Goal: Communication & Community: Answer question/provide support

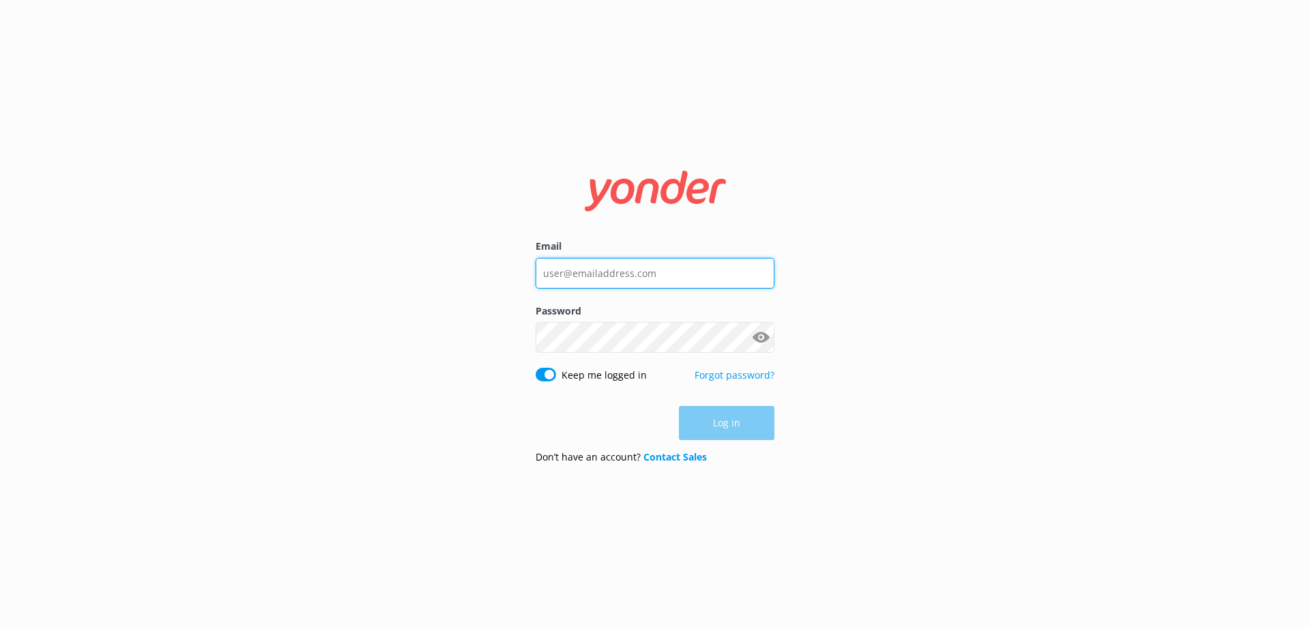
type input "[EMAIL_ADDRESS][DOMAIN_NAME]"
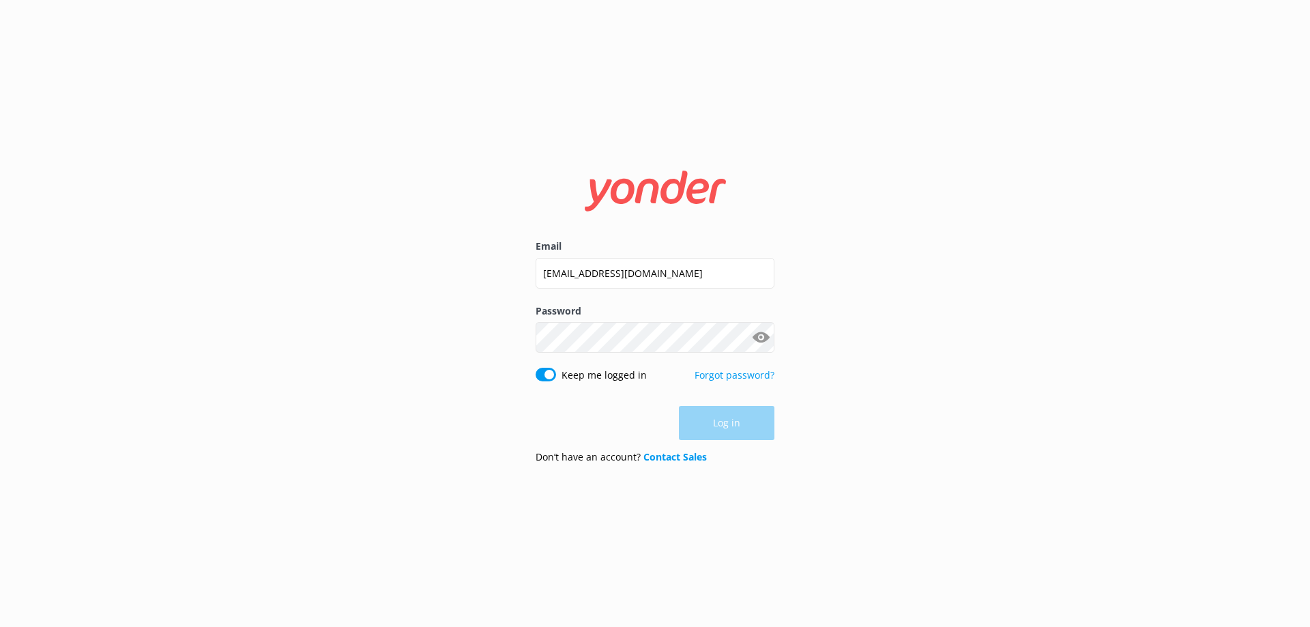
drag, startPoint x: 735, startPoint y: 432, endPoint x: 735, endPoint y: 425, distance: 6.9
click at [734, 431] on div "Log in" at bounding box center [655, 423] width 239 height 34
click at [731, 412] on button "Log in" at bounding box center [727, 424] width 96 height 34
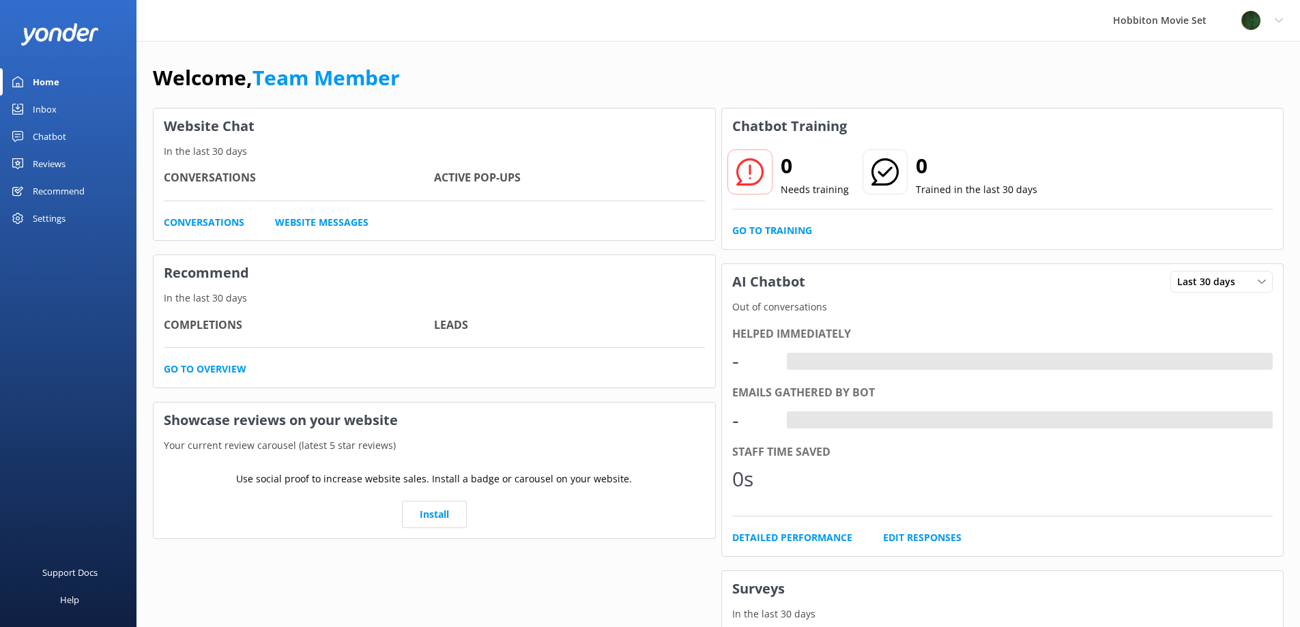
click at [39, 100] on div "Inbox" at bounding box center [45, 109] width 24 height 27
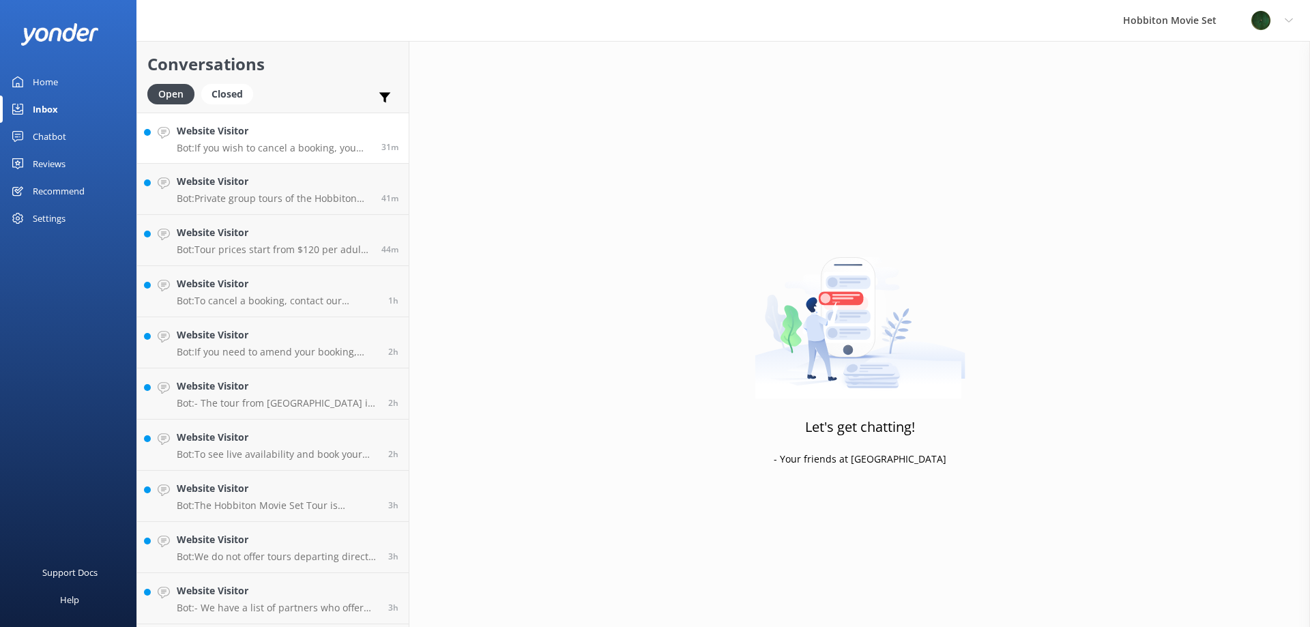
click at [280, 140] on div "Website Visitor Bot: If you wish to cancel a booking, you can contact our reser…" at bounding box center [274, 137] width 194 height 29
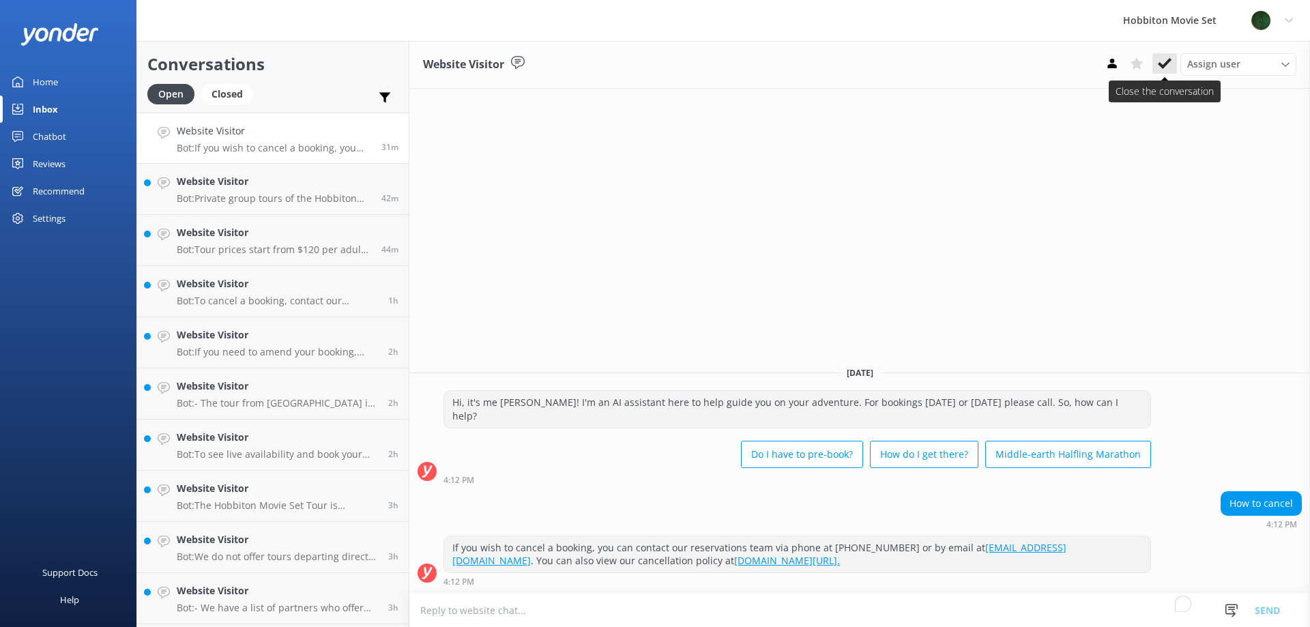
click at [1165, 70] on icon at bounding box center [1165, 64] width 14 height 14
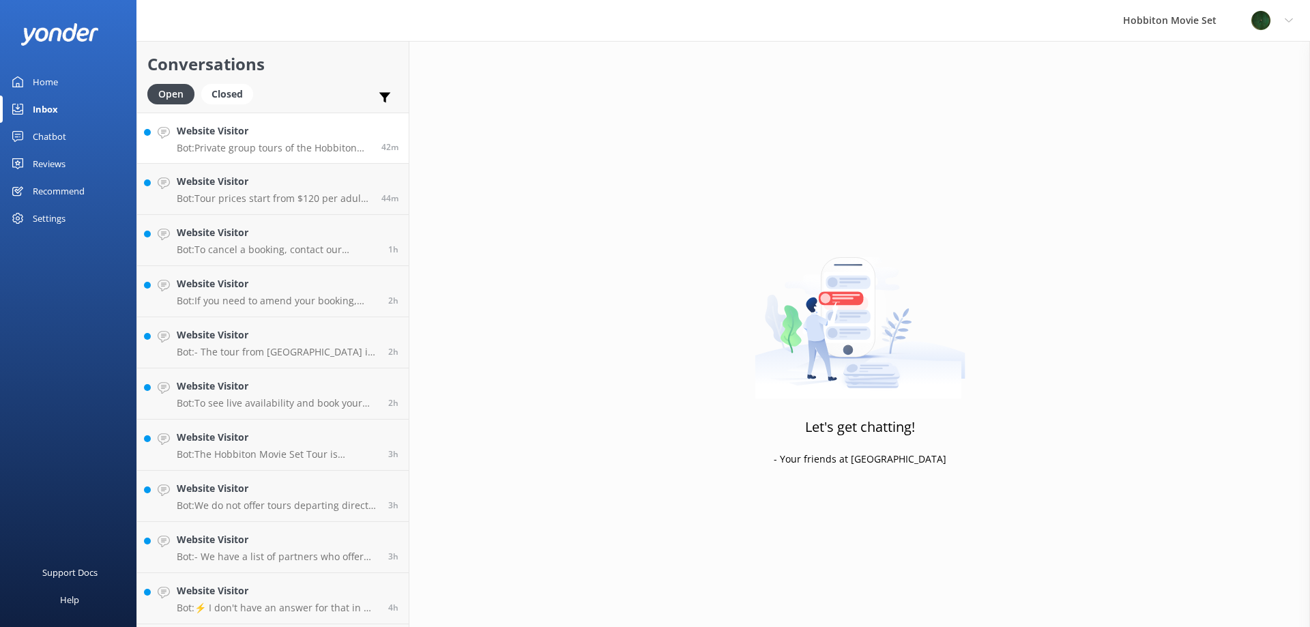
click at [316, 152] on p "Bot: Private group tours of the Hobbiton Movie Set can be organised for individ…" at bounding box center [274, 148] width 194 height 12
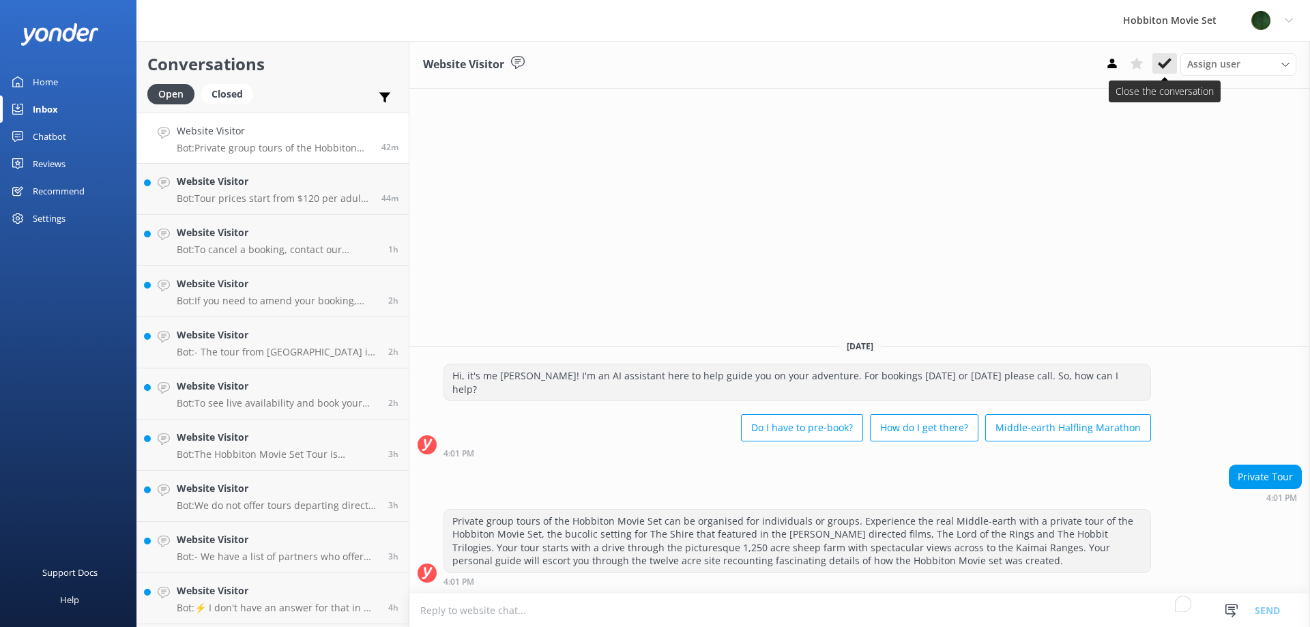
click at [1170, 64] on icon at bounding box center [1165, 64] width 14 height 14
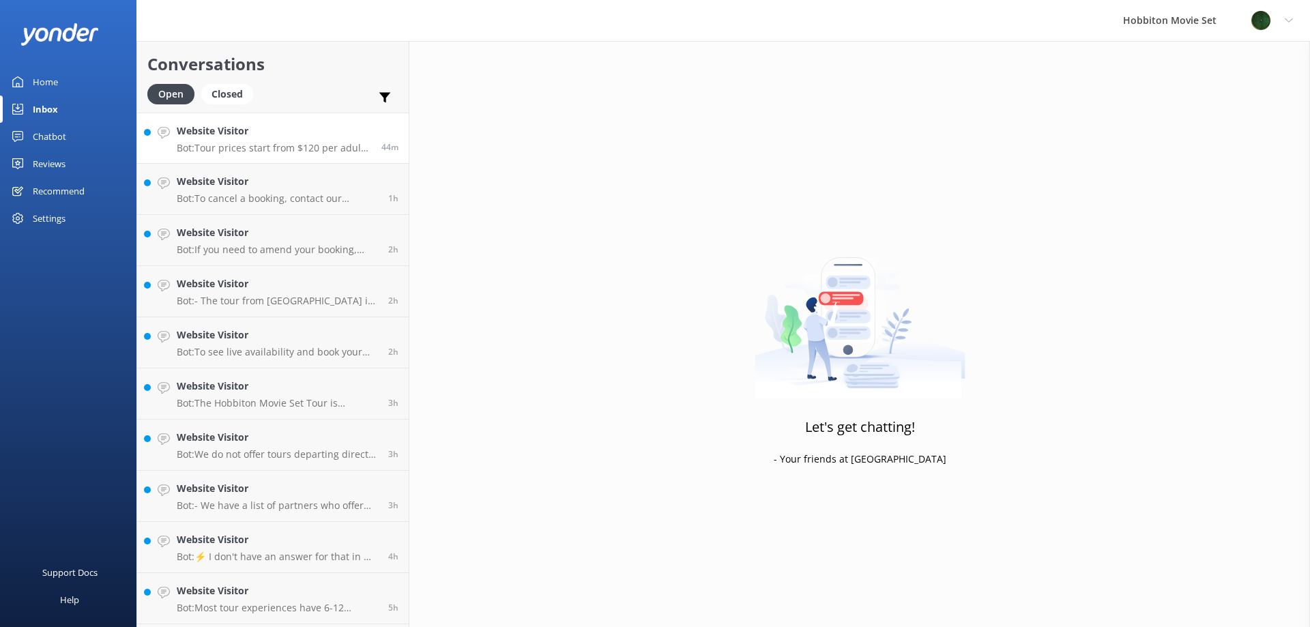
click at [285, 138] on h4 "Website Visitor" at bounding box center [274, 130] width 194 height 15
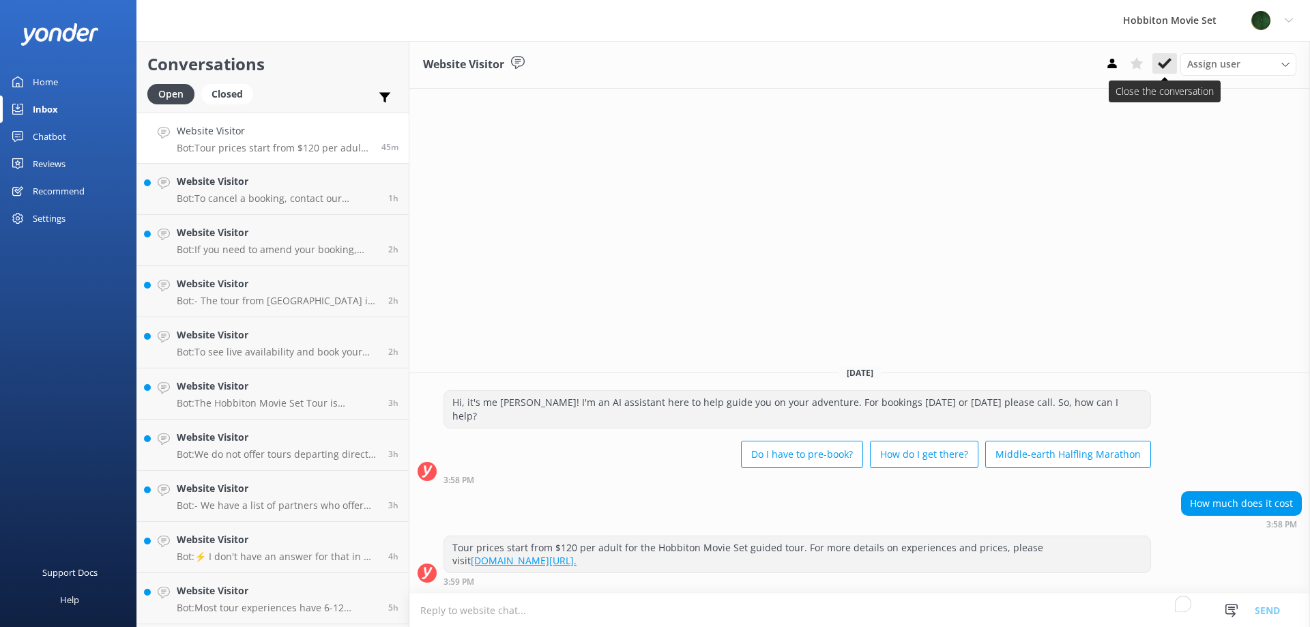
click at [1169, 65] on icon at bounding box center [1165, 64] width 14 height 14
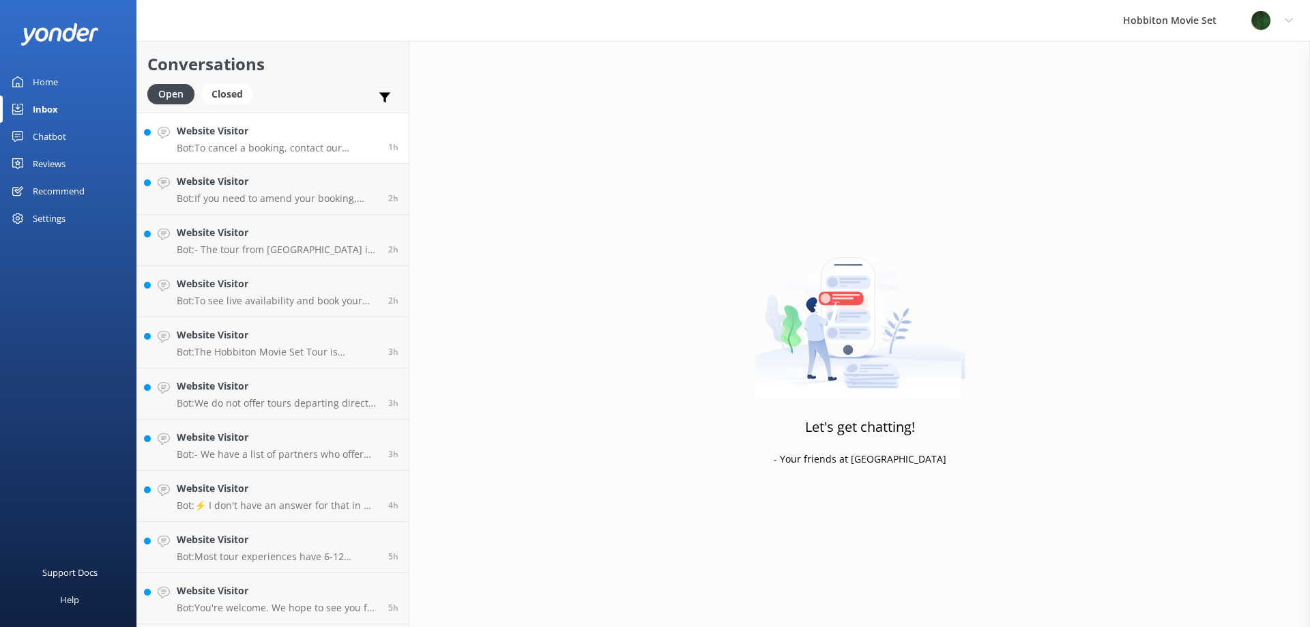
click at [288, 156] on link "Website Visitor Bot: To cancel a booking, contact our reservations team via pho…" at bounding box center [273, 138] width 272 height 51
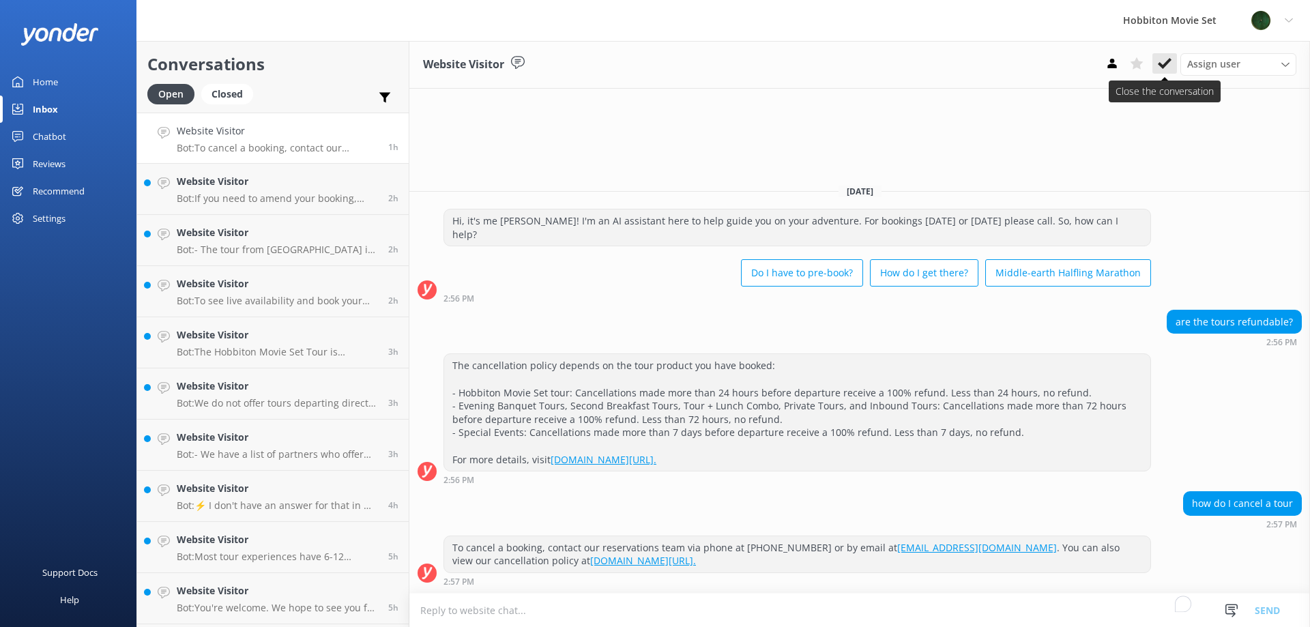
click at [1167, 67] on icon at bounding box center [1165, 64] width 14 height 14
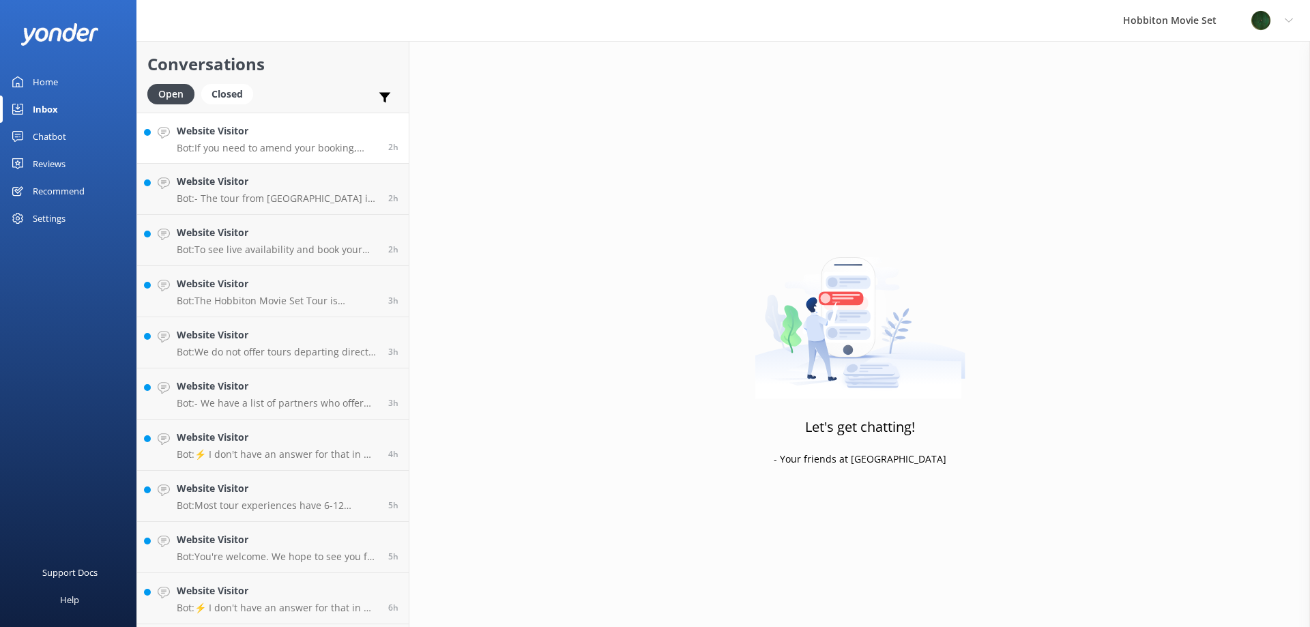
click at [303, 147] on p "Bot: If you need to amend your booking, please contact our team at office@hobbi…" at bounding box center [277, 148] width 201 height 12
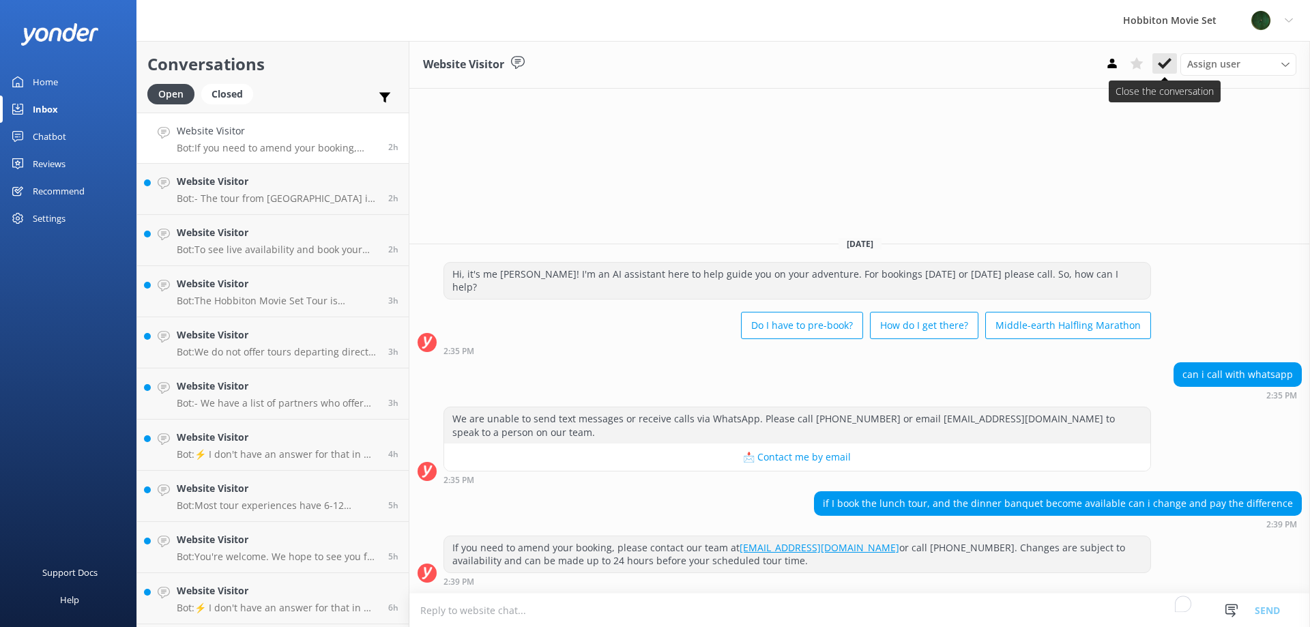
click at [1164, 59] on icon at bounding box center [1165, 64] width 14 height 14
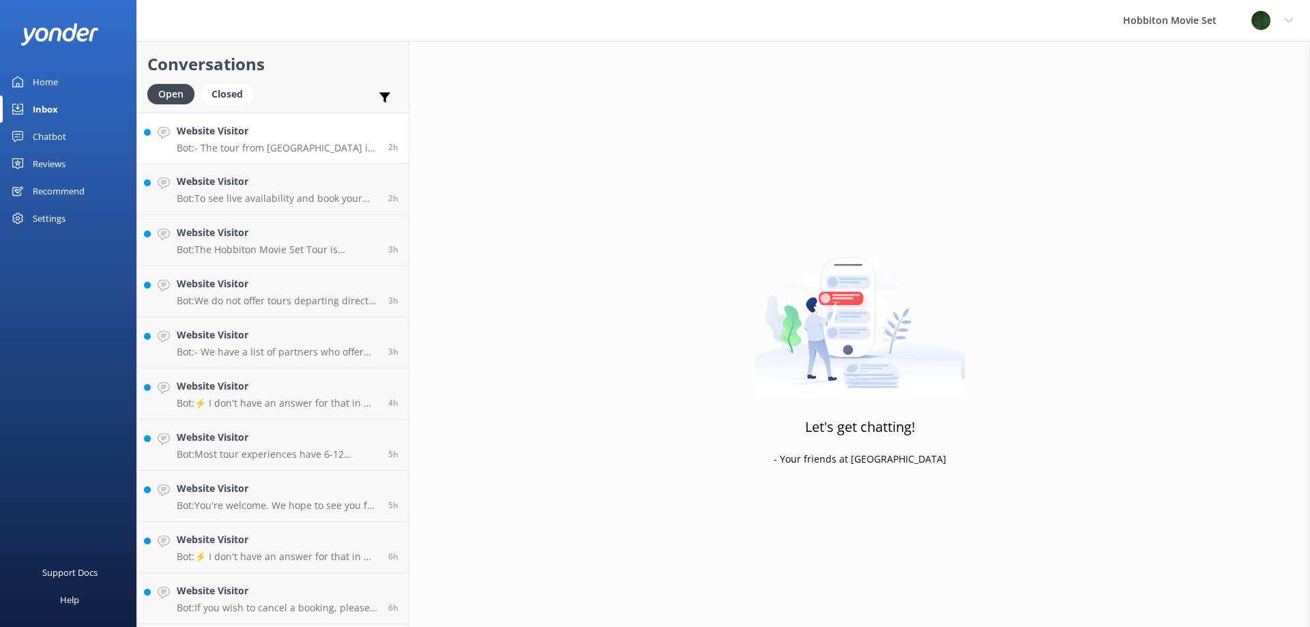
click at [317, 131] on h4 "Website Visitor" at bounding box center [277, 130] width 201 height 15
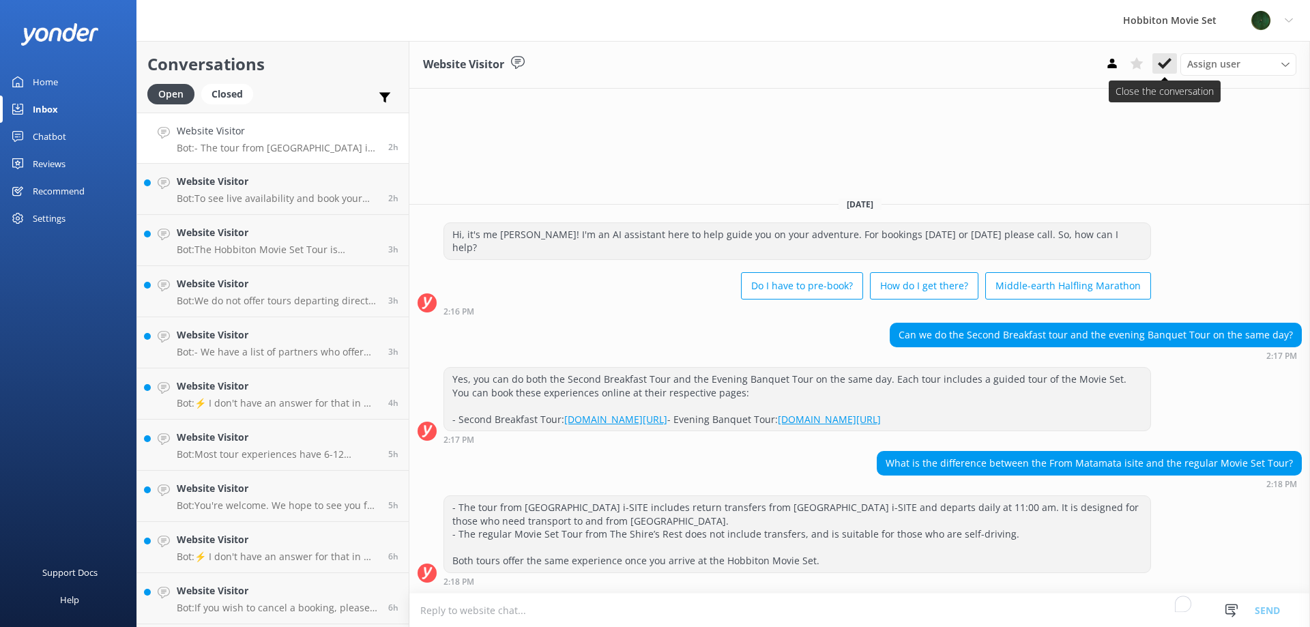
click at [1169, 65] on icon at bounding box center [1165, 64] width 14 height 14
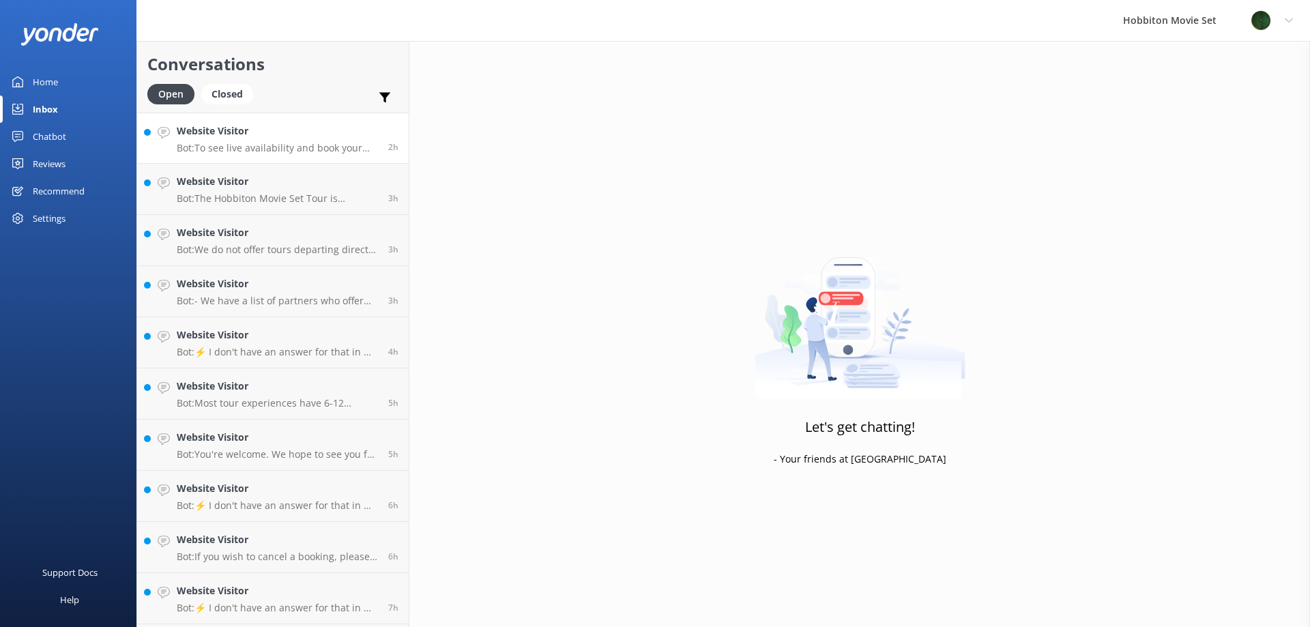
click at [321, 149] on p "Bot: To see live availability and book your Hobbiton tour for those dates, plea…" at bounding box center [277, 148] width 201 height 12
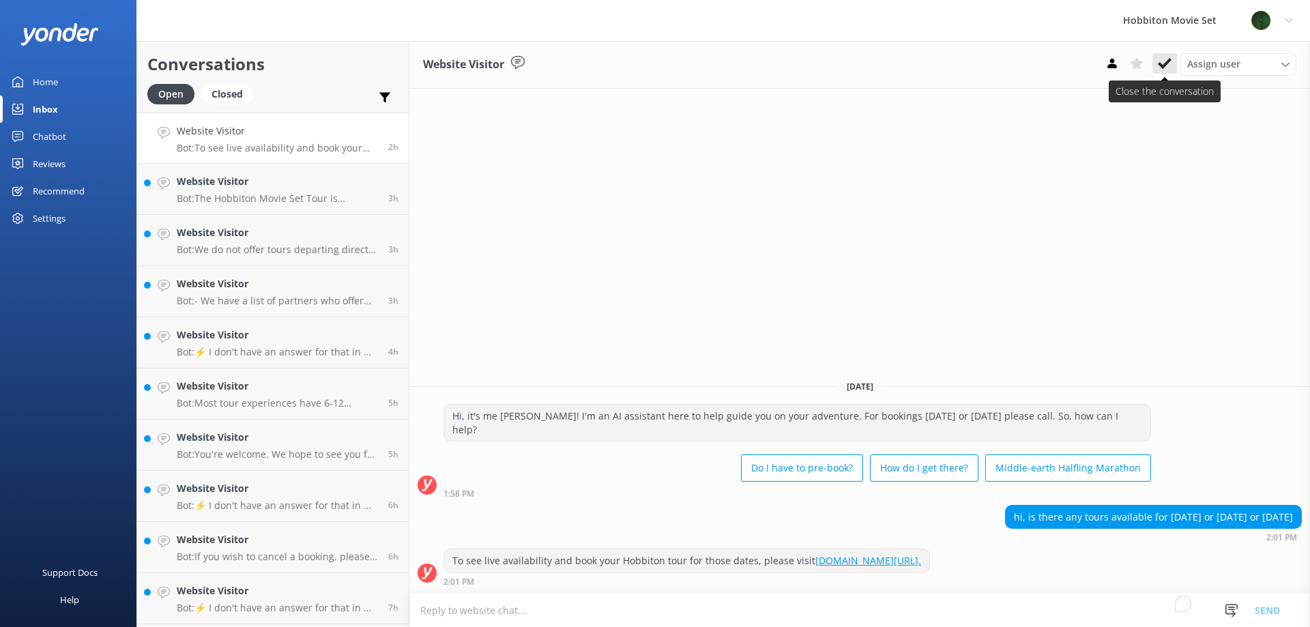
click at [1167, 70] on icon at bounding box center [1165, 64] width 14 height 14
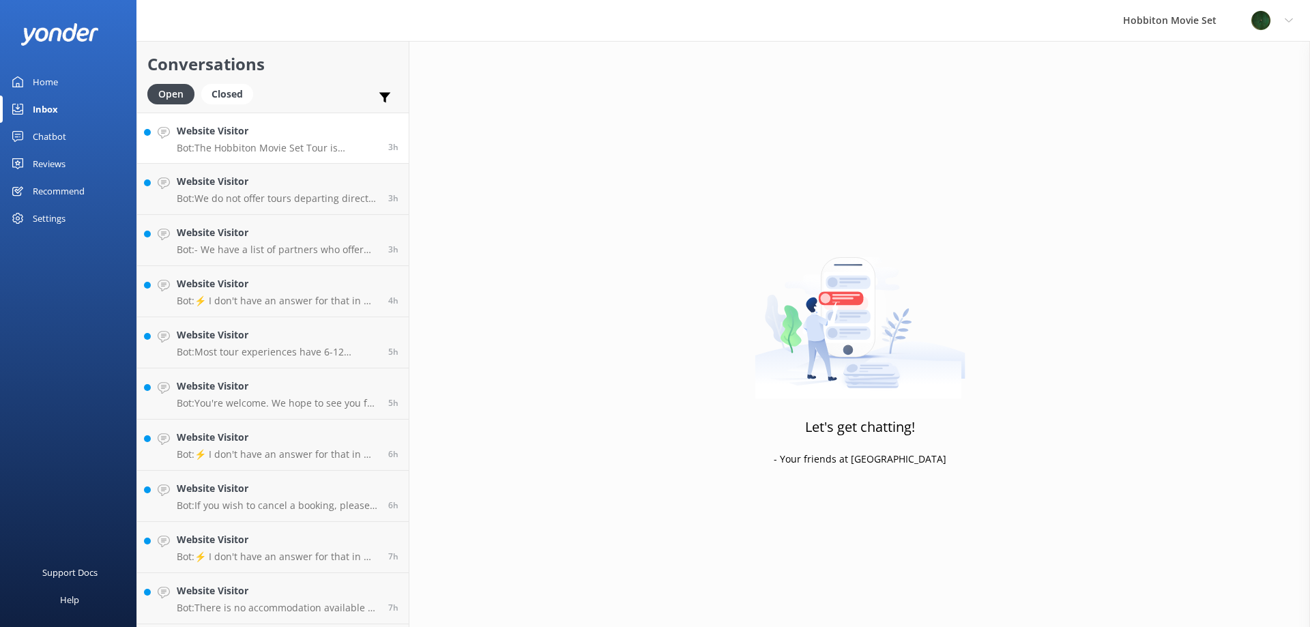
click at [271, 143] on p "Bot: The Hobbiton Movie Set Tour is approximately 2.5 hours long. This includes…" at bounding box center [277, 148] width 201 height 12
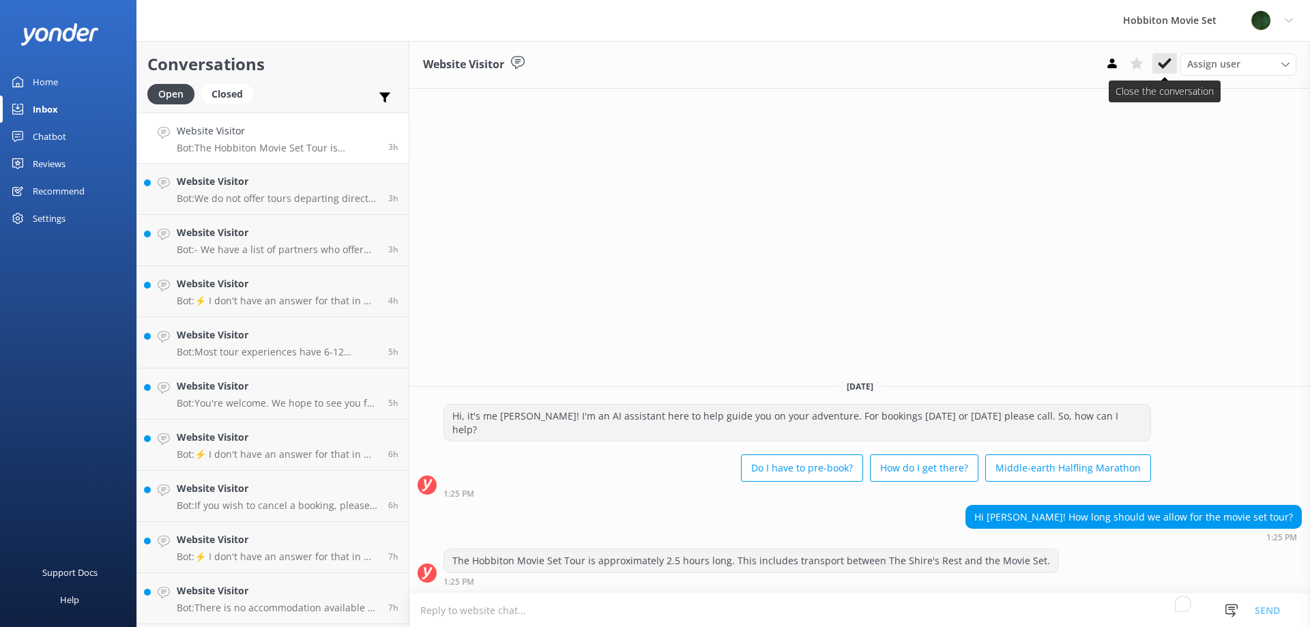
click at [1170, 61] on use at bounding box center [1165, 63] width 14 height 11
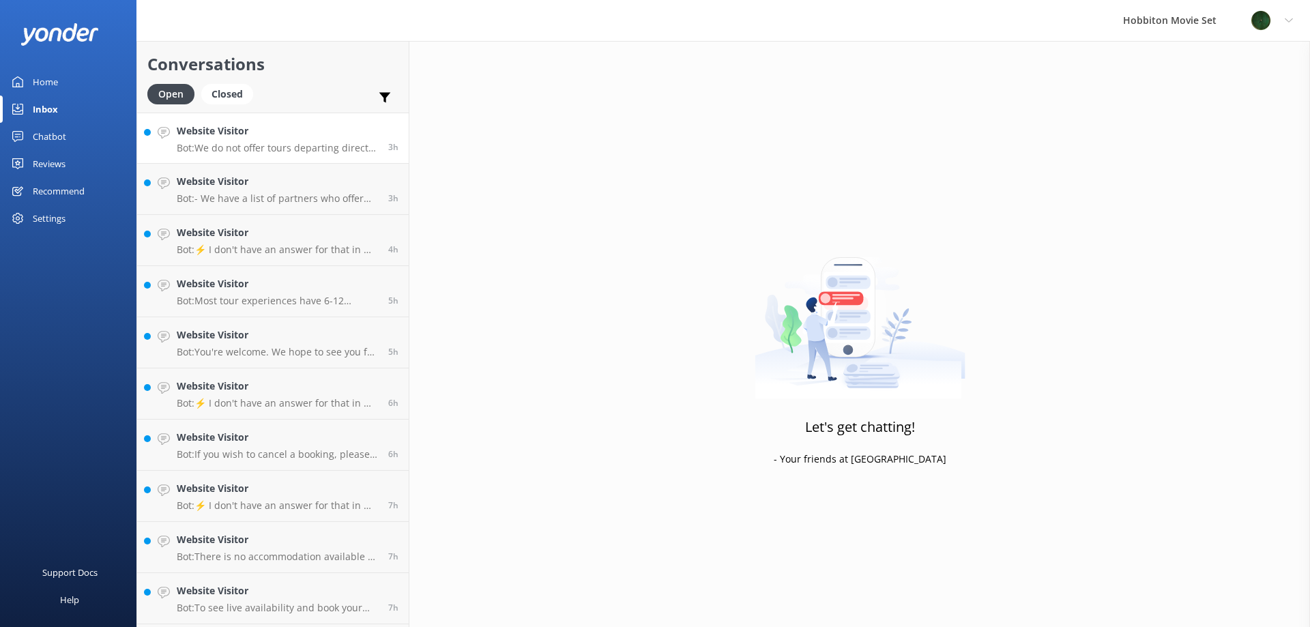
click at [288, 141] on div "Website Visitor Bot: We do not offer tours departing directly from Auckland. Ho…" at bounding box center [277, 137] width 201 height 29
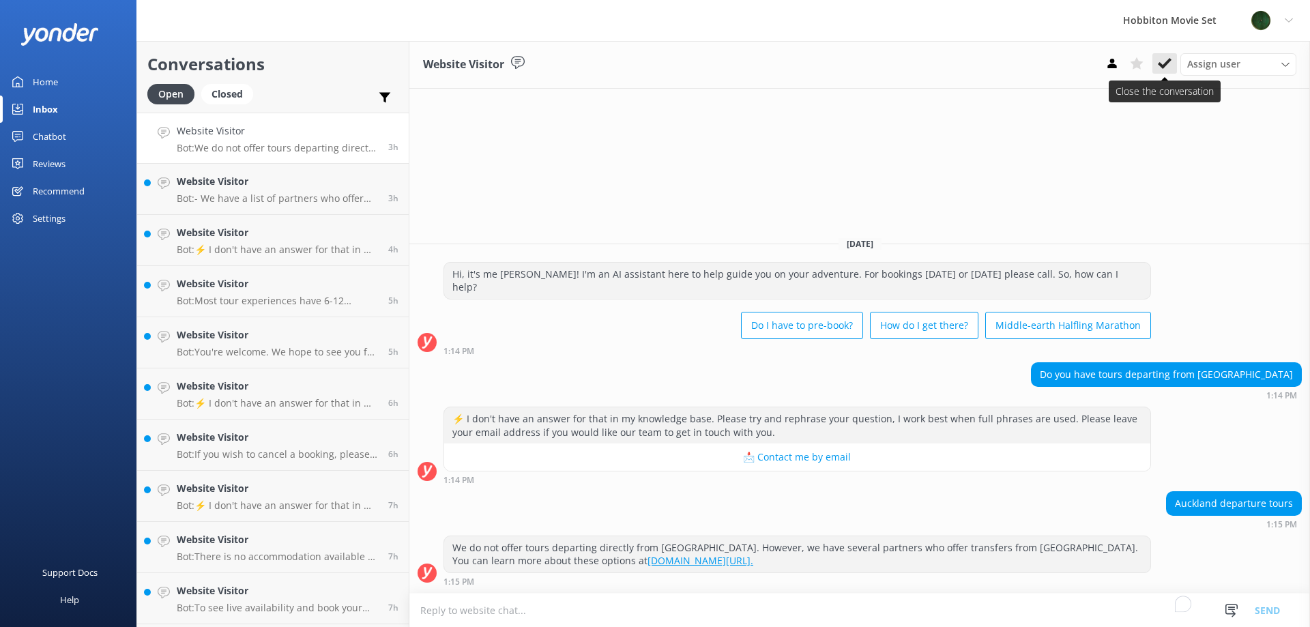
click at [1165, 61] on icon at bounding box center [1165, 64] width 14 height 14
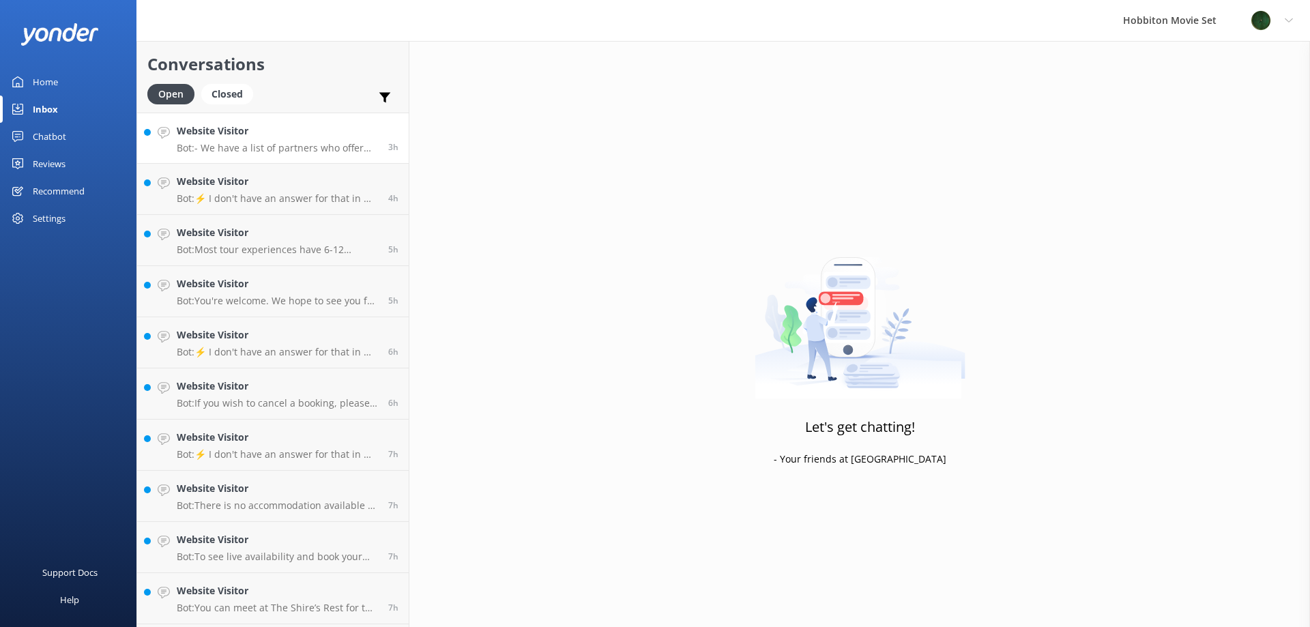
click at [275, 137] on h4 "Website Visitor" at bounding box center [277, 130] width 201 height 15
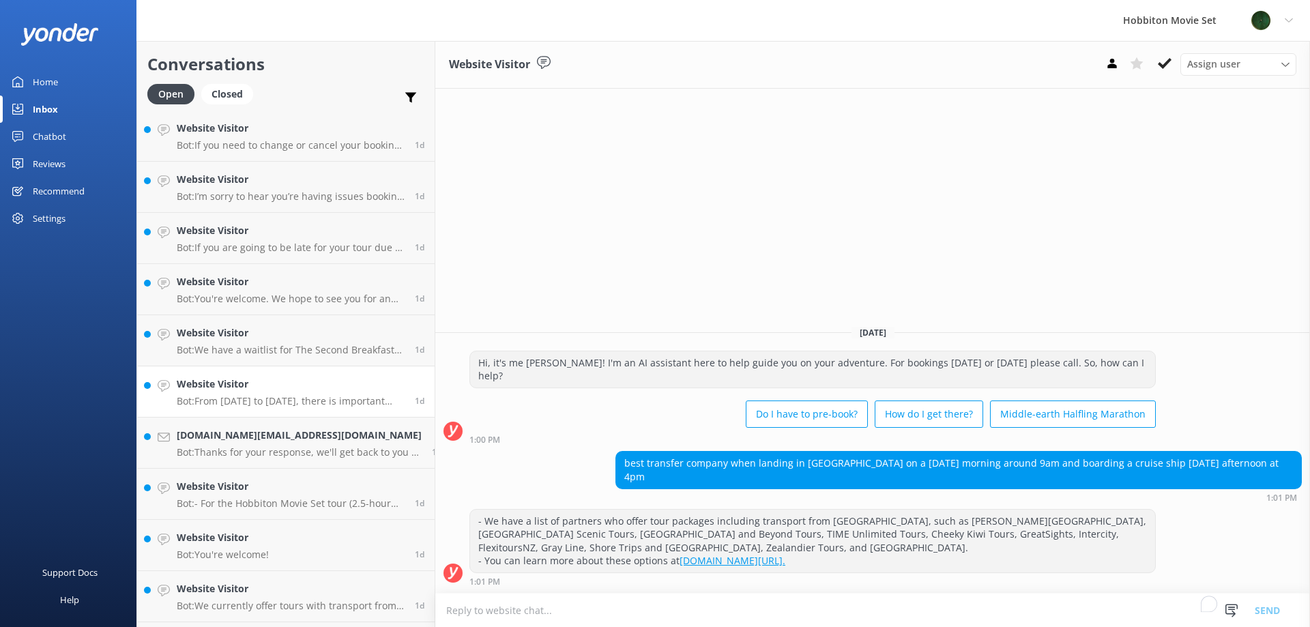
scroll to position [2300, 0]
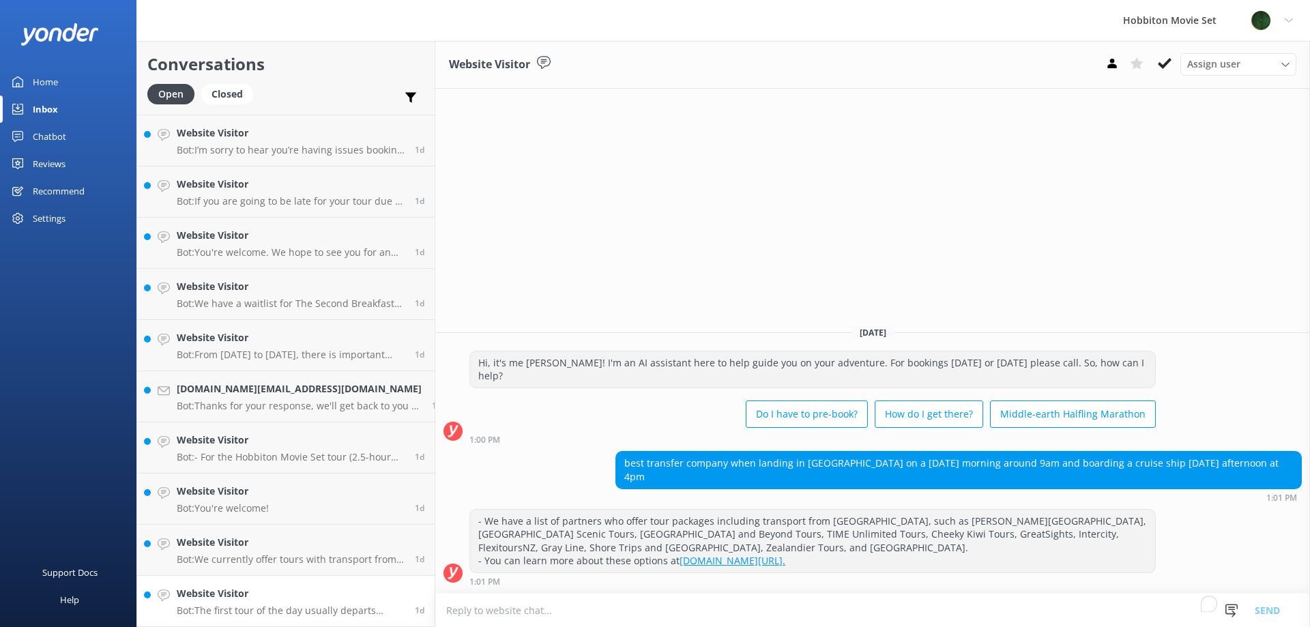
click at [278, 591] on h4 "Website Visitor" at bounding box center [291, 593] width 228 height 15
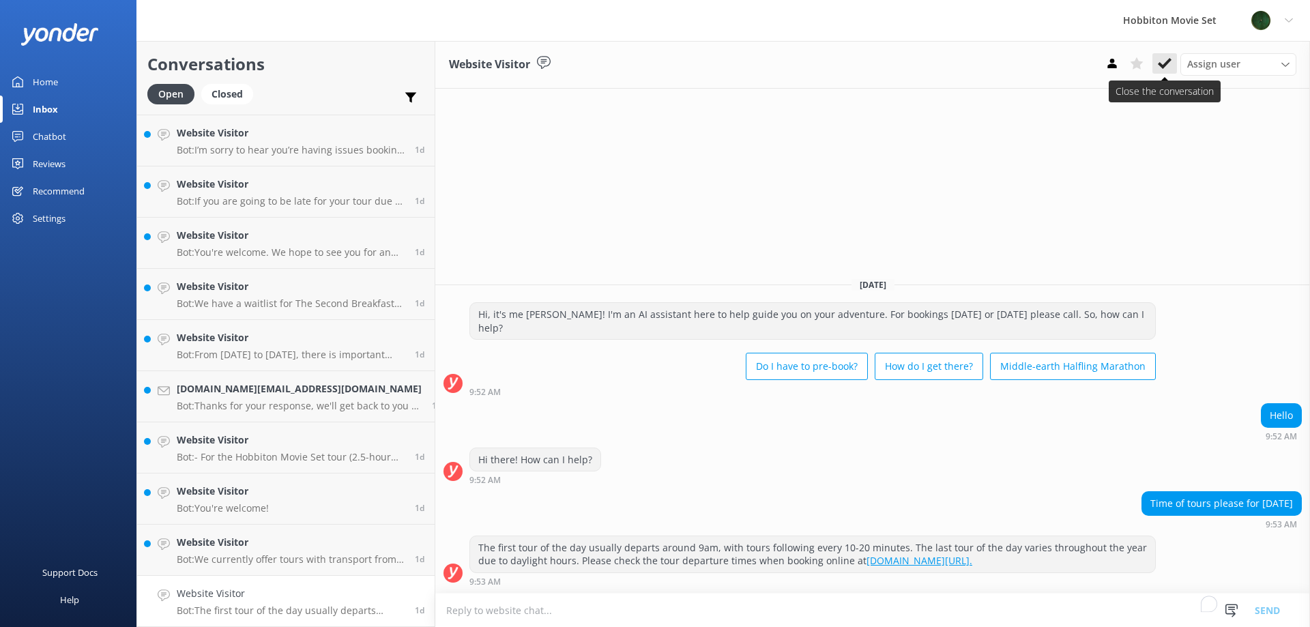
click at [1159, 67] on icon at bounding box center [1165, 64] width 14 height 14
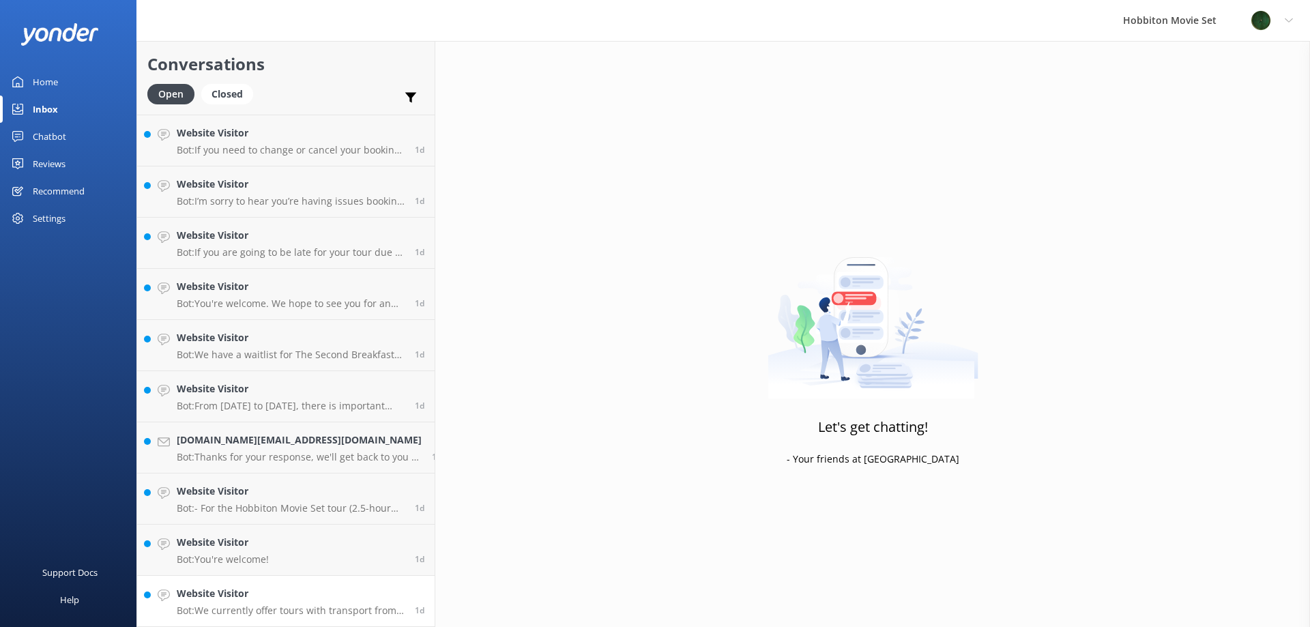
scroll to position [2249, 0]
click at [296, 617] on link "Website Visitor Bot: We currently offer tours with transport from The Shire's R…" at bounding box center [285, 601] width 297 height 51
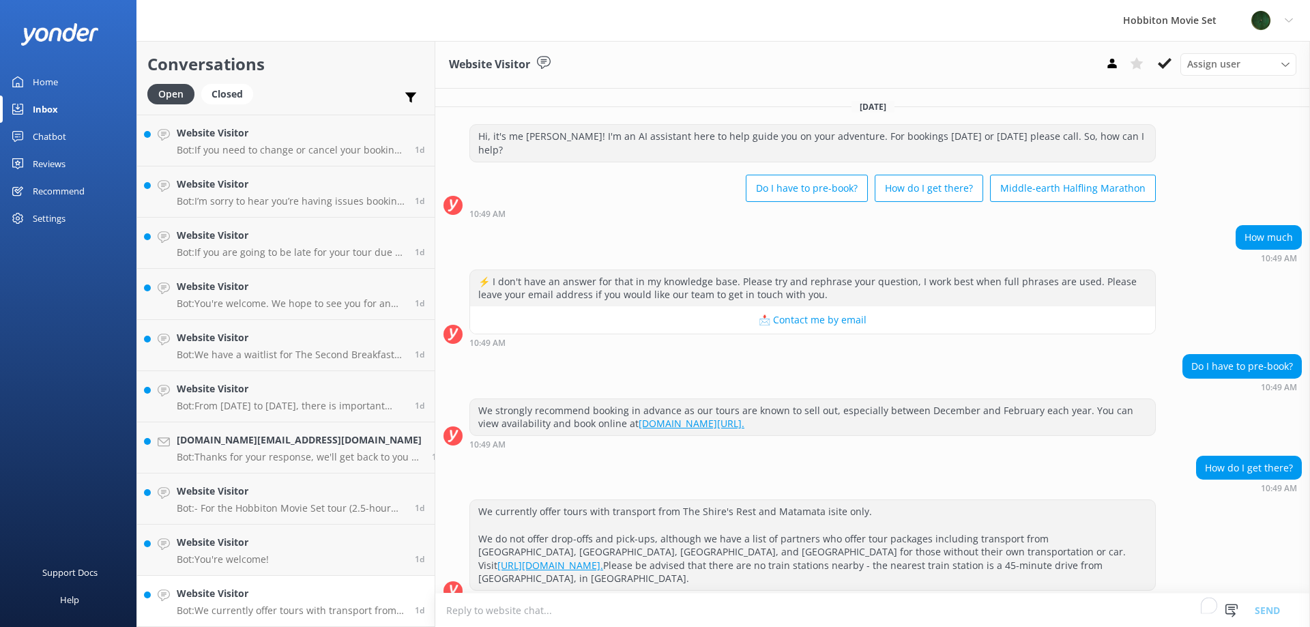
scroll to position [4, 0]
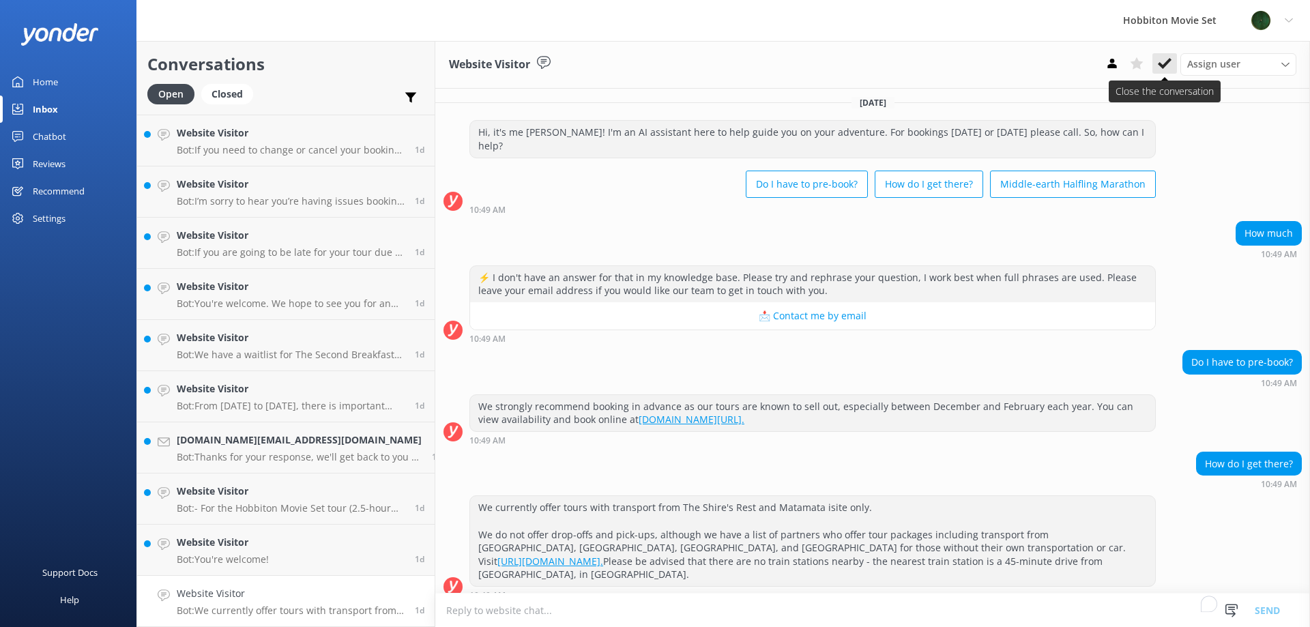
click at [1163, 58] on icon at bounding box center [1165, 64] width 14 height 14
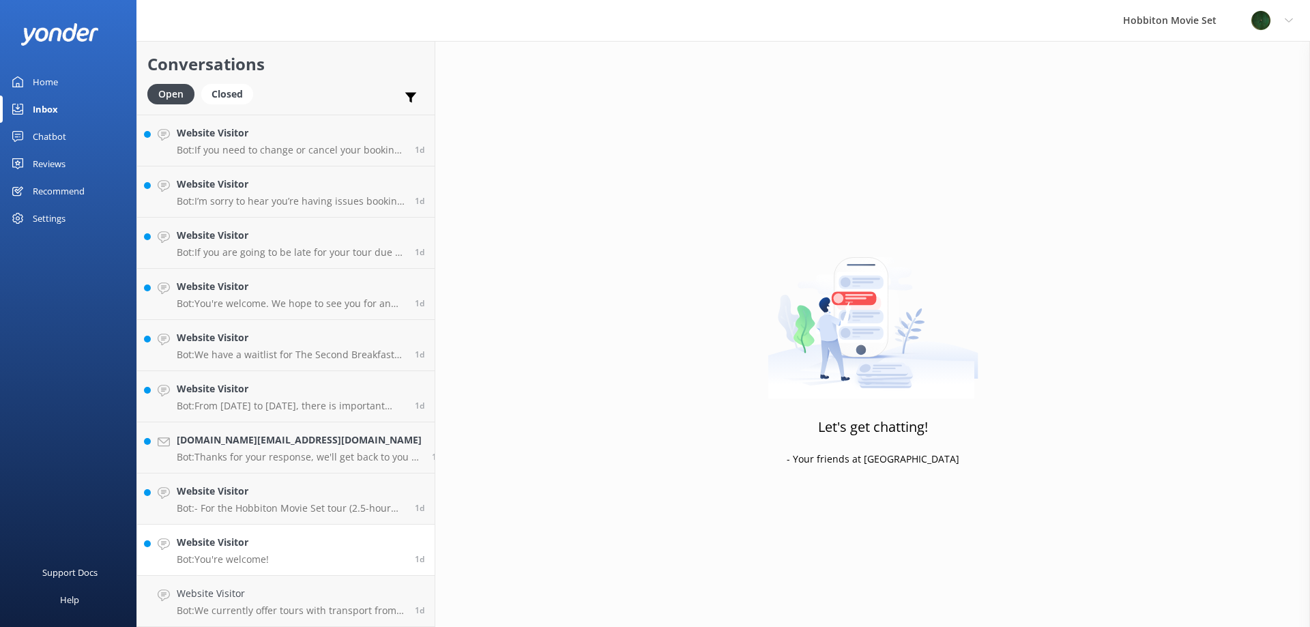
scroll to position [2198, 0]
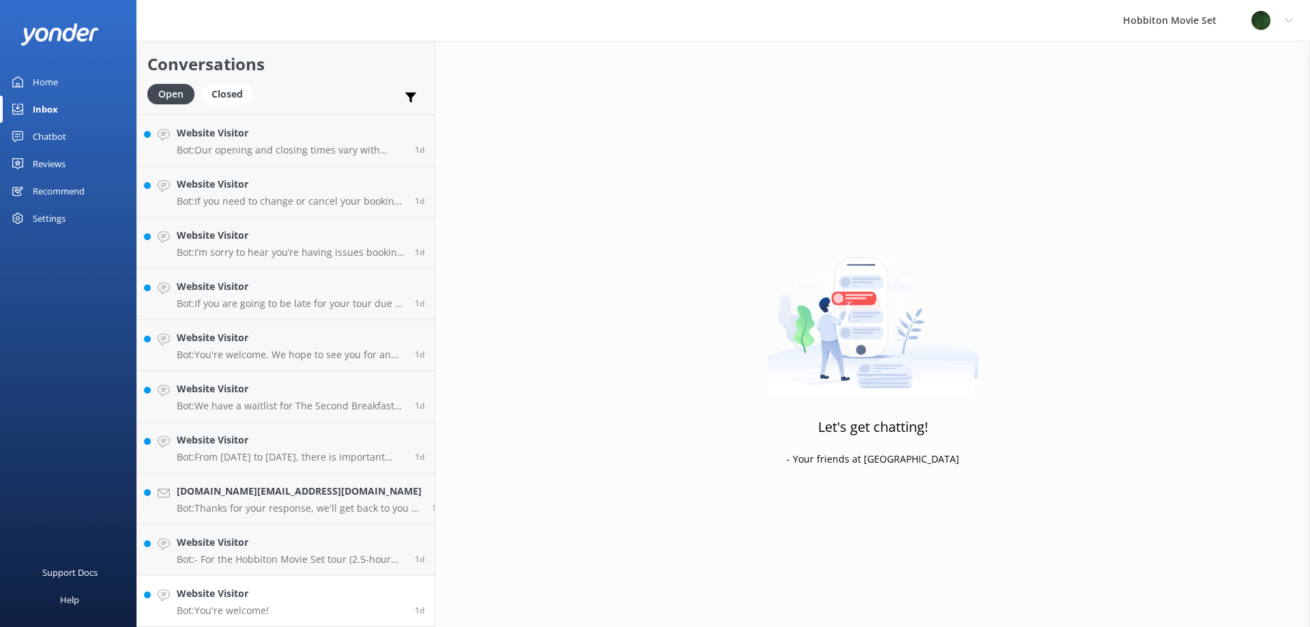
click at [312, 594] on link "Website Visitor Bot: You're welcome! 1d" at bounding box center [285, 601] width 297 height 51
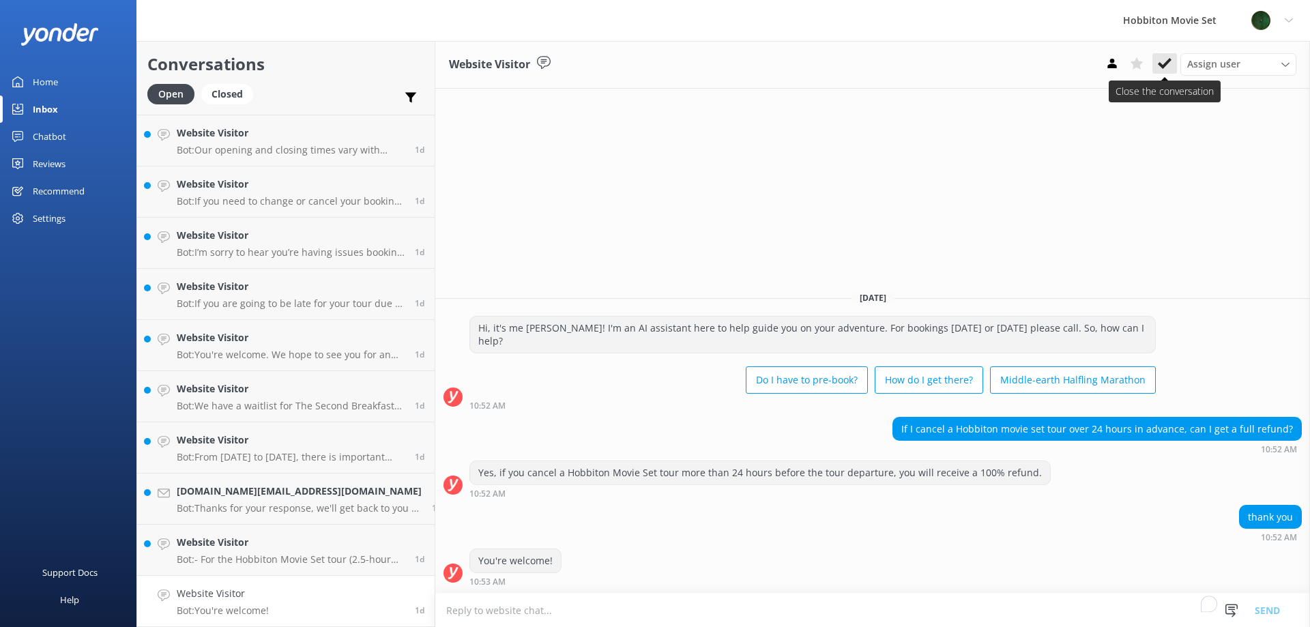
click at [1167, 70] on icon at bounding box center [1165, 64] width 14 height 14
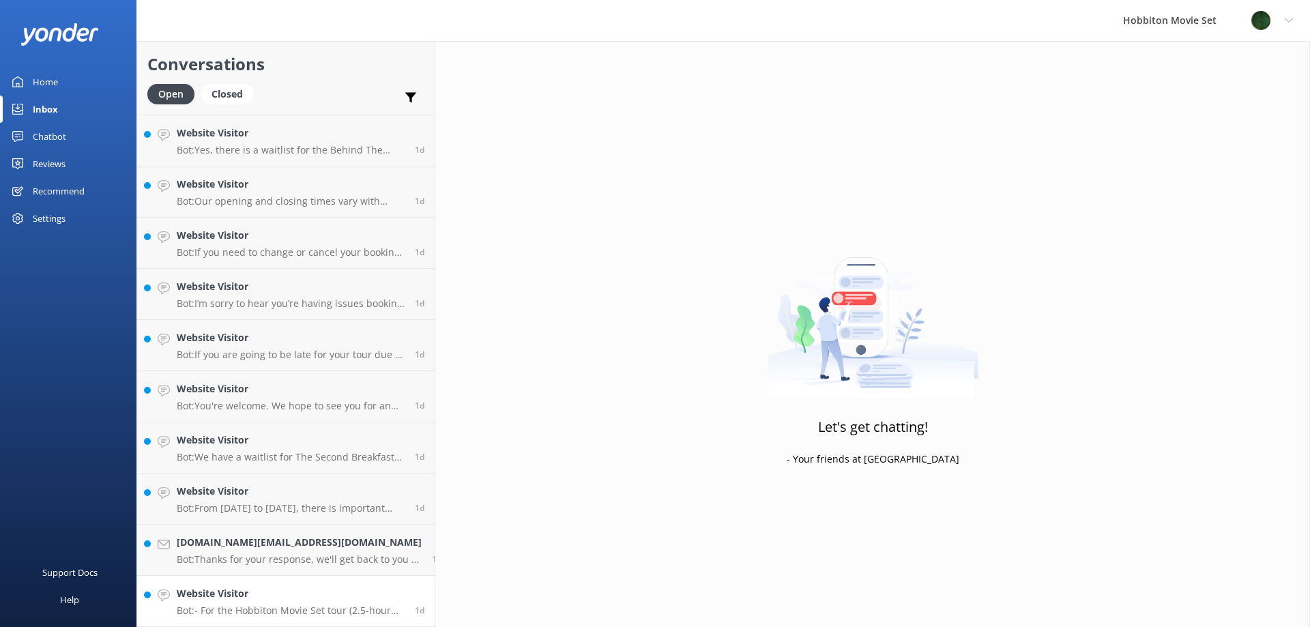
scroll to position [2146, 0]
click at [322, 594] on h4 "Website Visitor" at bounding box center [291, 593] width 228 height 15
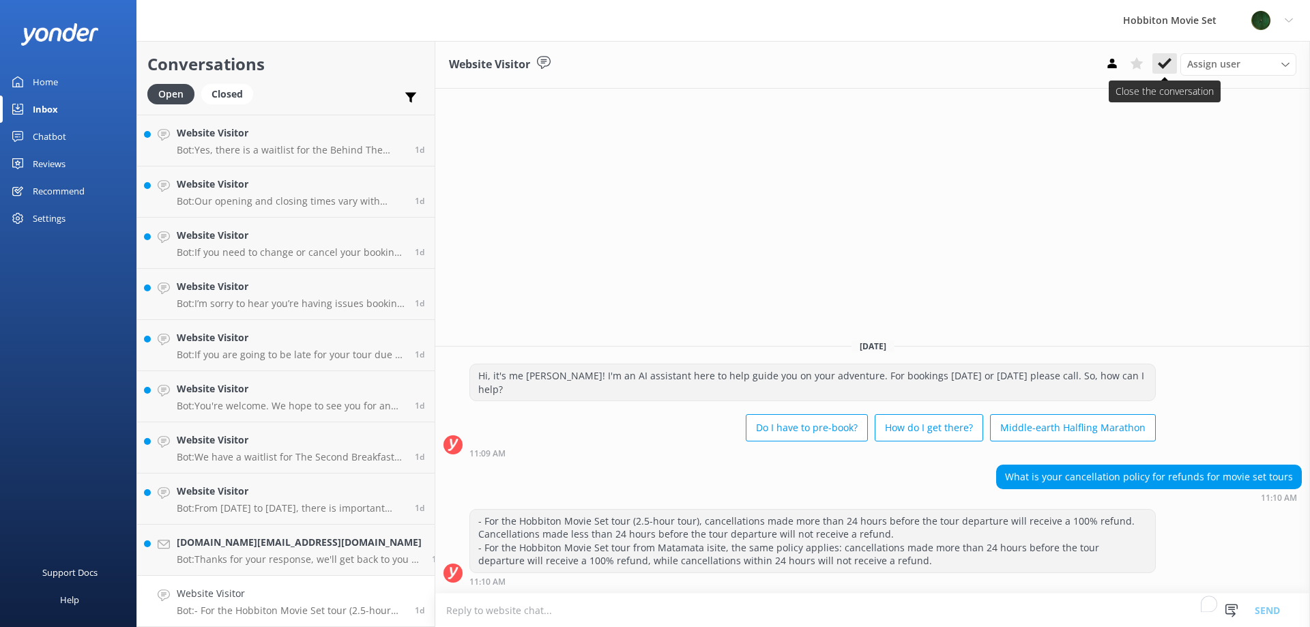
click at [1171, 65] on button at bounding box center [1164, 63] width 25 height 20
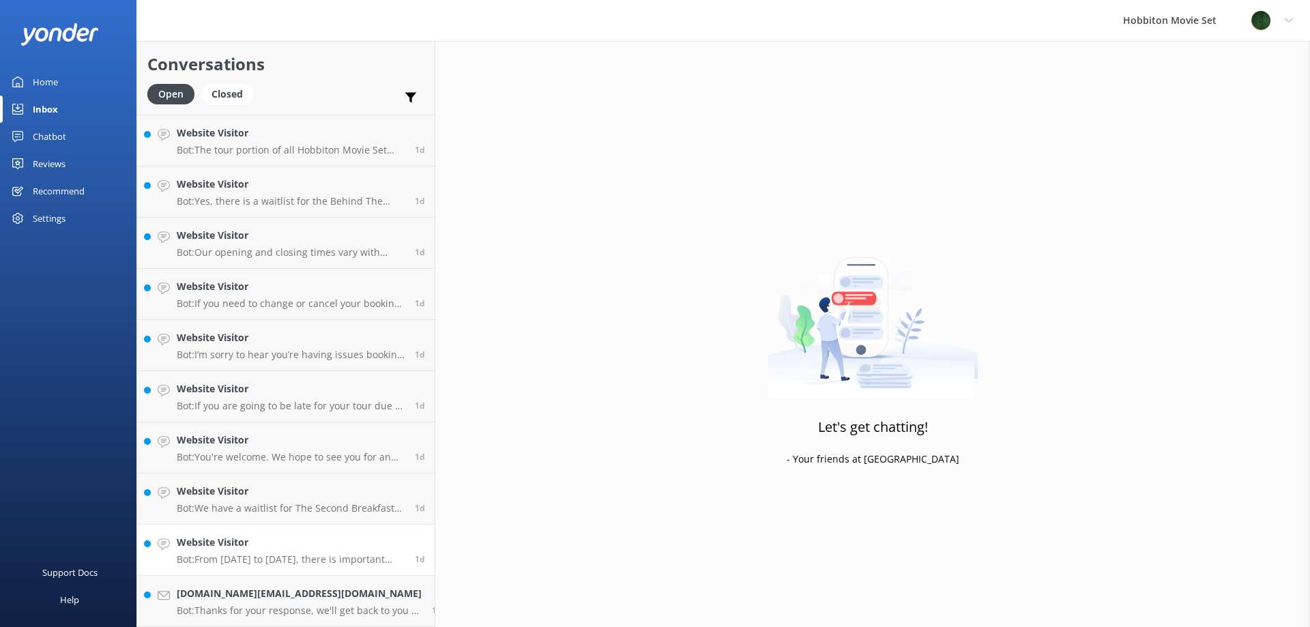
scroll to position [2095, 0]
click at [279, 587] on h4 "[DOMAIN_NAME][EMAIL_ADDRESS][DOMAIN_NAME]" at bounding box center [299, 593] width 245 height 15
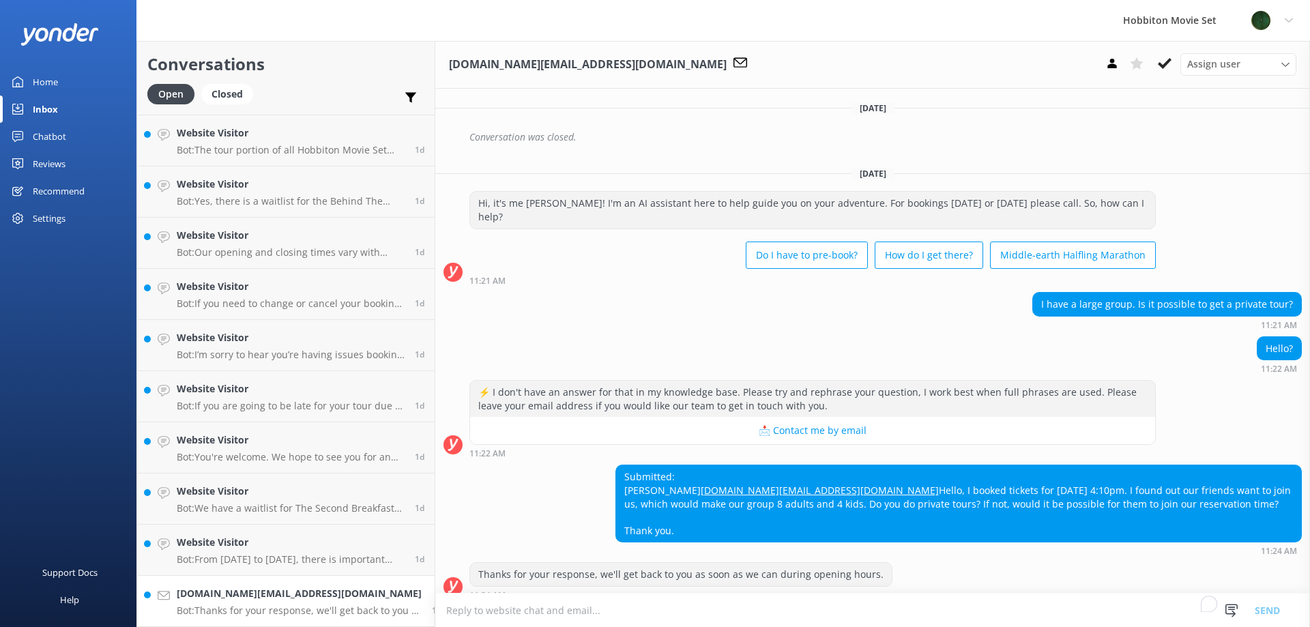
scroll to position [250, 0]
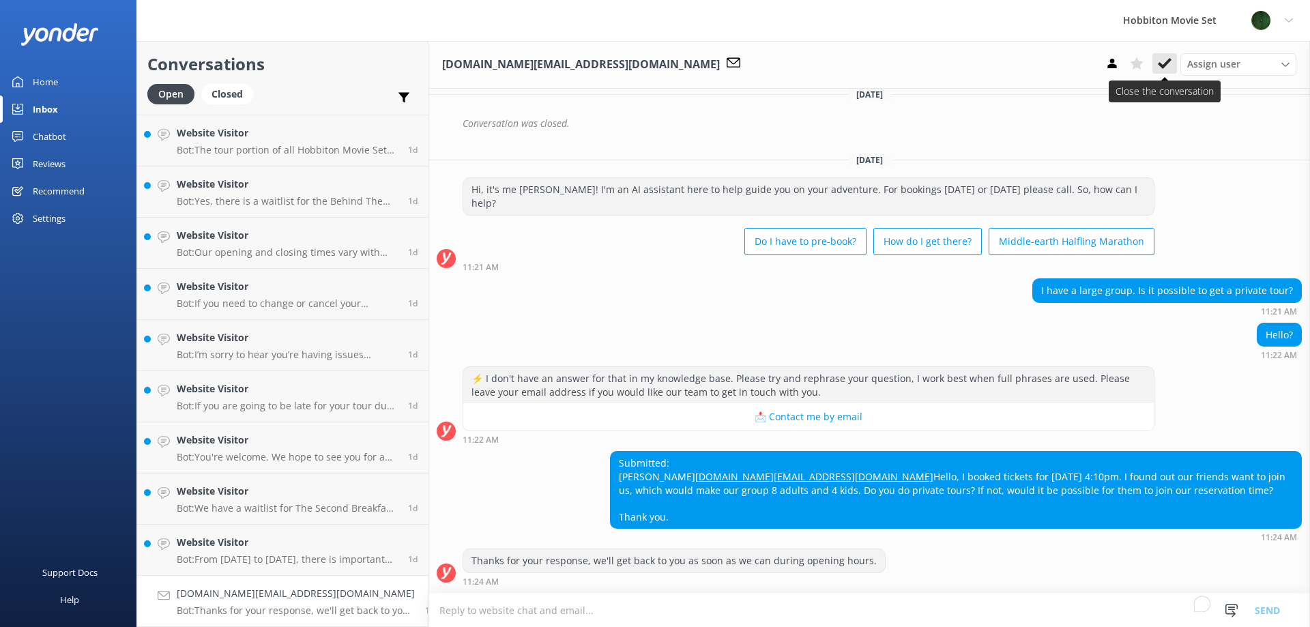
click at [1165, 67] on icon at bounding box center [1165, 64] width 14 height 14
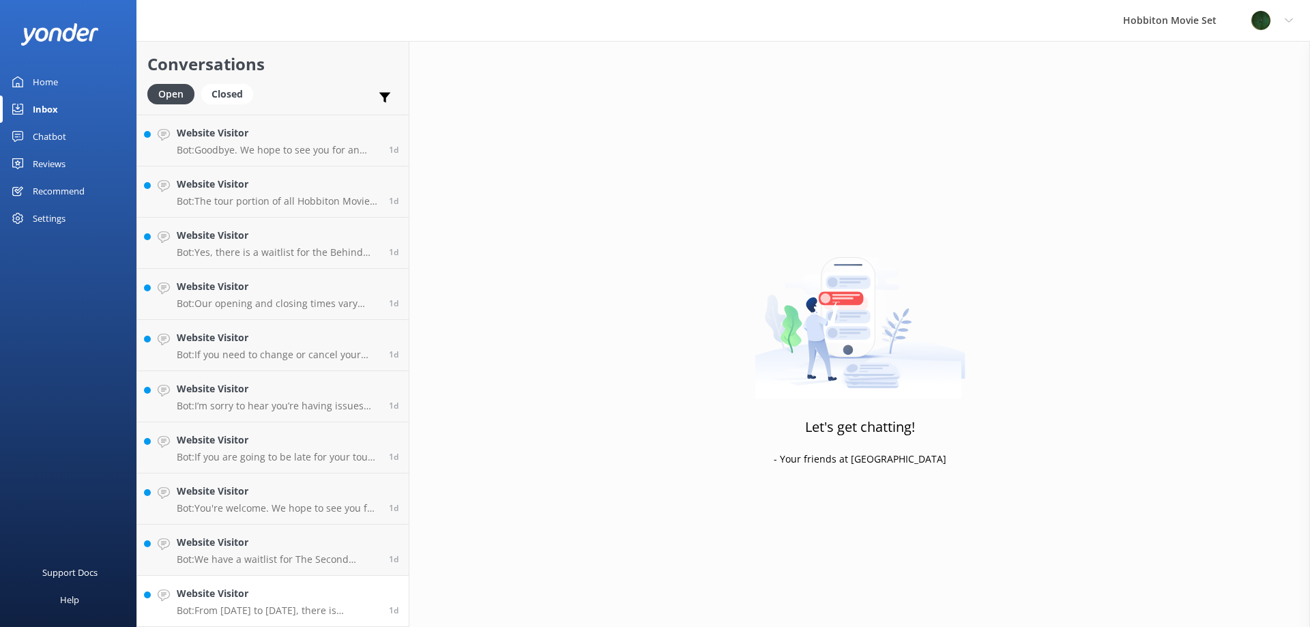
scroll to position [2044, 0]
click at [228, 585] on link "Website Visitor Bot: From 1 June to September 2025, there is important maintena…" at bounding box center [273, 601] width 272 height 51
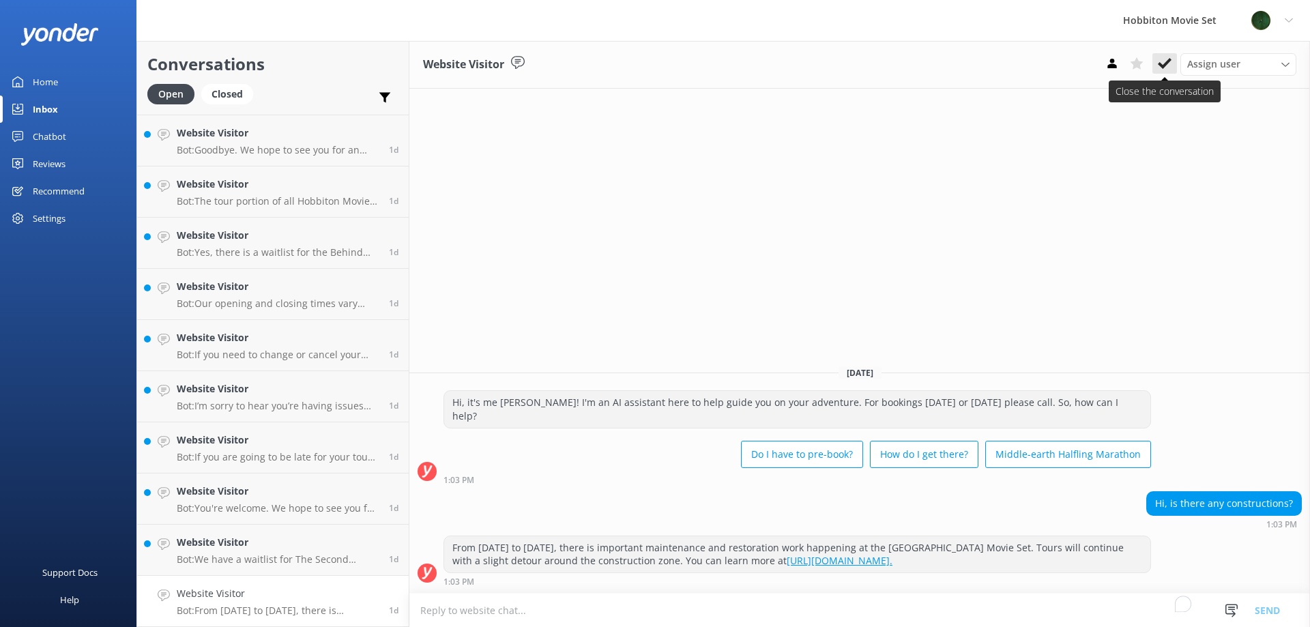
click at [1160, 63] on use at bounding box center [1165, 63] width 14 height 11
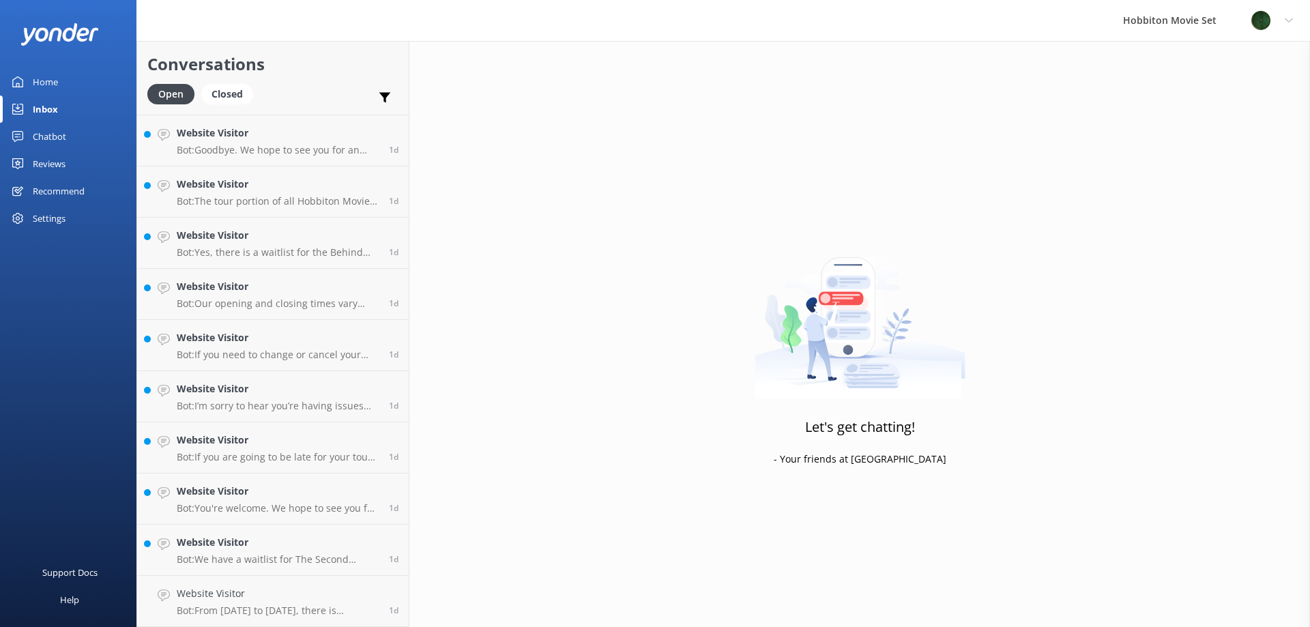
scroll to position [1993, 0]
click at [285, 612] on p "Bot: We have a waitlist for The Second Breakfast Tours, Behind The Scenes Tours…" at bounding box center [278, 611] width 202 height 12
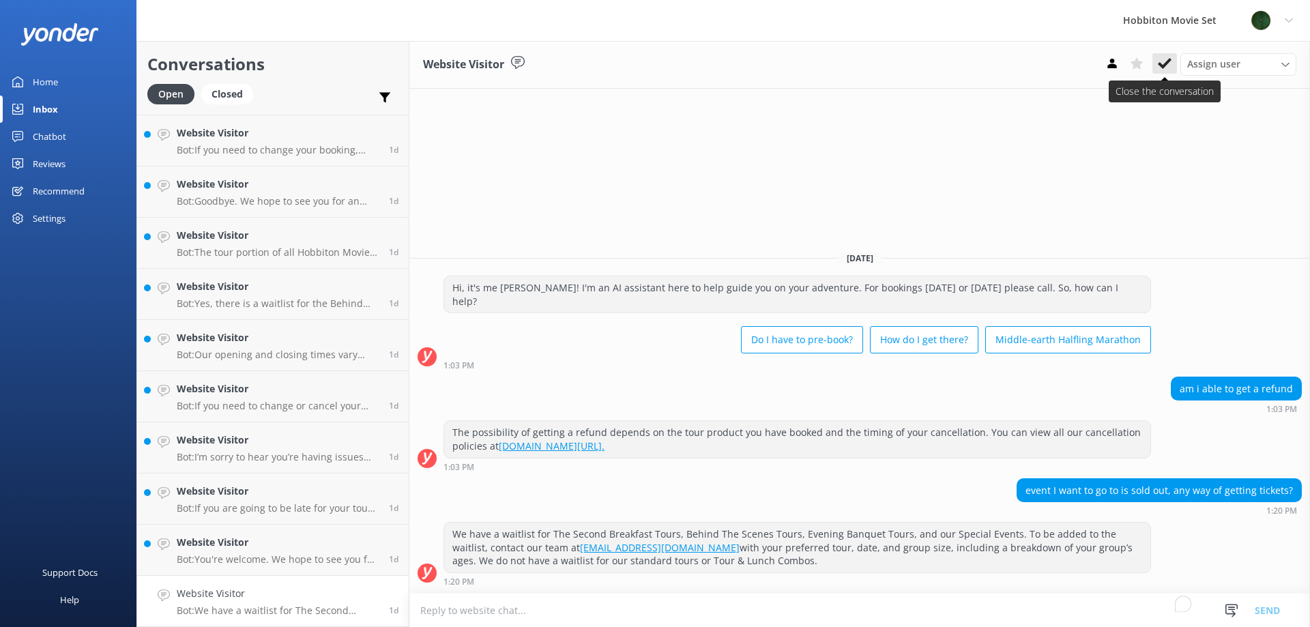
click at [1156, 65] on button at bounding box center [1164, 63] width 25 height 20
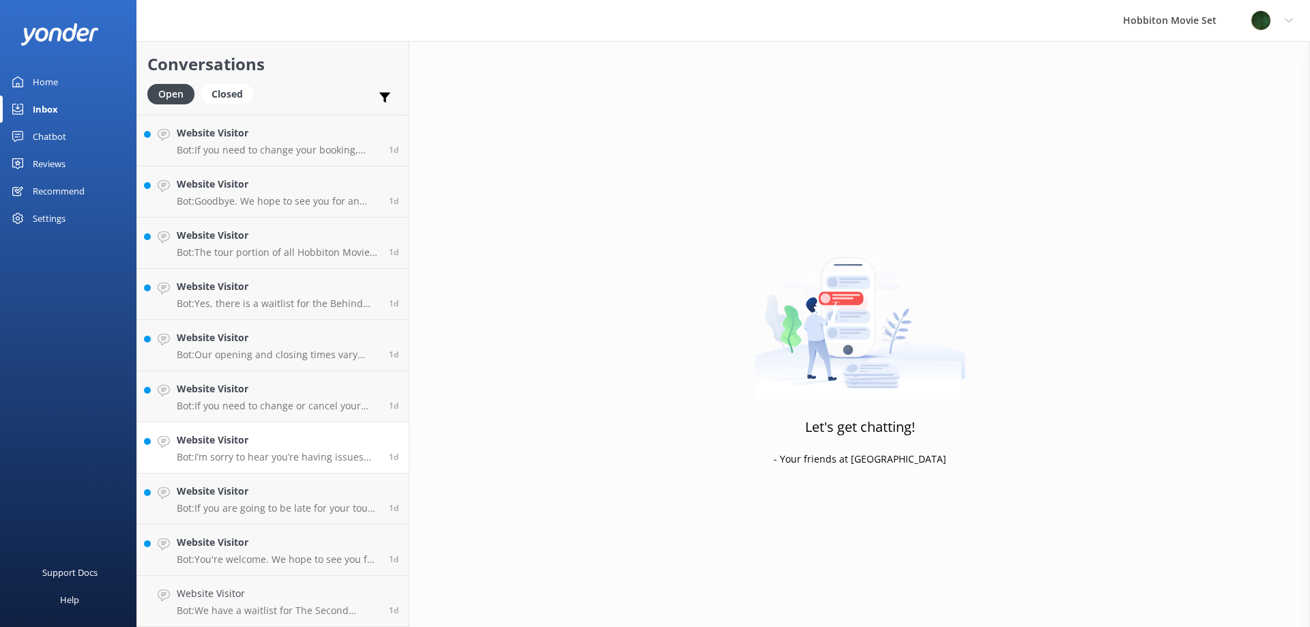
scroll to position [1942, 0]
click at [304, 608] on p "Bot: You're welcome. We hope to see you for an adventure soon!" at bounding box center [278, 611] width 202 height 12
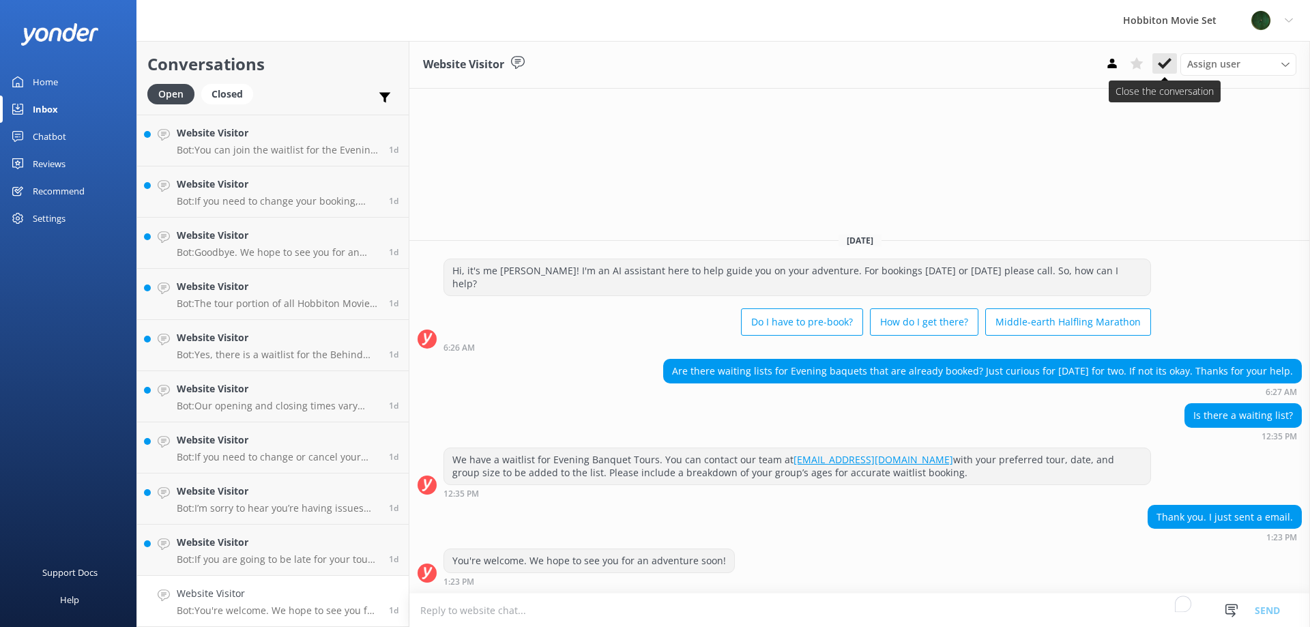
click at [1163, 72] on button at bounding box center [1164, 63] width 25 height 20
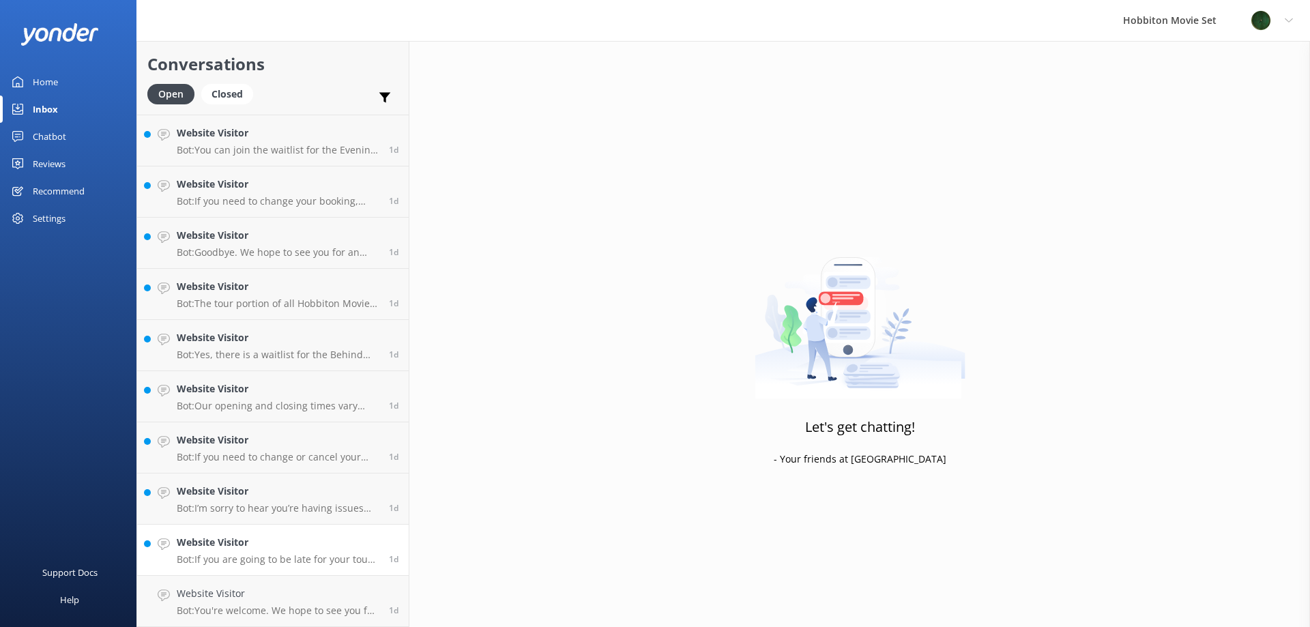
scroll to position [1891, 0]
drag, startPoint x: 263, startPoint y: 601, endPoint x: 270, endPoint y: 605, distance: 7.6
click at [263, 602] on div "Website Visitor Bot: If you are going to be late for your tour due to a flight …" at bounding box center [278, 601] width 202 height 30
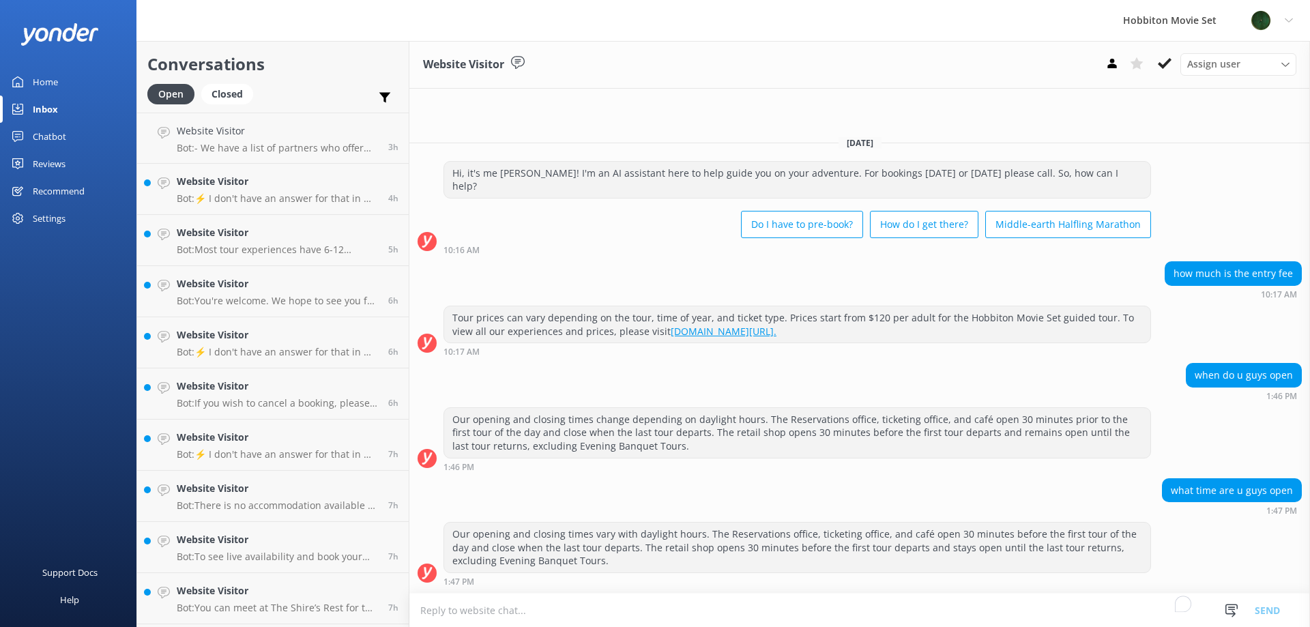
scroll to position [1737, 0]
click at [1160, 60] on icon at bounding box center [1165, 64] width 14 height 14
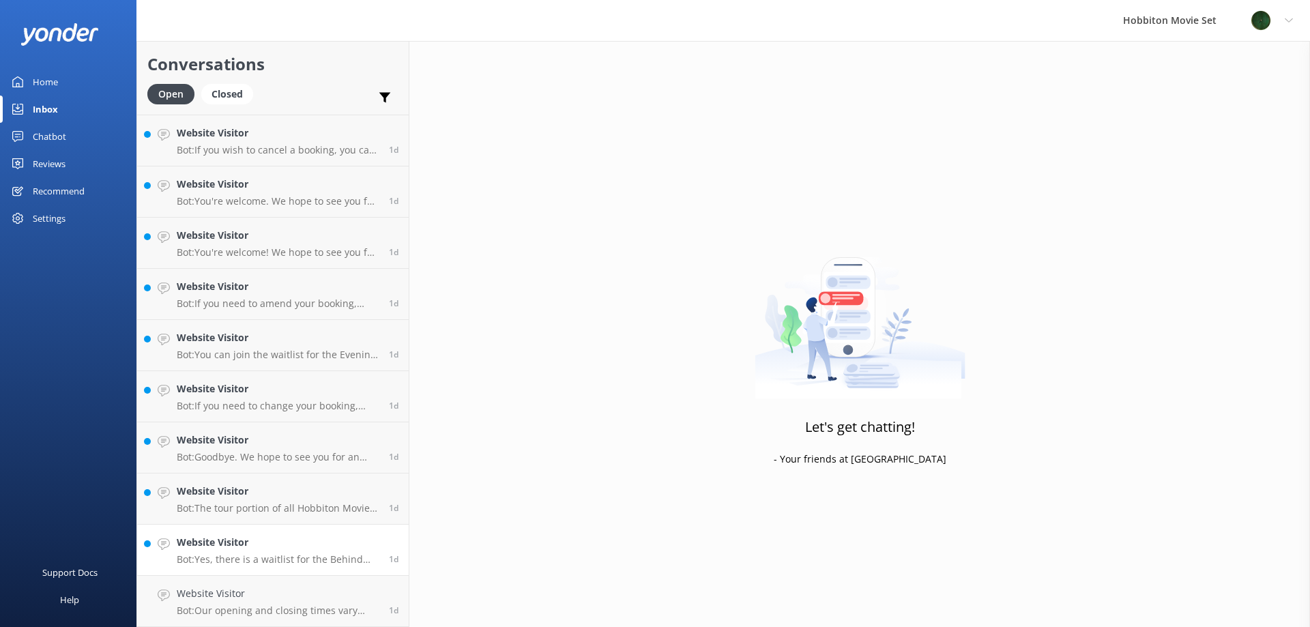
scroll to position [1686, 0]
click at [331, 589] on h4 "Website Visitor" at bounding box center [278, 593] width 202 height 15
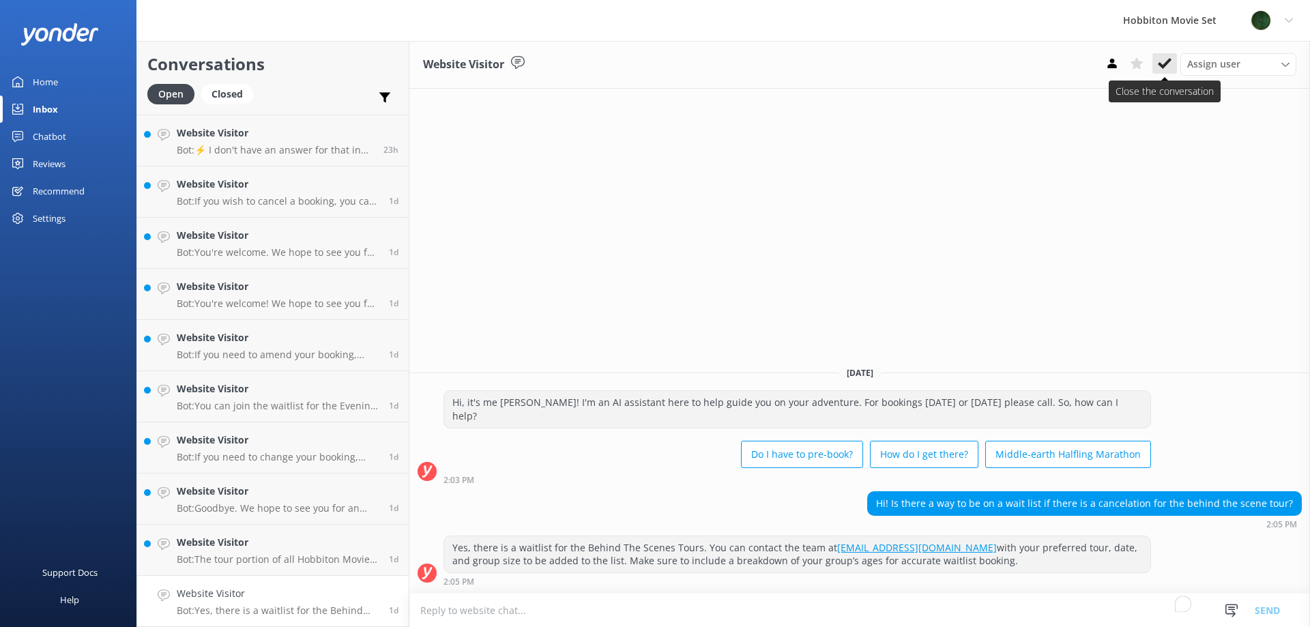
click at [1169, 63] on use at bounding box center [1165, 63] width 14 height 11
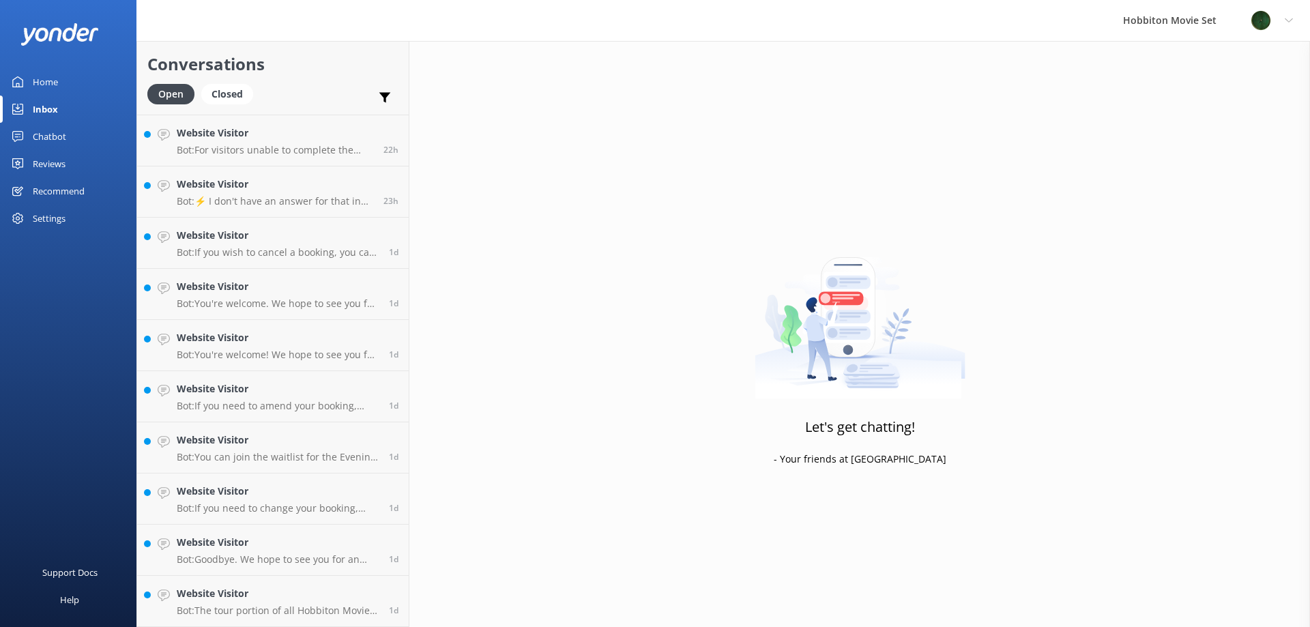
scroll to position [1635, 0]
click at [356, 603] on div "Website Visitor Bot: The tour portion of all Hobbiton Movie Set tour experience…" at bounding box center [278, 601] width 202 height 30
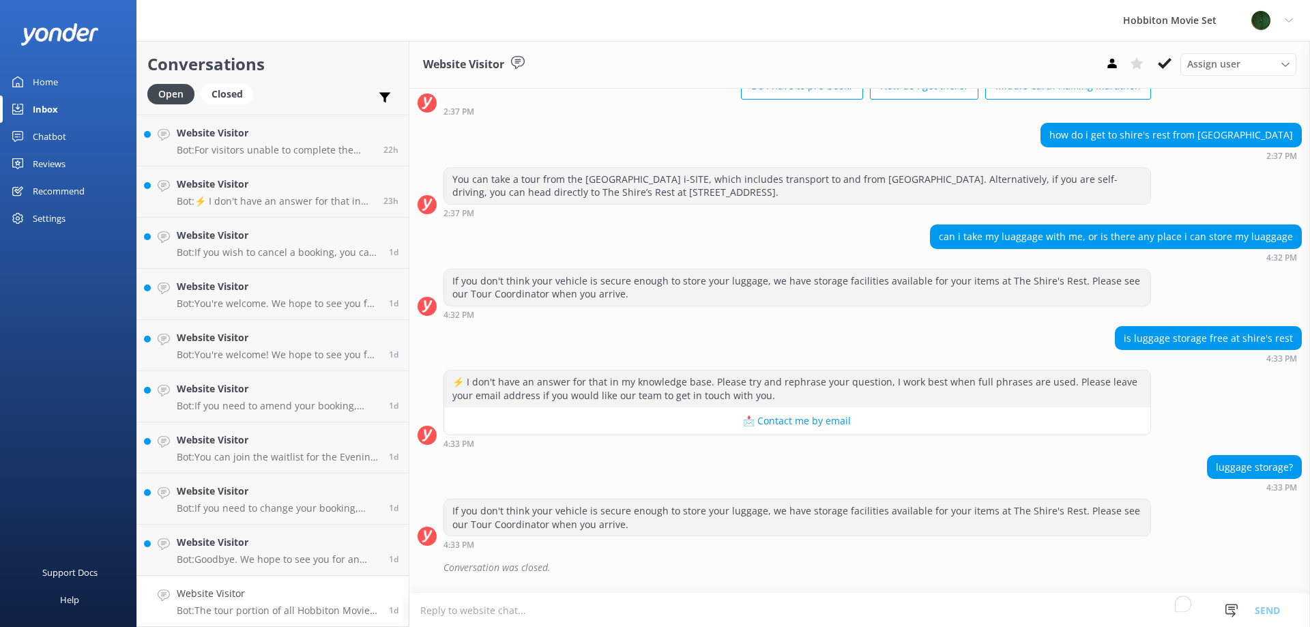
scroll to position [307, 0]
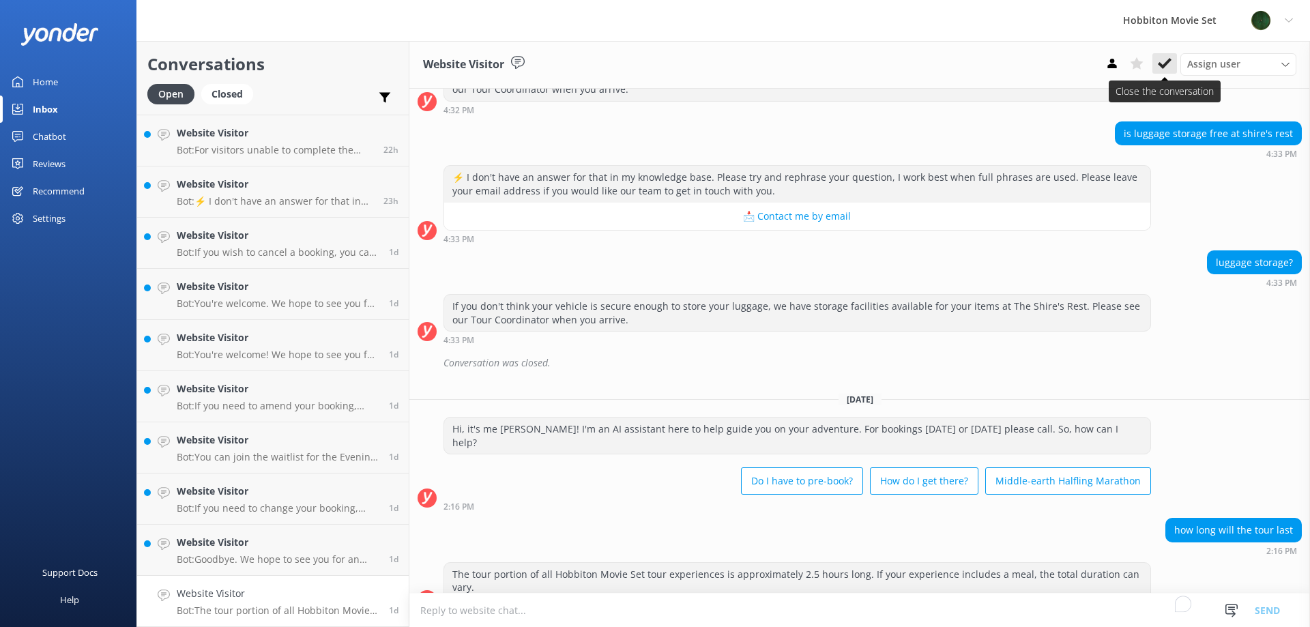
click at [1163, 60] on icon at bounding box center [1165, 64] width 14 height 14
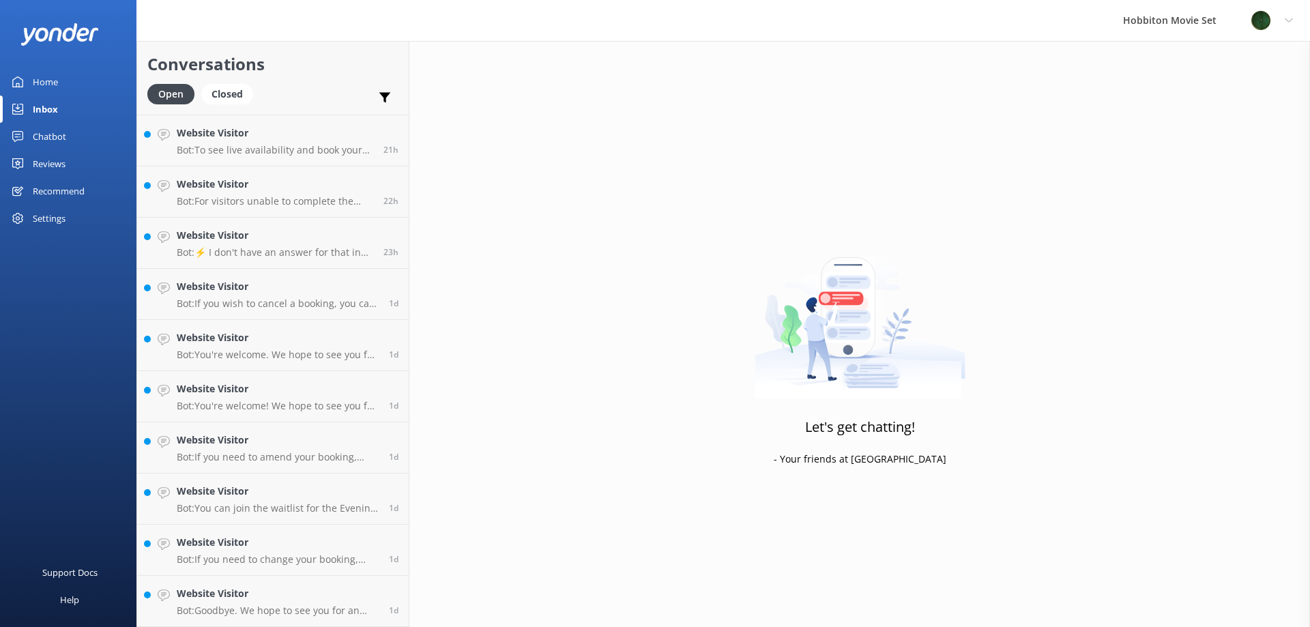
scroll to position [1584, 0]
click at [320, 597] on h4 "Website Visitor" at bounding box center [278, 593] width 202 height 15
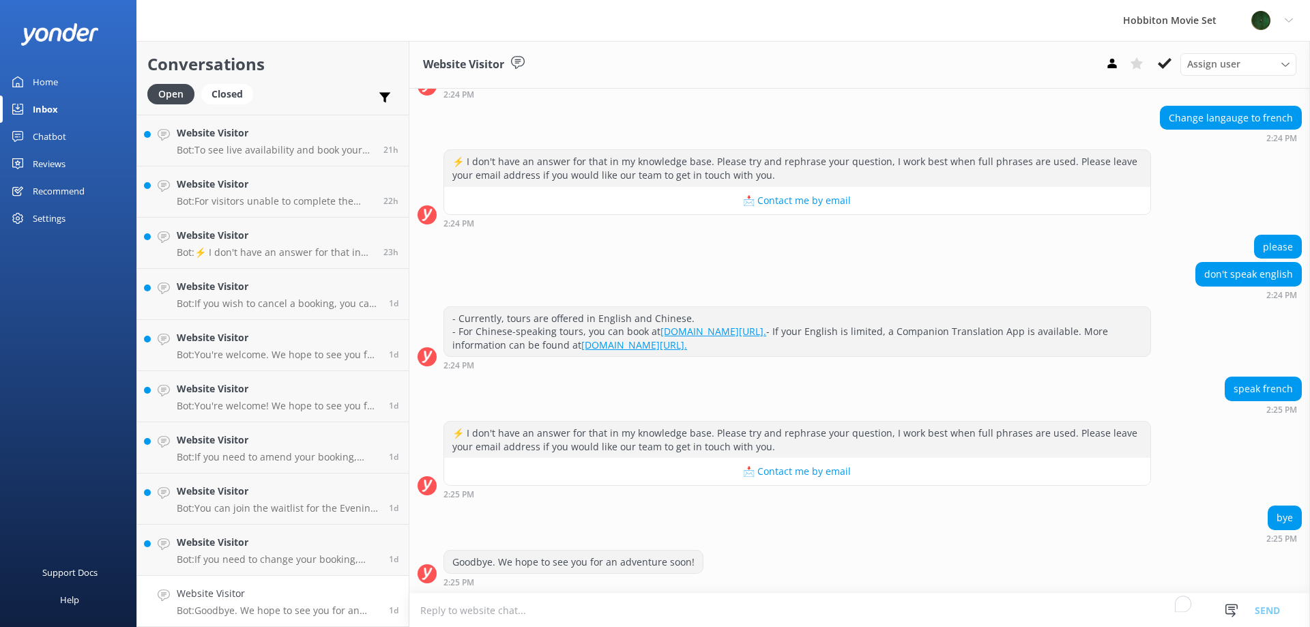
scroll to position [378, 0]
click at [1172, 58] on button at bounding box center [1164, 63] width 25 height 20
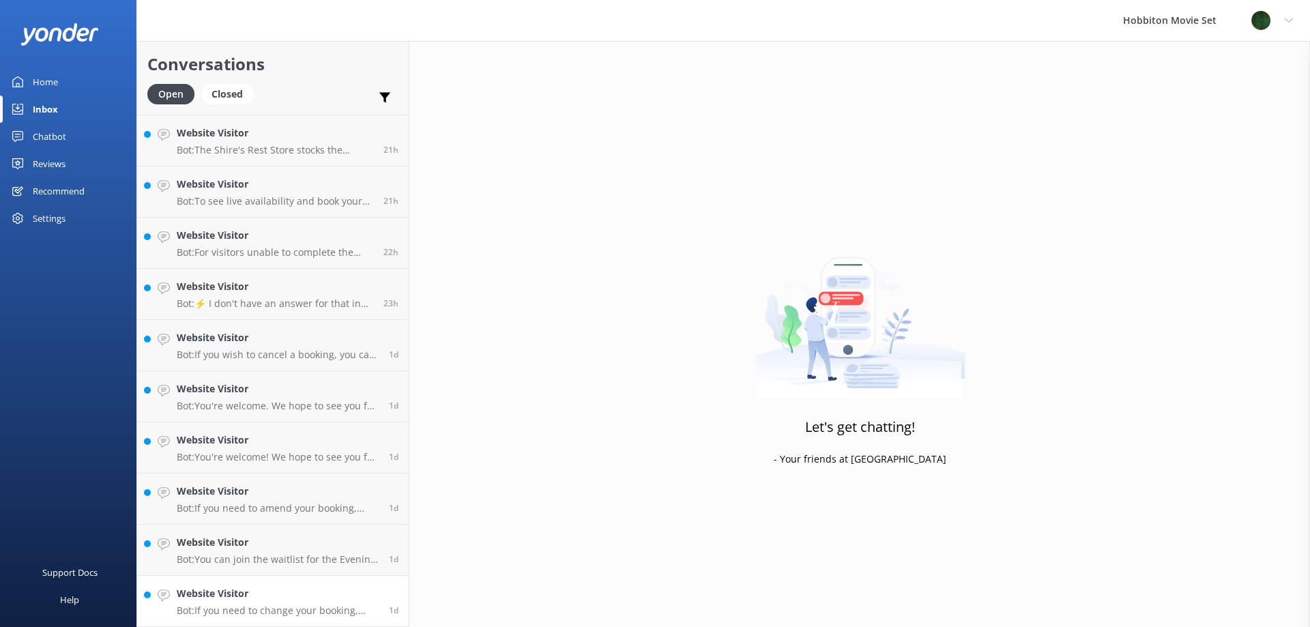
scroll to position [1532, 0]
click at [239, 611] on p "Bot: If you need to change your booking, please contact our team at [EMAIL_ADDR…" at bounding box center [278, 611] width 202 height 12
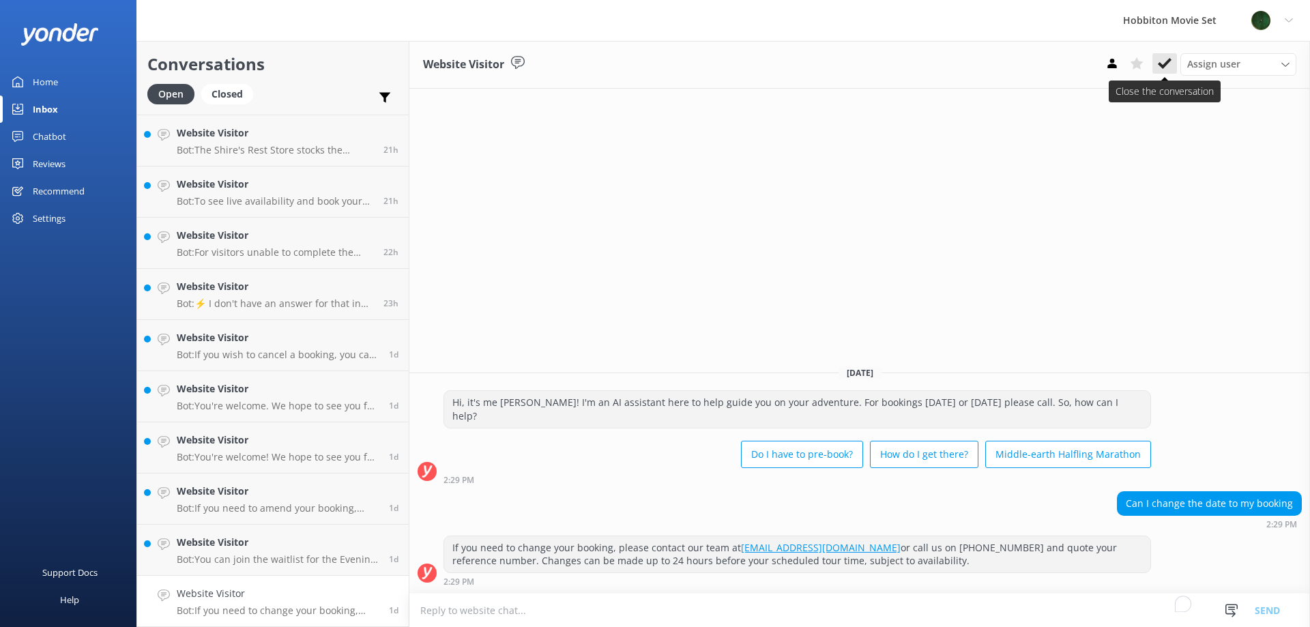
click at [1165, 63] on icon at bounding box center [1165, 64] width 14 height 14
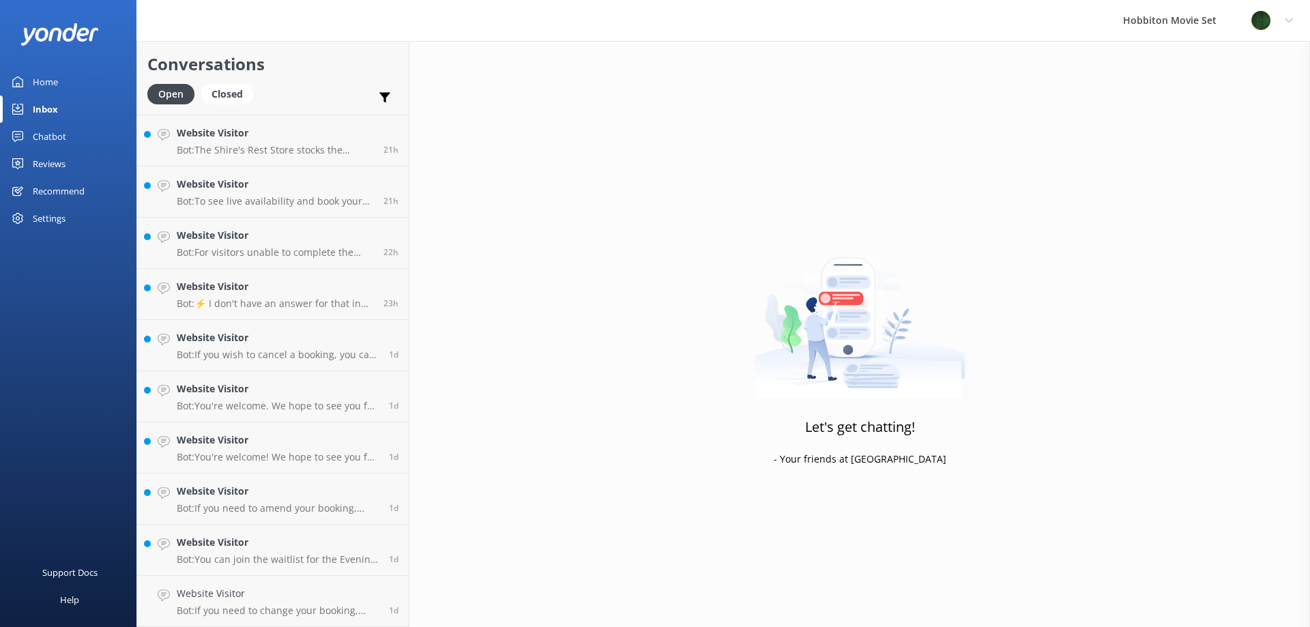
scroll to position [1481, 0]
click at [308, 605] on p "Bot: You can join the waitlist for the Evening Banquet Tours. Contact the team …" at bounding box center [278, 611] width 202 height 12
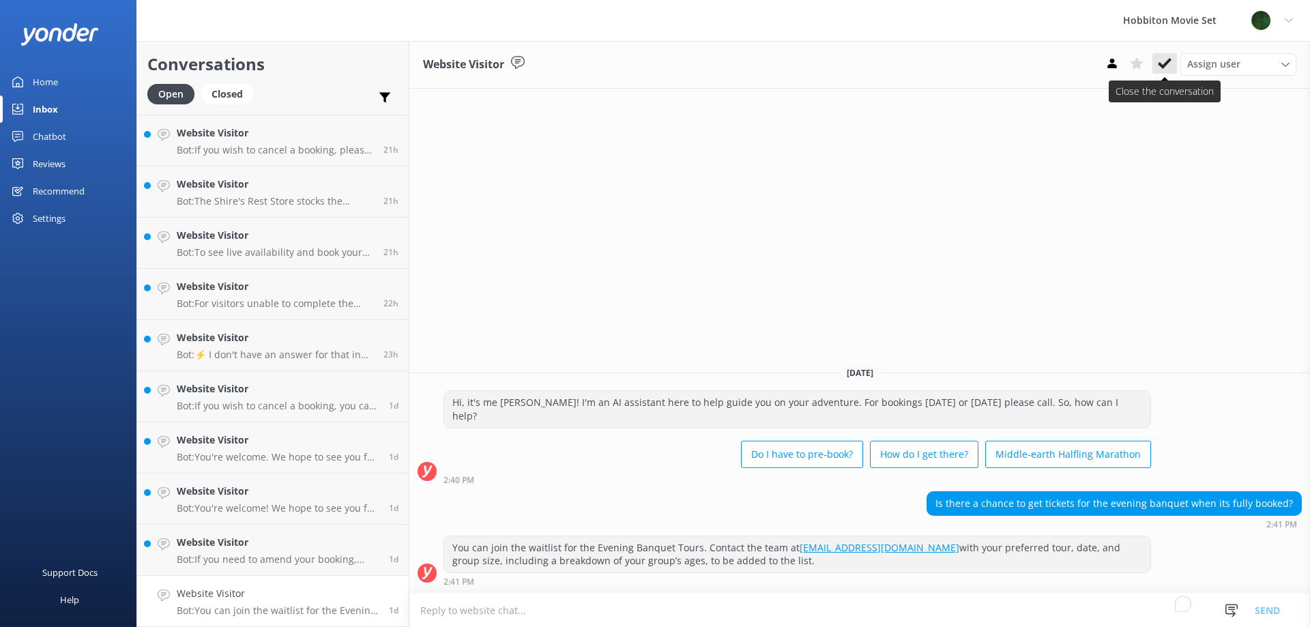
click at [1175, 57] on button at bounding box center [1164, 63] width 25 height 20
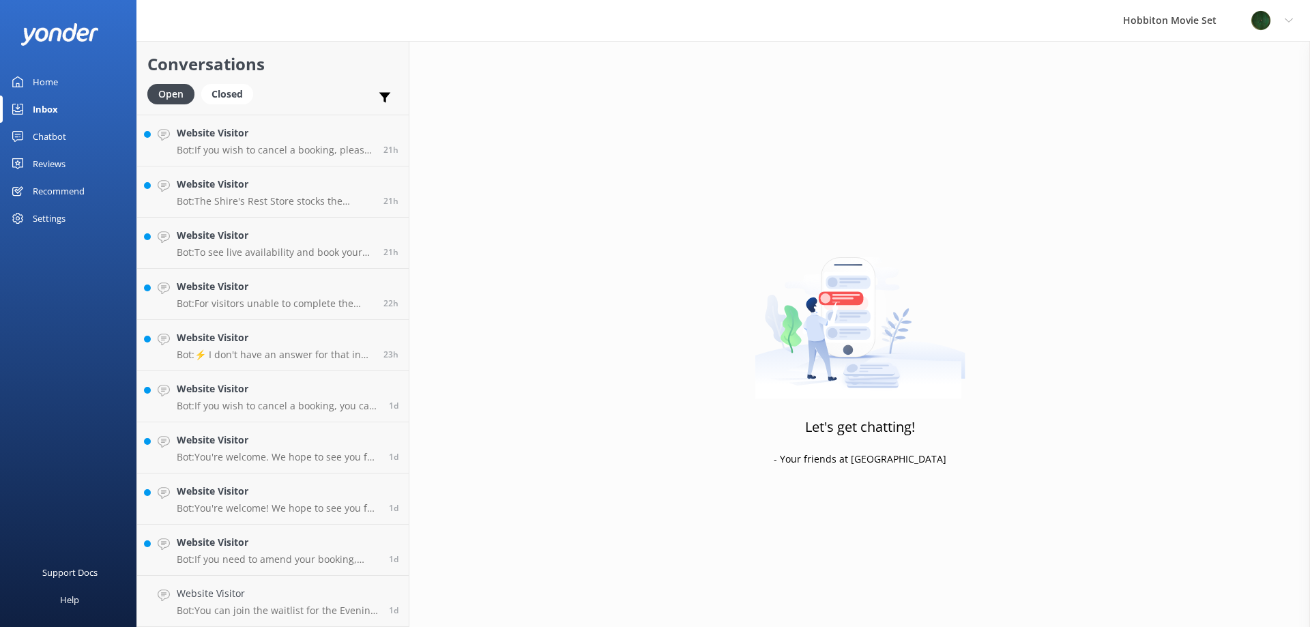
scroll to position [1430, 0]
click at [315, 605] on p "Bot: If you need to amend your booking, including changing the number of member…" at bounding box center [278, 611] width 202 height 12
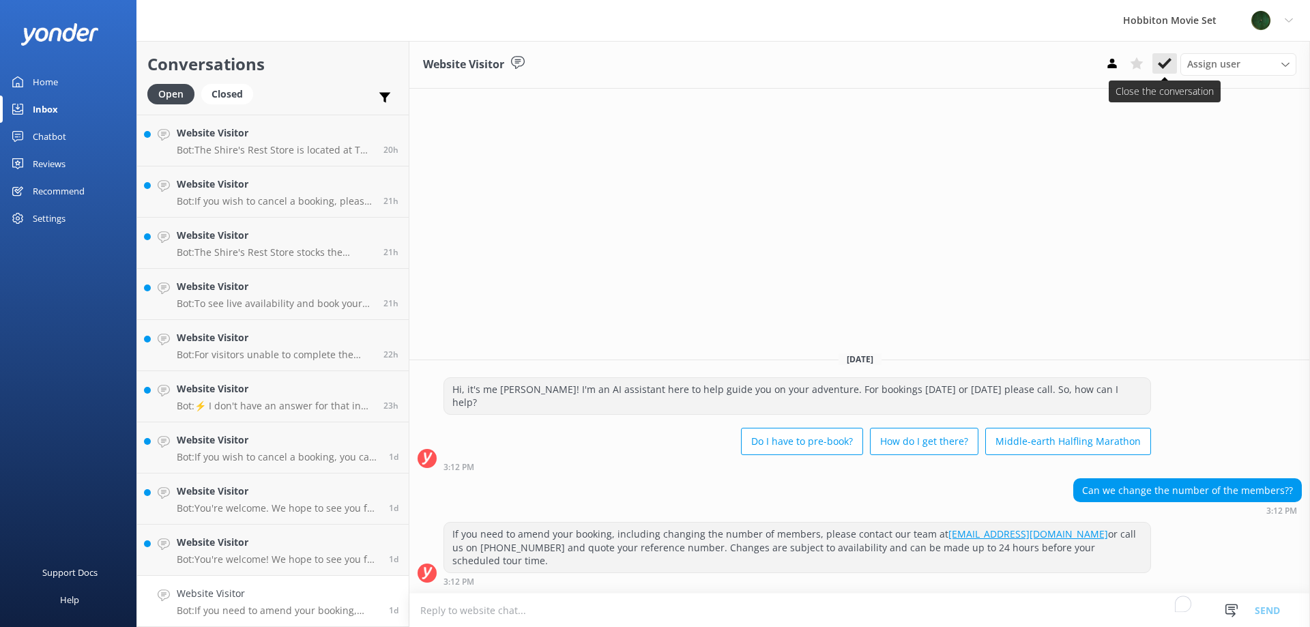
click at [1161, 70] on icon at bounding box center [1165, 64] width 14 height 14
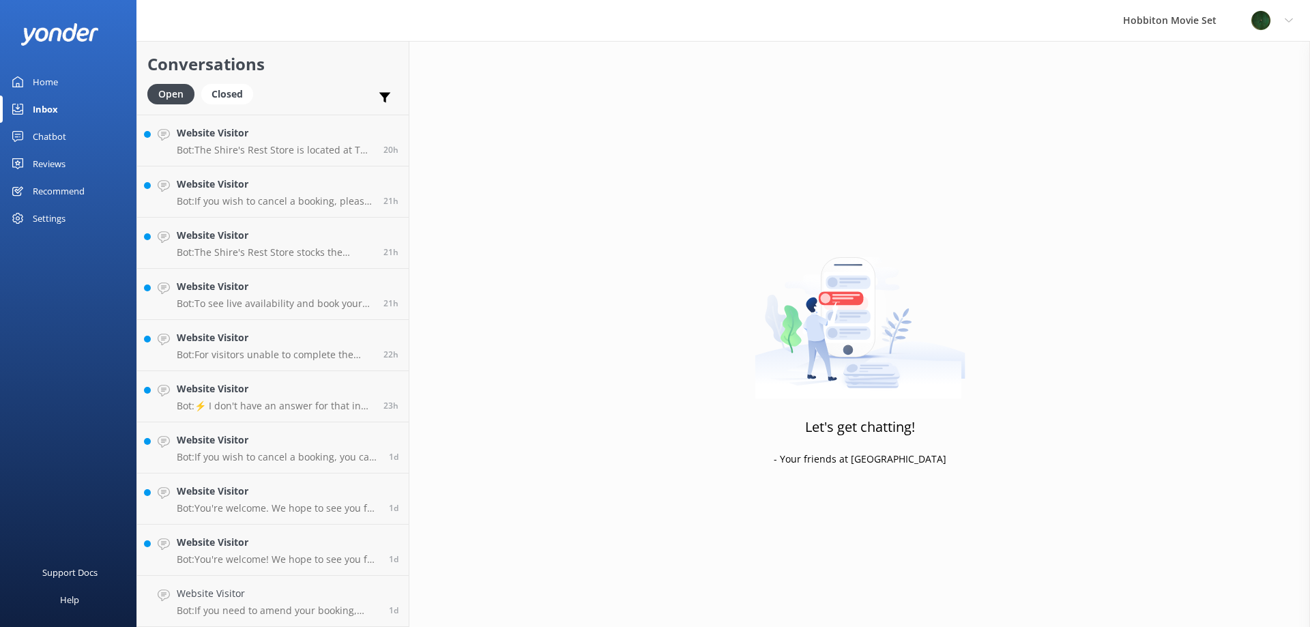
scroll to position [1379, 0]
click at [336, 596] on h4 "Website Visitor" at bounding box center [278, 593] width 202 height 15
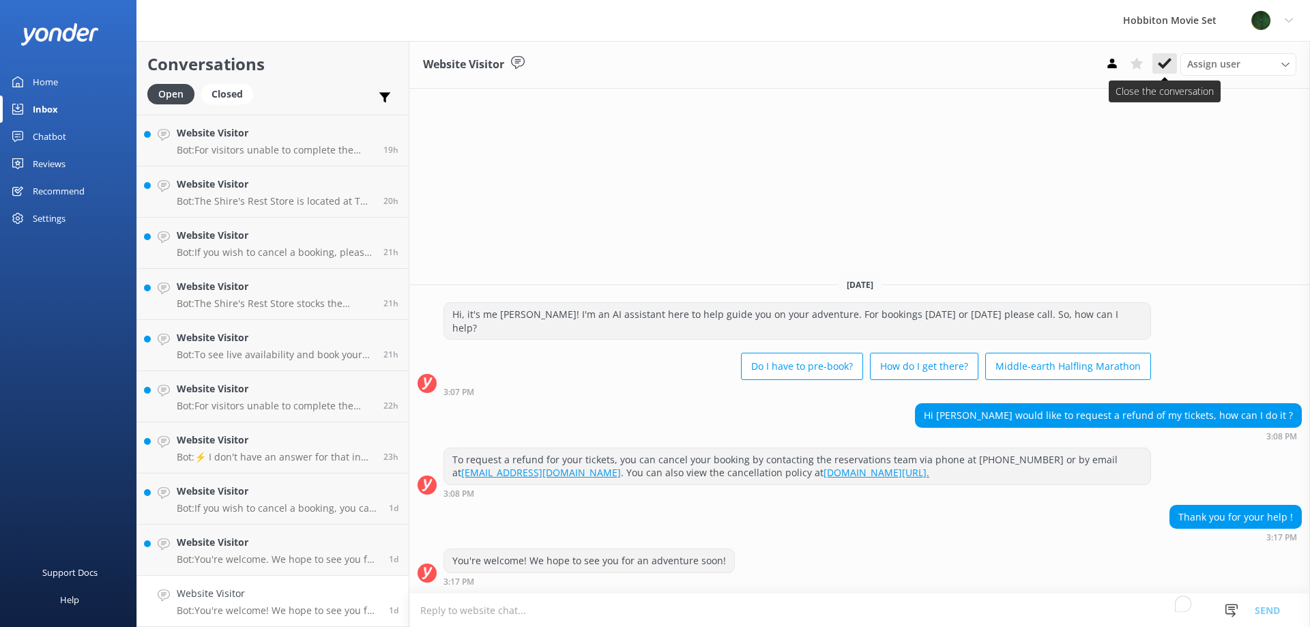
click at [1173, 68] on button at bounding box center [1164, 63] width 25 height 20
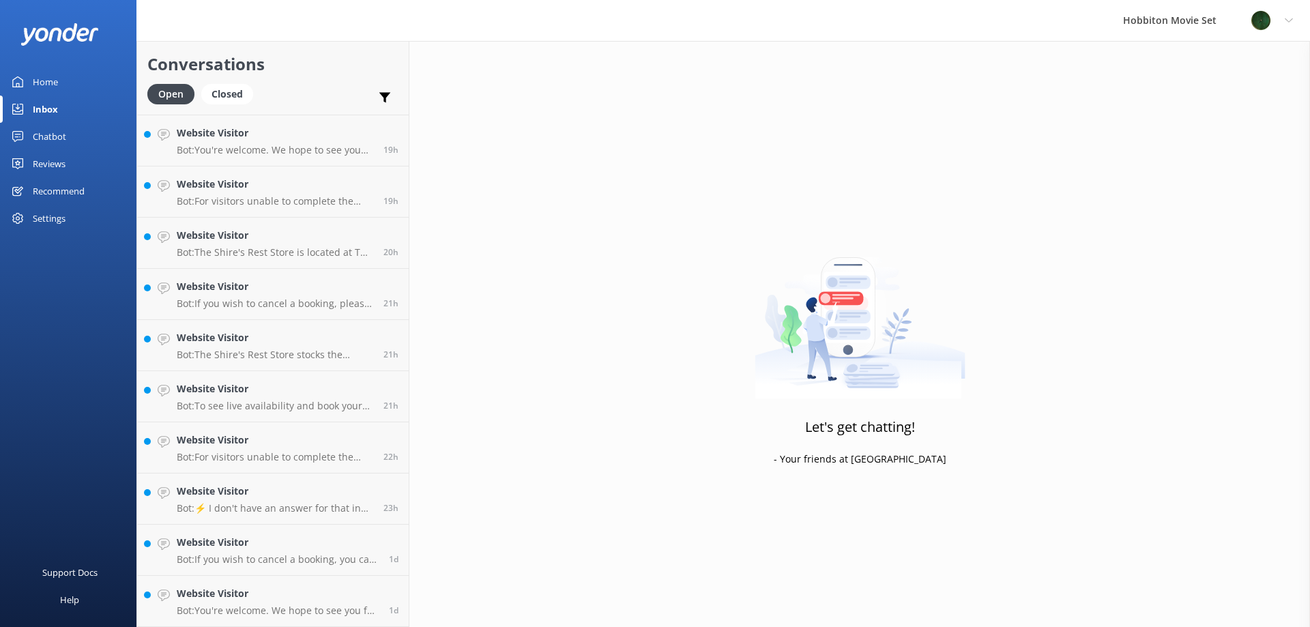
scroll to position [1328, 0]
drag, startPoint x: 244, startPoint y: 609, endPoint x: 244, endPoint y: 602, distance: 7.5
click at [245, 609] on p "Bot: You're welcome. We hope to see you for an adventure soon!" at bounding box center [278, 611] width 202 height 12
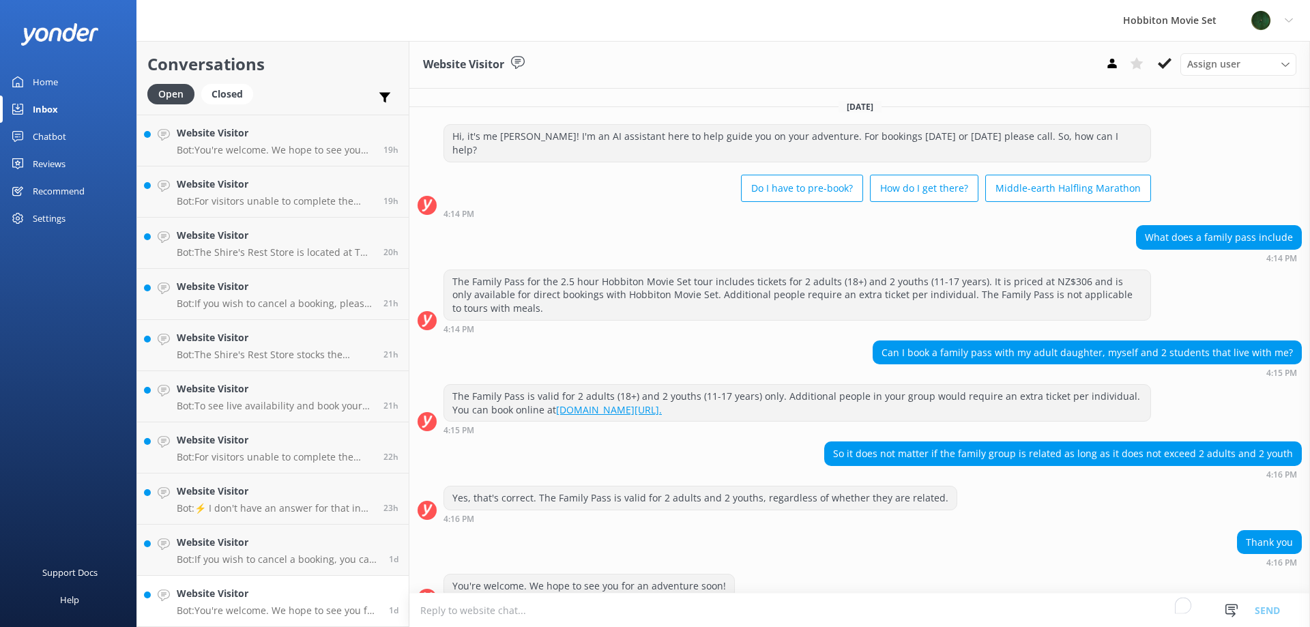
scroll to position [12, 0]
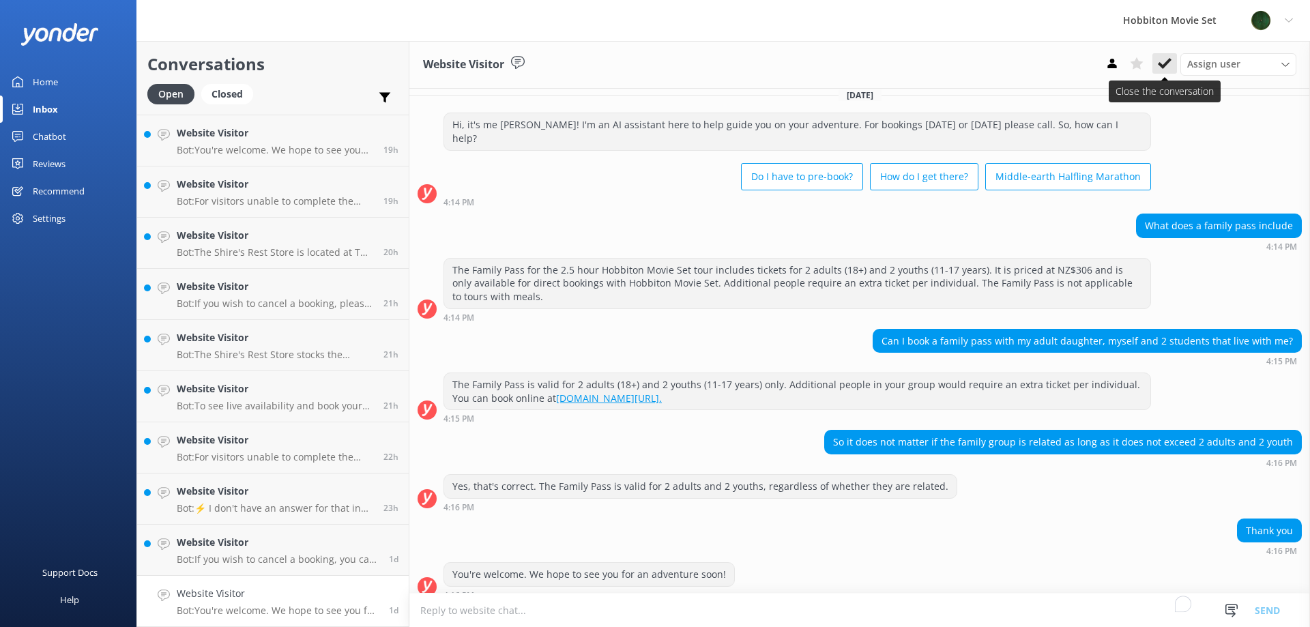
click at [1176, 53] on button at bounding box center [1164, 63] width 25 height 20
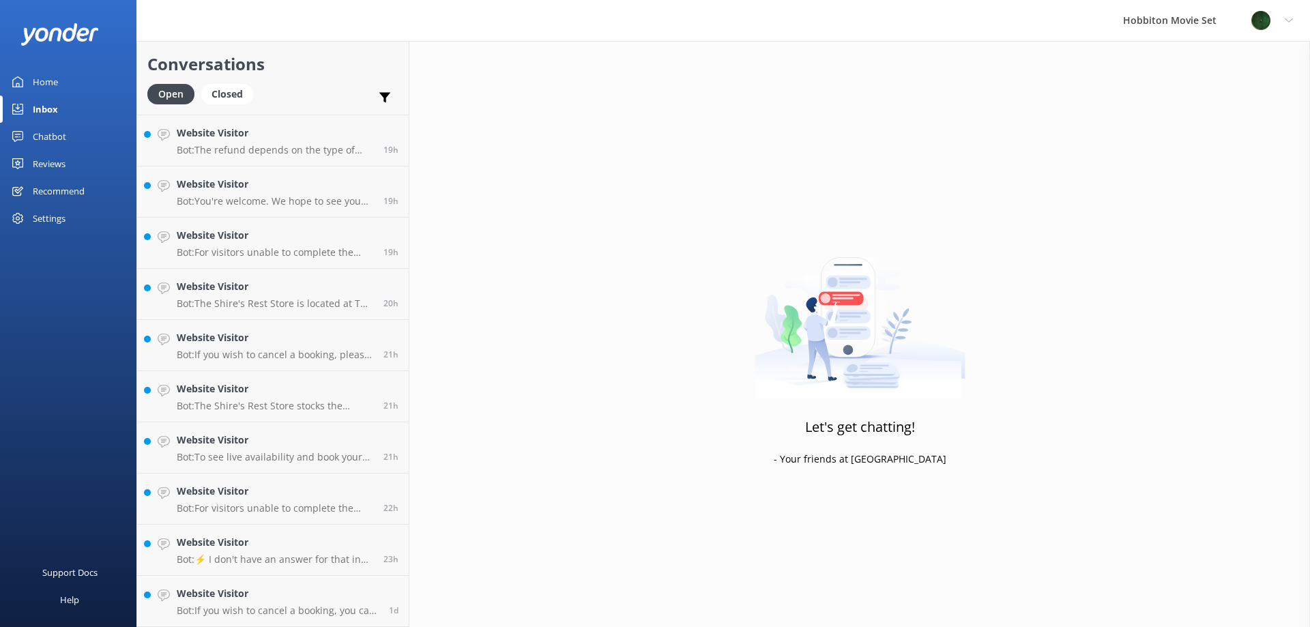
scroll to position [1277, 0]
click at [298, 601] on h4 "Website Visitor" at bounding box center [278, 593] width 202 height 15
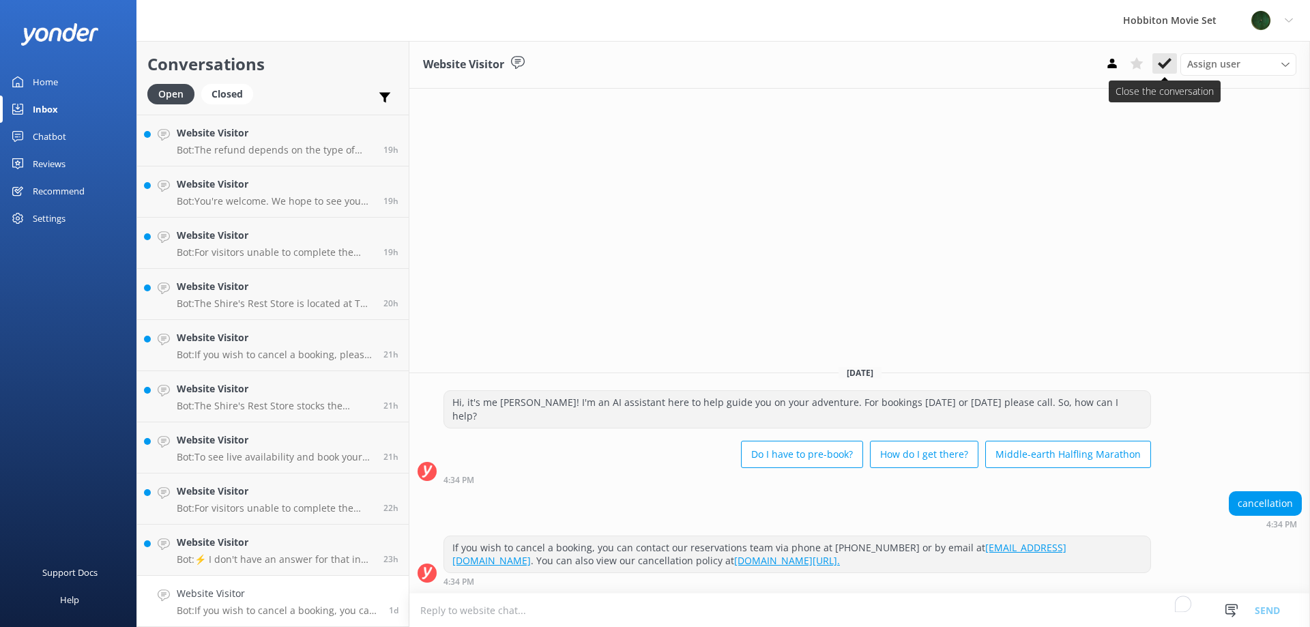
click at [1169, 57] on icon at bounding box center [1165, 64] width 14 height 14
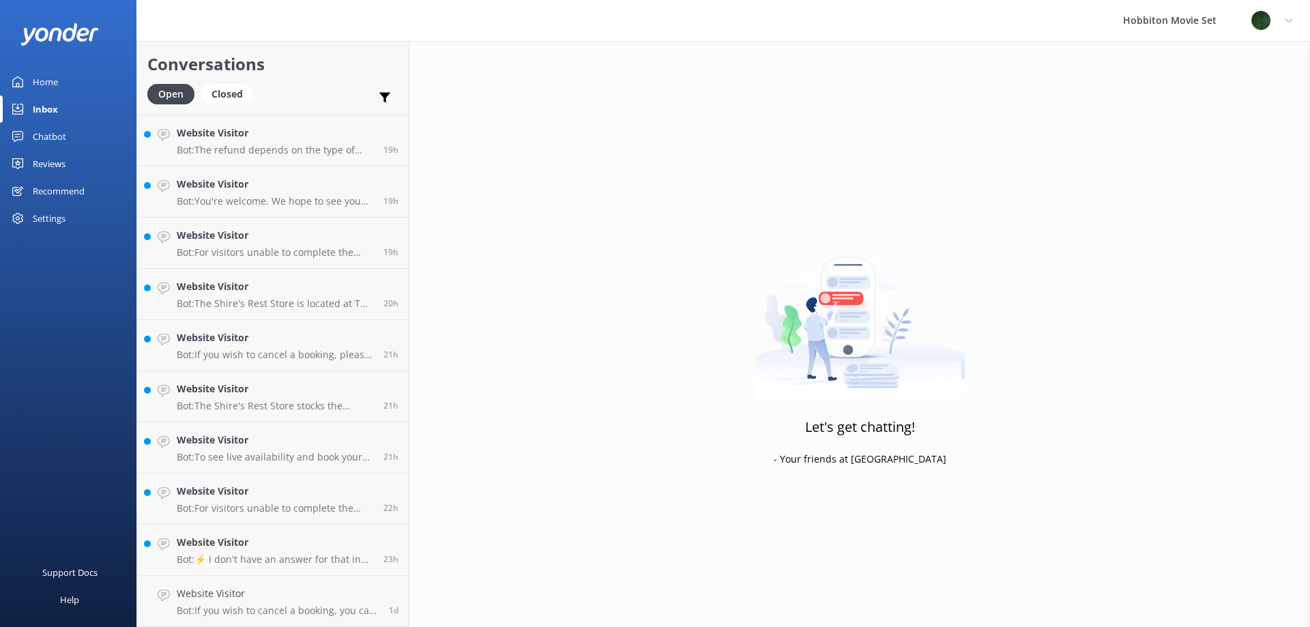
scroll to position [1225, 0]
click at [350, 592] on h4 "Website Visitor" at bounding box center [275, 593] width 196 height 15
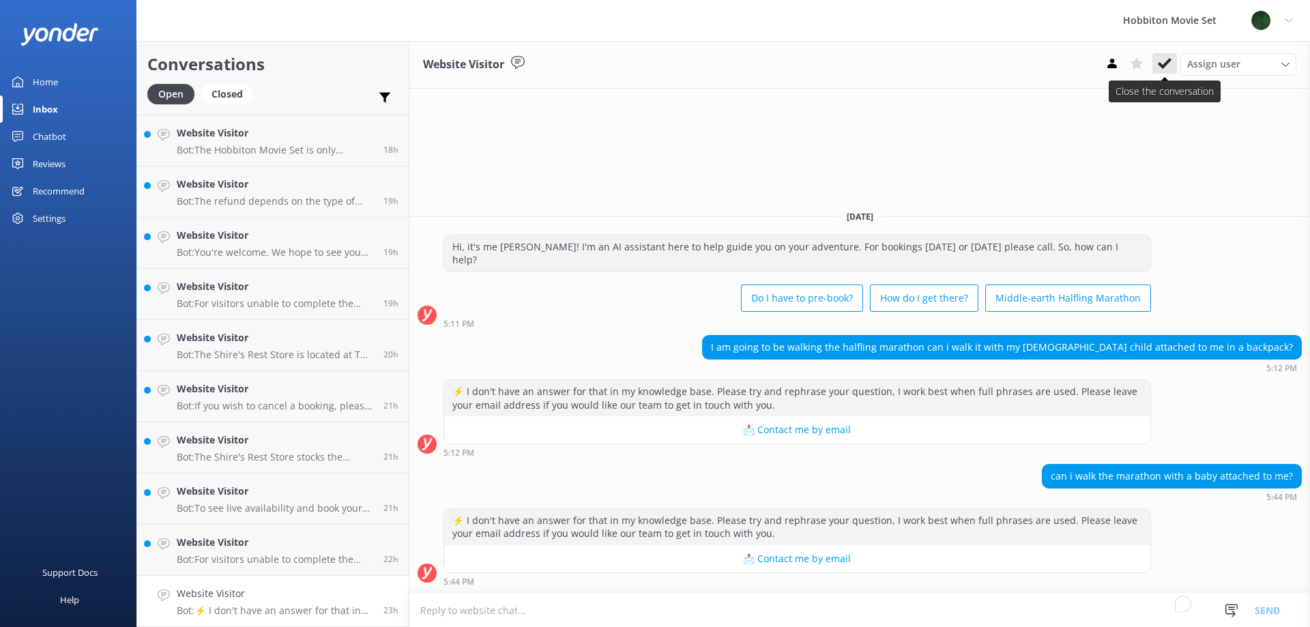
click at [1162, 69] on icon at bounding box center [1165, 64] width 14 height 14
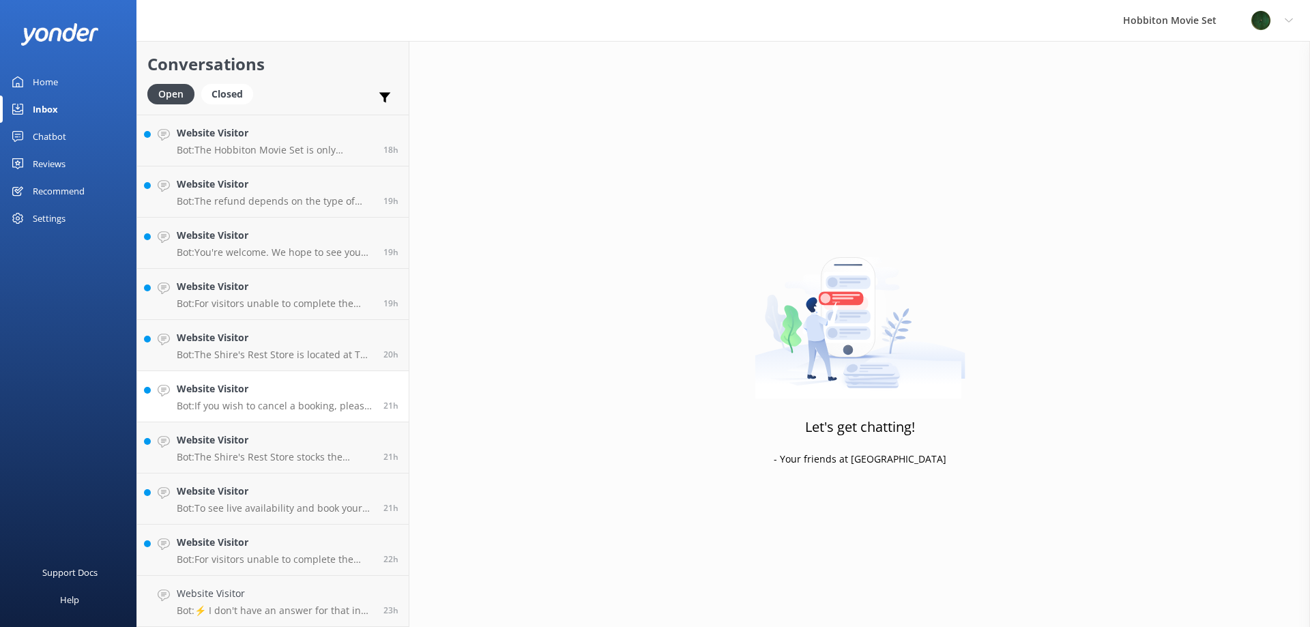
scroll to position [1174, 0]
drag, startPoint x: 318, startPoint y: 581, endPoint x: 325, endPoint y: 579, distance: 8.0
click at [319, 582] on link "Website Visitor Bot: For visitors unable to complete the walking tour, we offer…" at bounding box center [273, 601] width 272 height 51
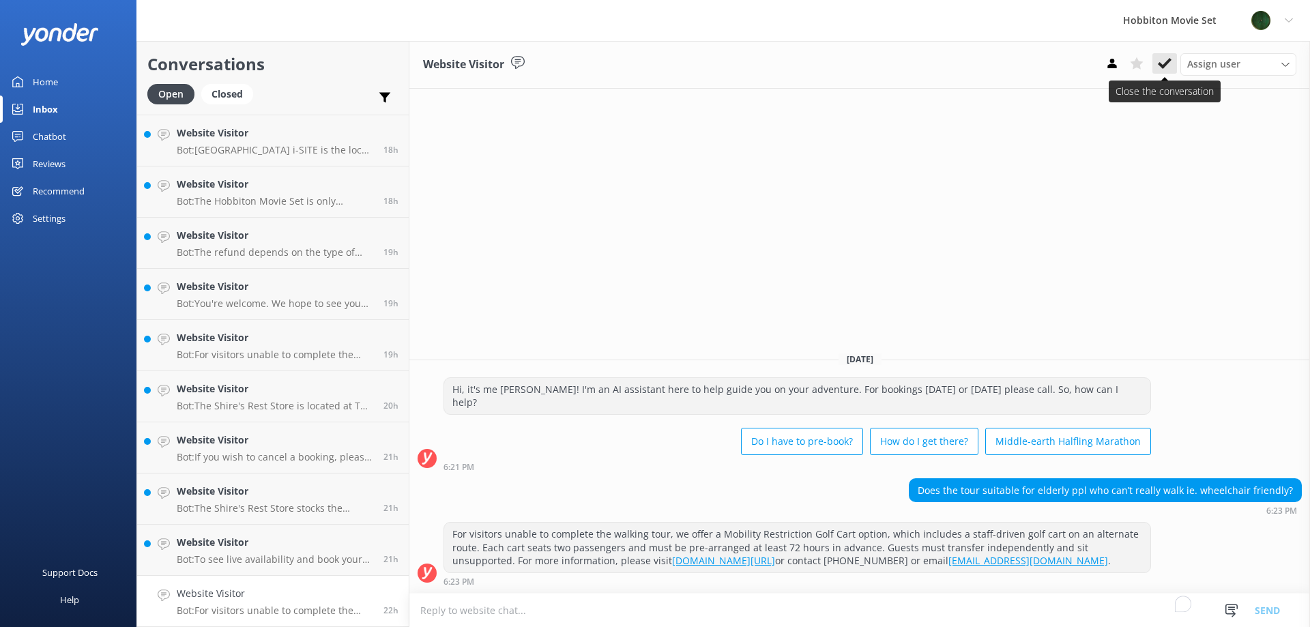
click at [1163, 68] on use at bounding box center [1165, 63] width 14 height 11
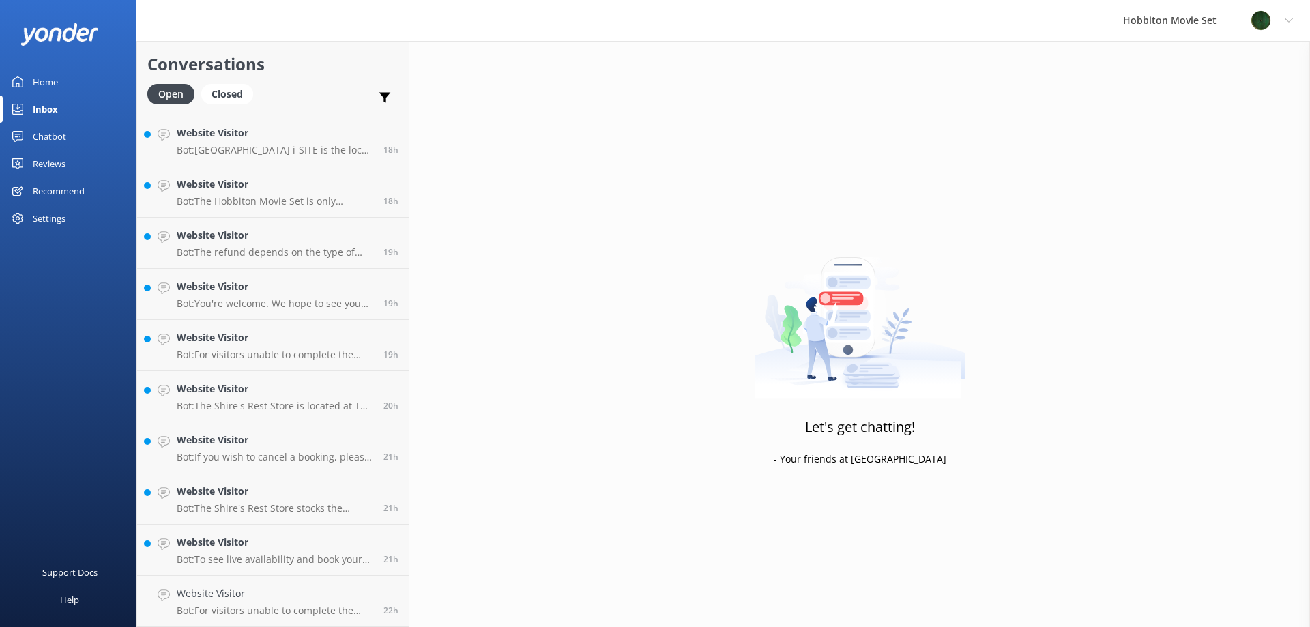
scroll to position [1123, 0]
click at [270, 582] on link "Website Visitor Bot: To see live availability and book your Hobbiton tour, plea…" at bounding box center [273, 601] width 272 height 51
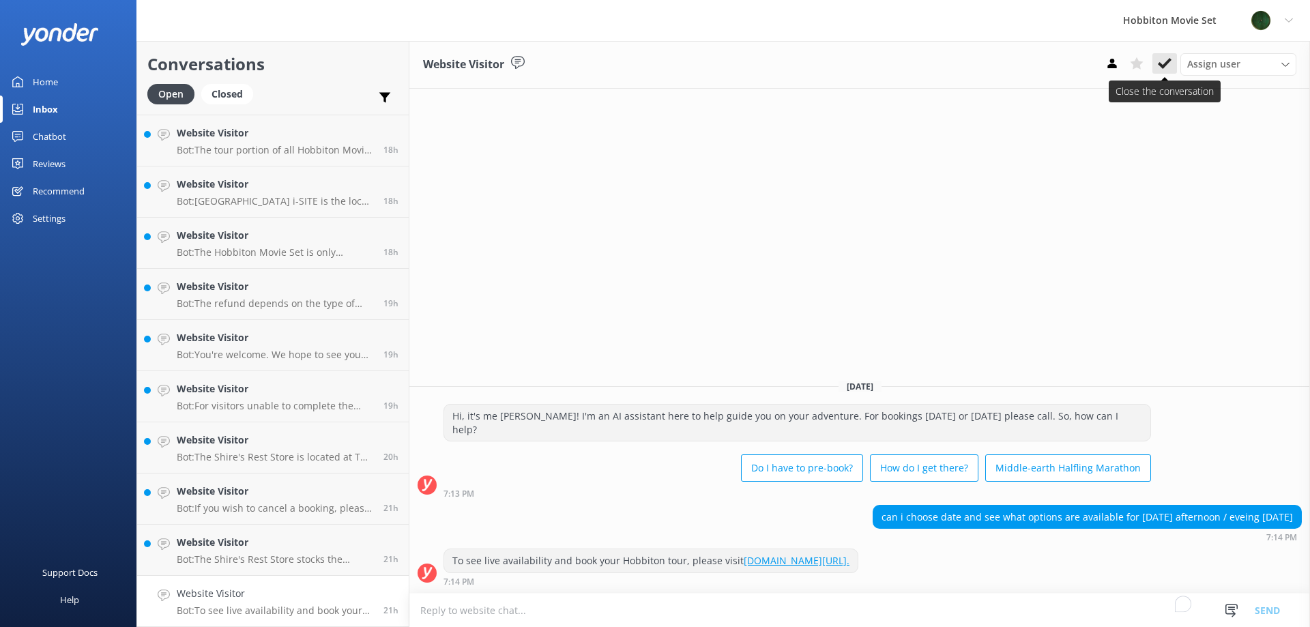
click at [1167, 66] on icon at bounding box center [1165, 64] width 14 height 14
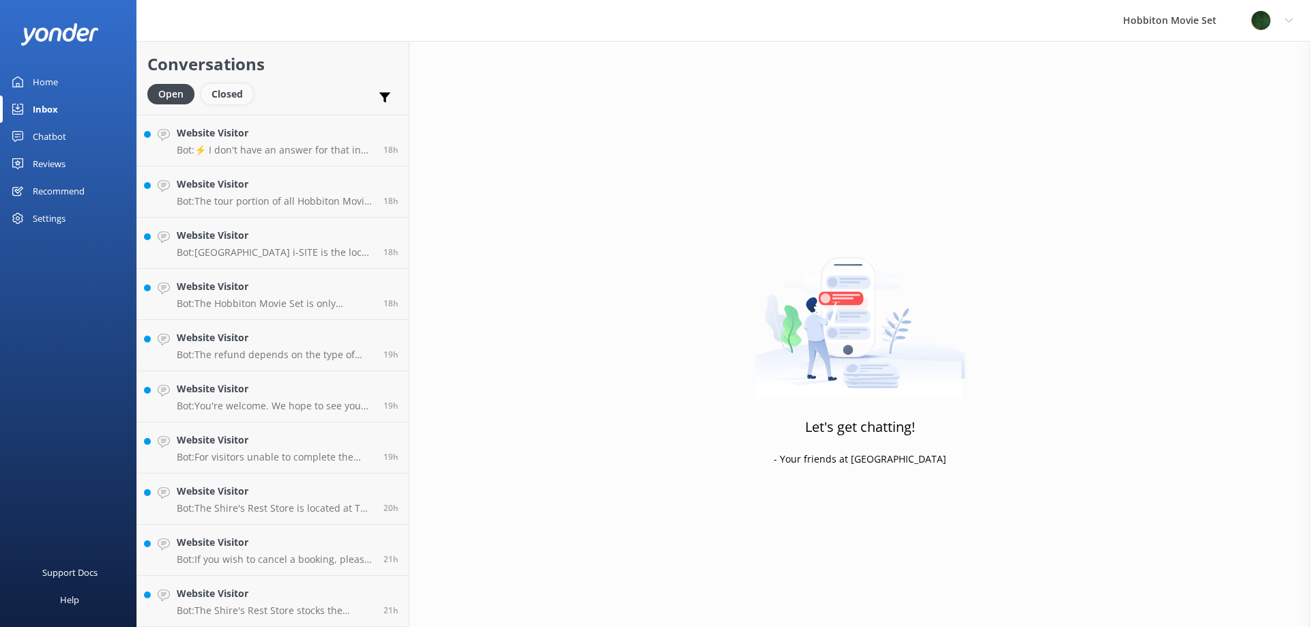
click at [220, 102] on div "Closed" at bounding box center [227, 94] width 52 height 20
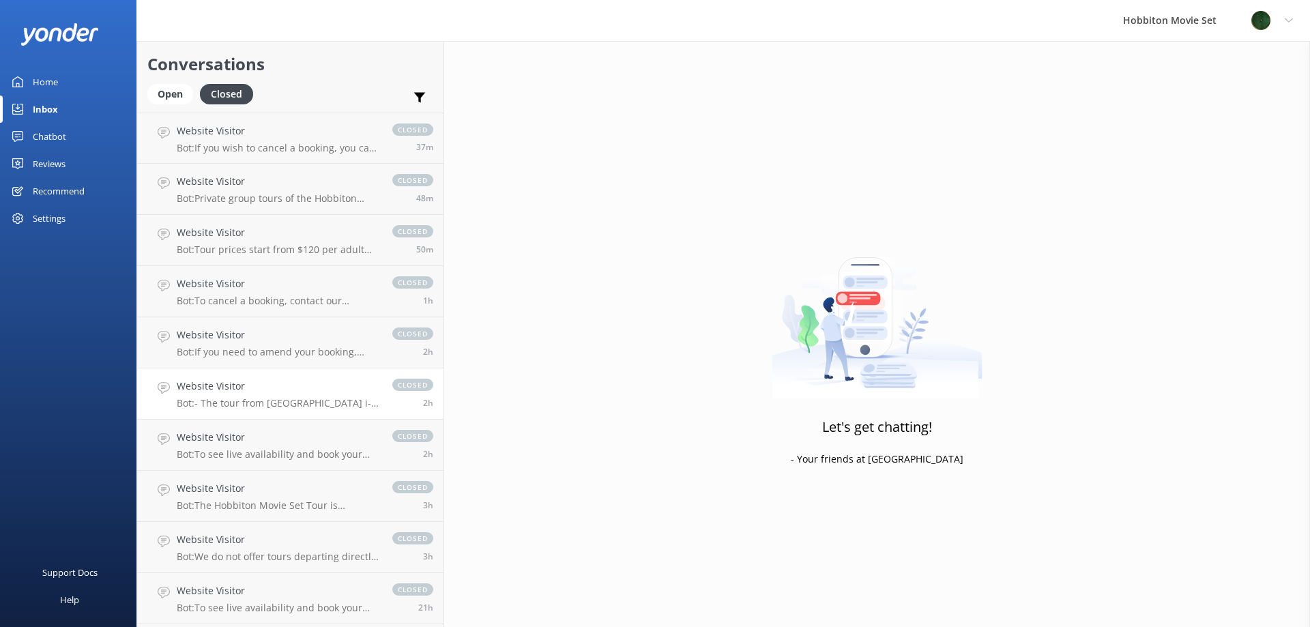
click at [258, 377] on link "Website Visitor Bot: - The tour from [GEOGRAPHIC_DATA] i-SITE includes return t…" at bounding box center [290, 393] width 306 height 51
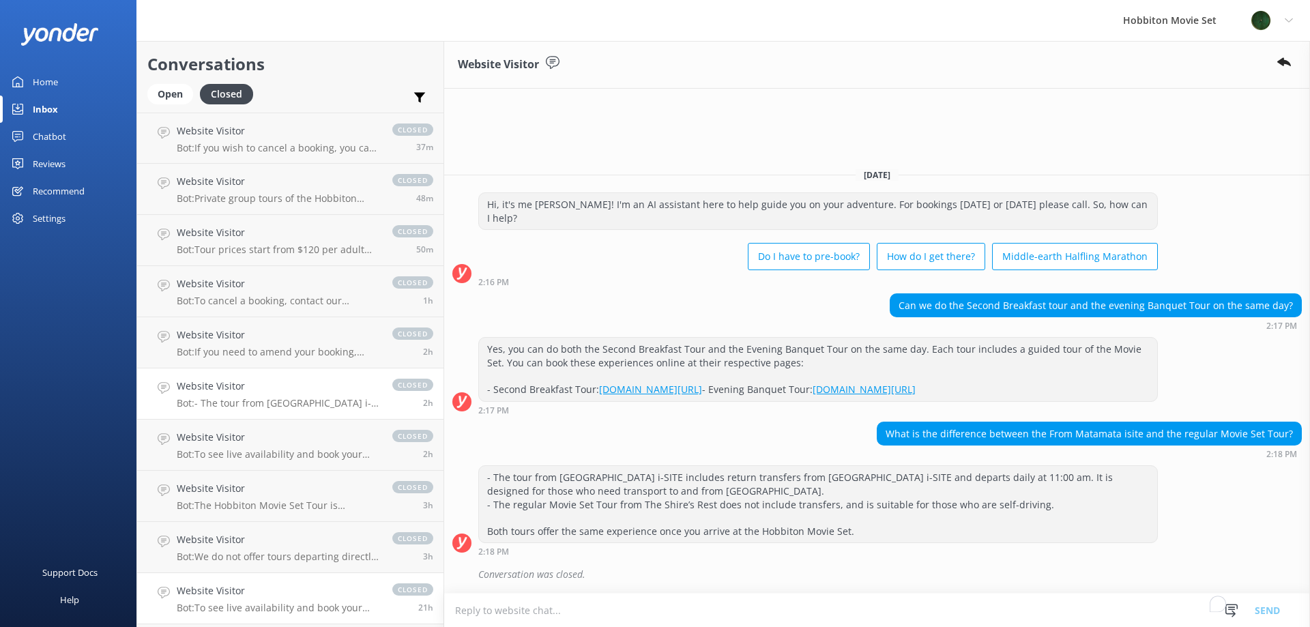
click at [258, 575] on link "Website Visitor Bot: To see live availability and book your Hobbiton tour, plea…" at bounding box center [290, 598] width 306 height 51
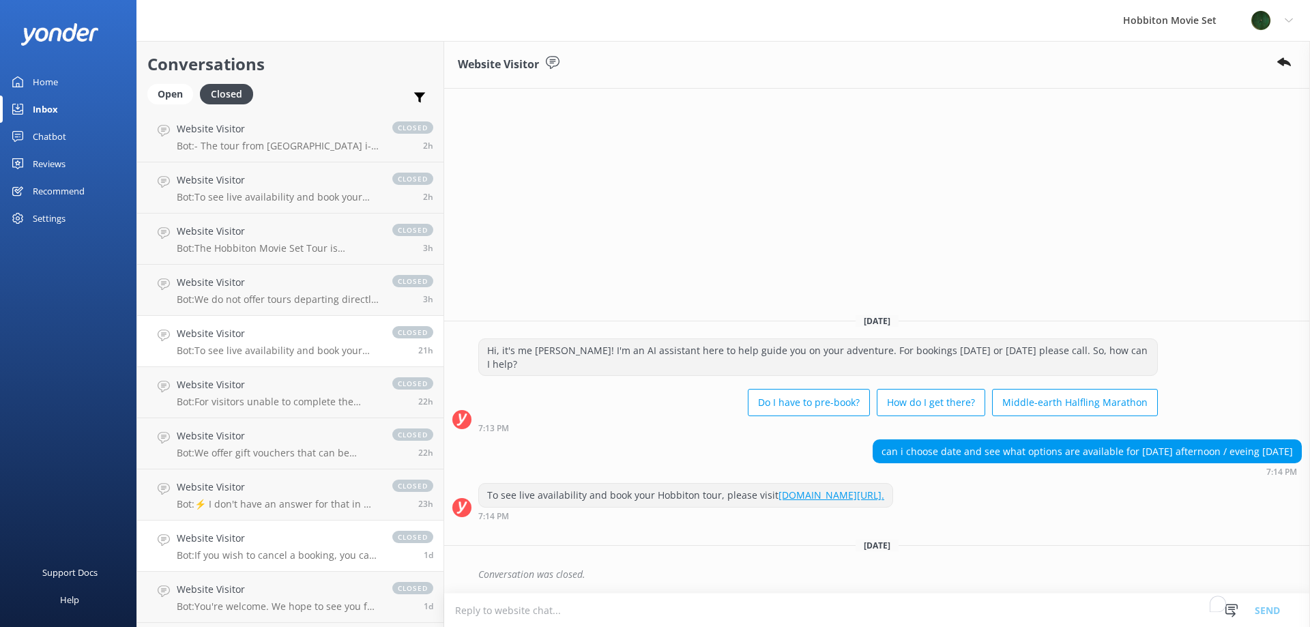
scroll to position [341, 0]
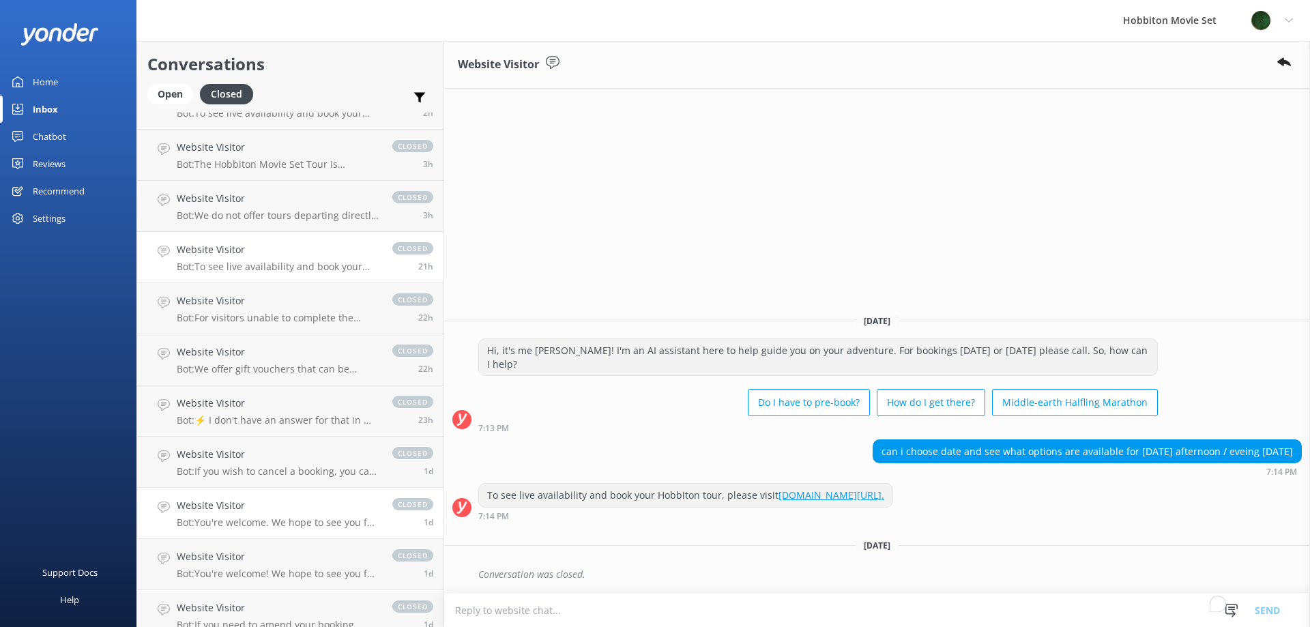
click at [282, 529] on link "Website Visitor Bot: You're welcome. We hope to see you for an adventure soon! …" at bounding box center [290, 513] width 306 height 51
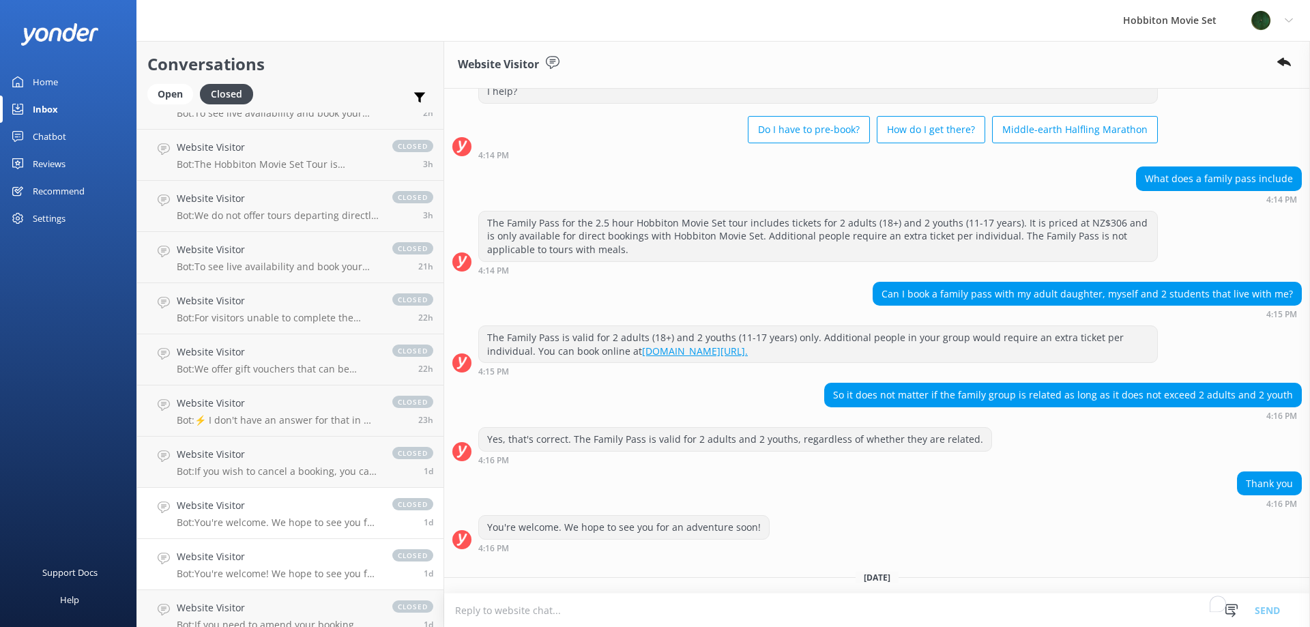
scroll to position [77, 0]
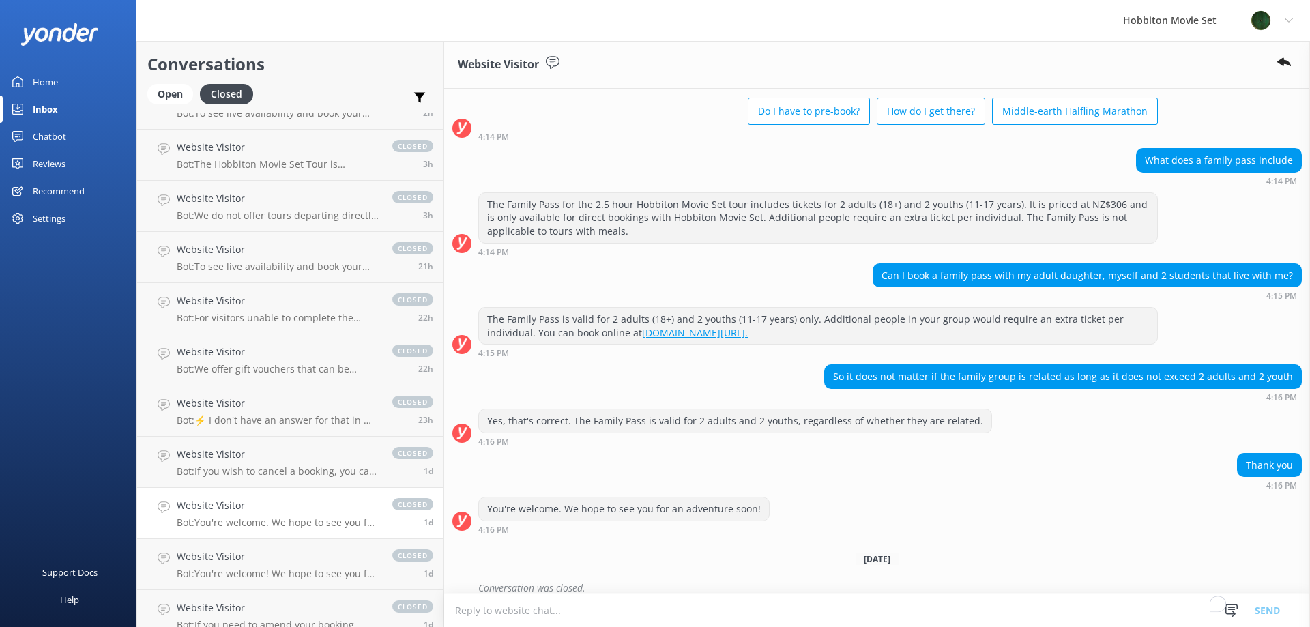
click at [292, 538] on link "Website Visitor Bot: You're welcome. We hope to see you for an adventure soon! …" at bounding box center [290, 513] width 306 height 51
click at [296, 558] on h4 "Website Visitor" at bounding box center [278, 556] width 202 height 15
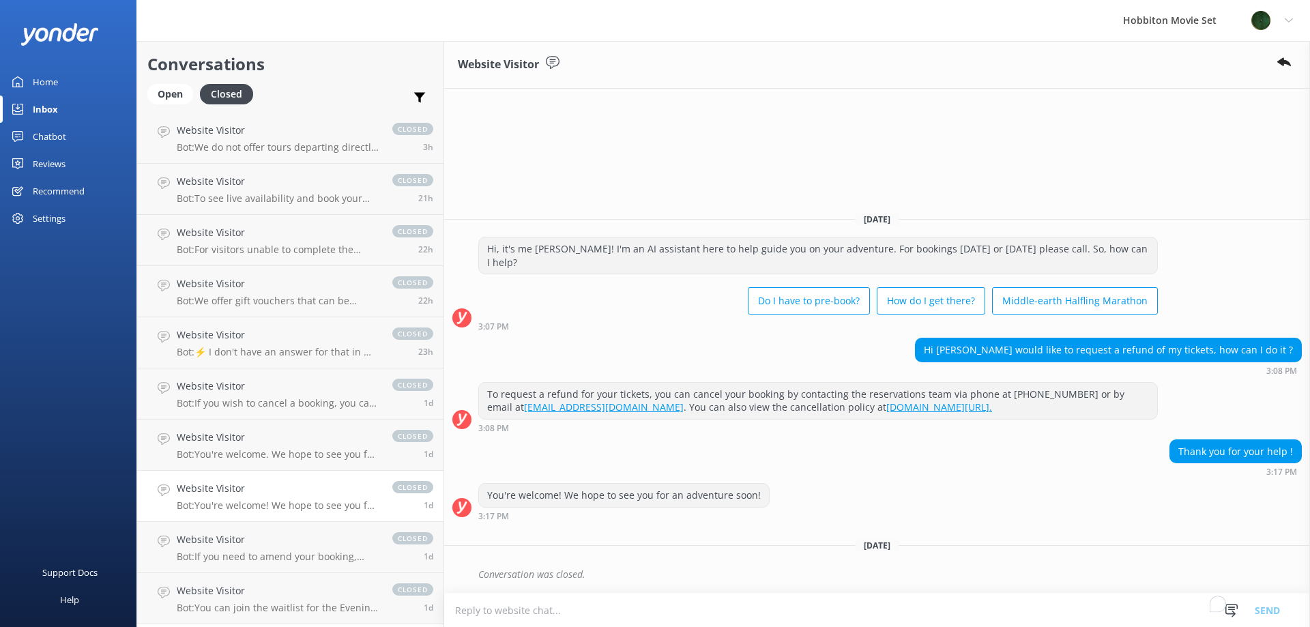
scroll to position [478, 0]
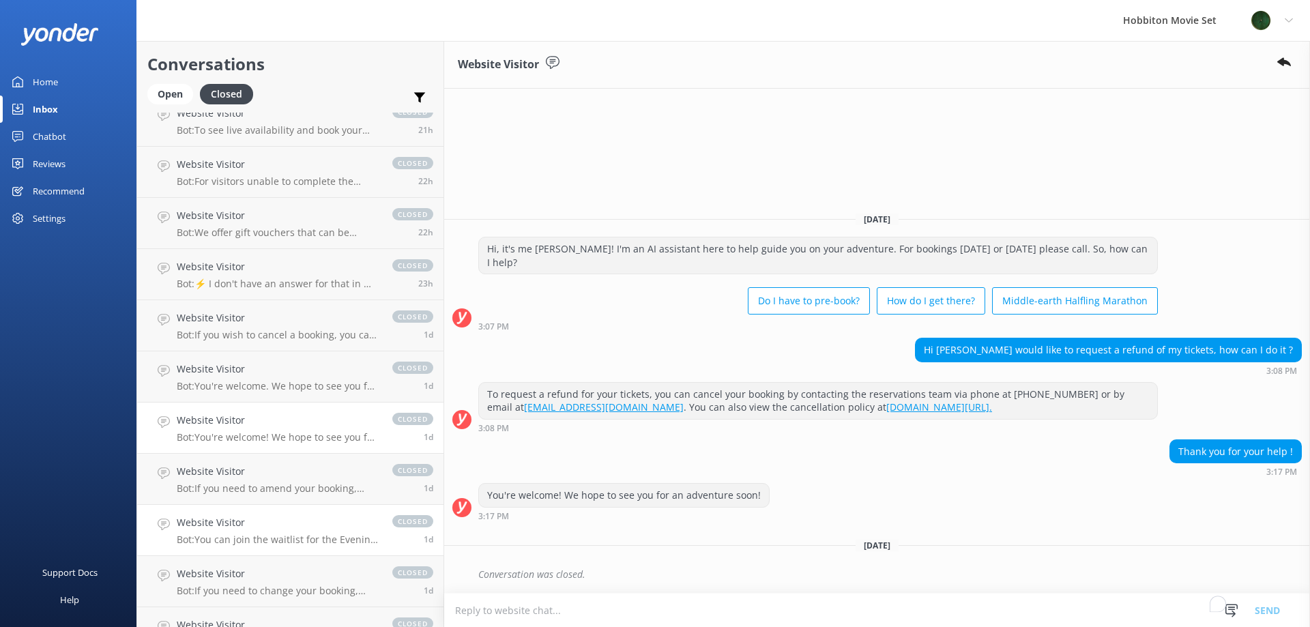
click at [306, 508] on link "Website Visitor Bot: You can join the waitlist for the Evening Banquet Tours. C…" at bounding box center [290, 530] width 306 height 51
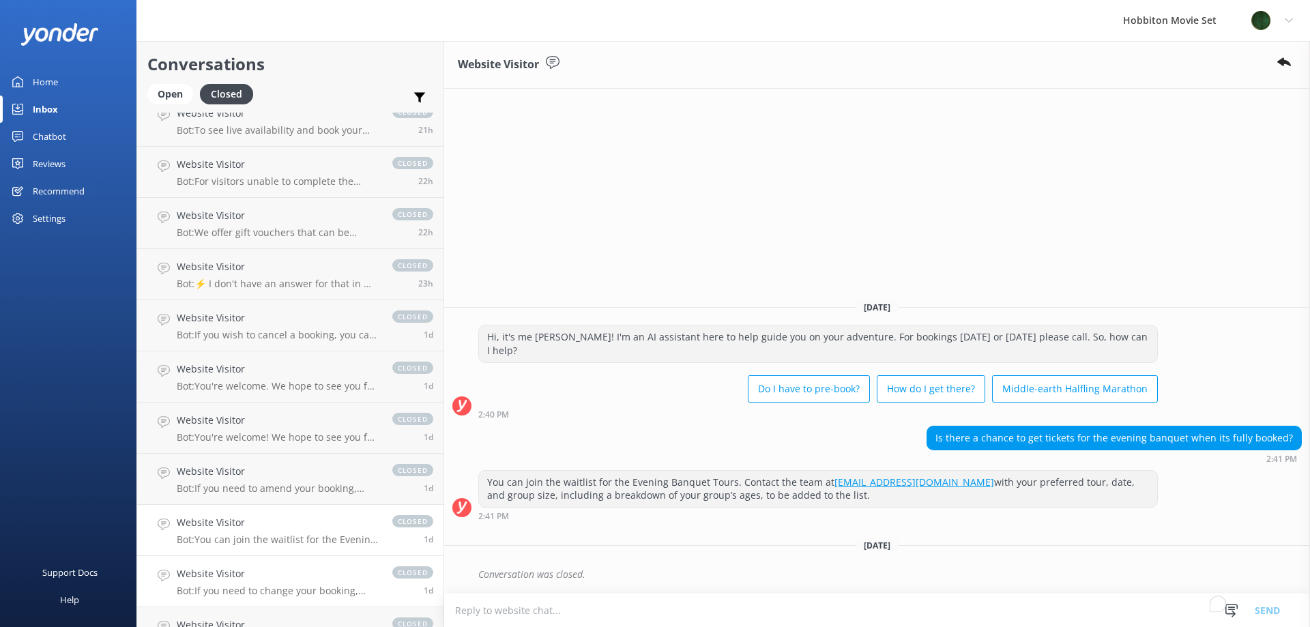
click at [300, 557] on link "Website Visitor Bot: If you need to change your booking, please contact our tea…" at bounding box center [290, 581] width 306 height 51
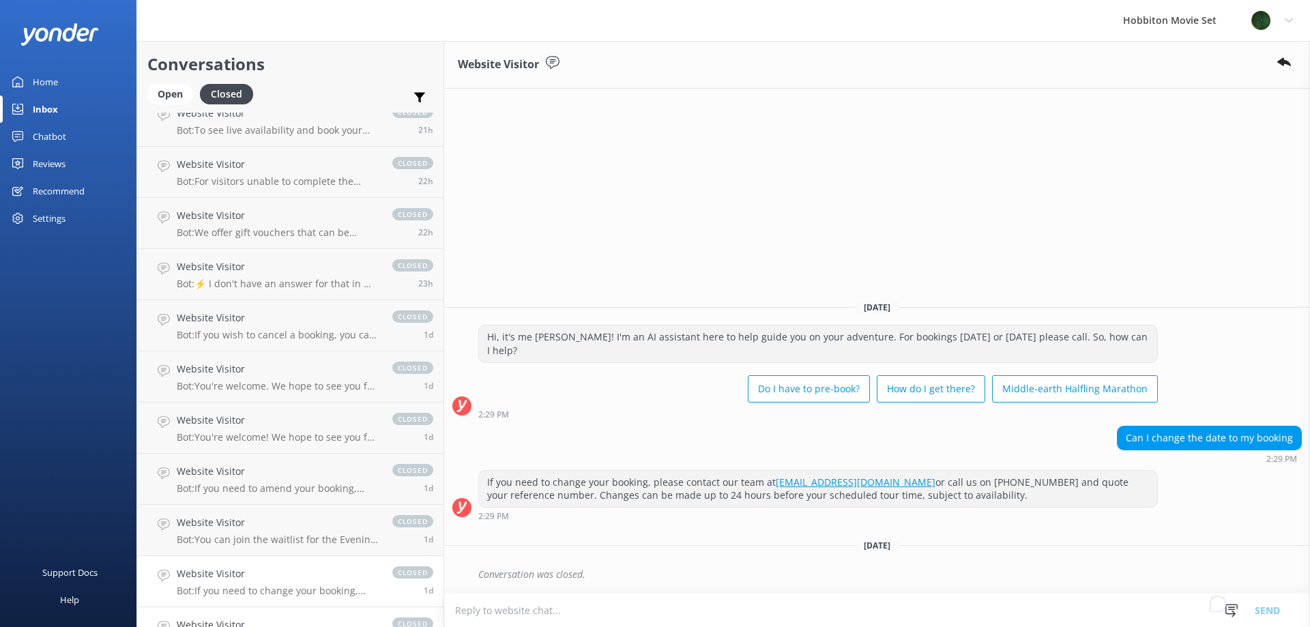
scroll to position [546, 0]
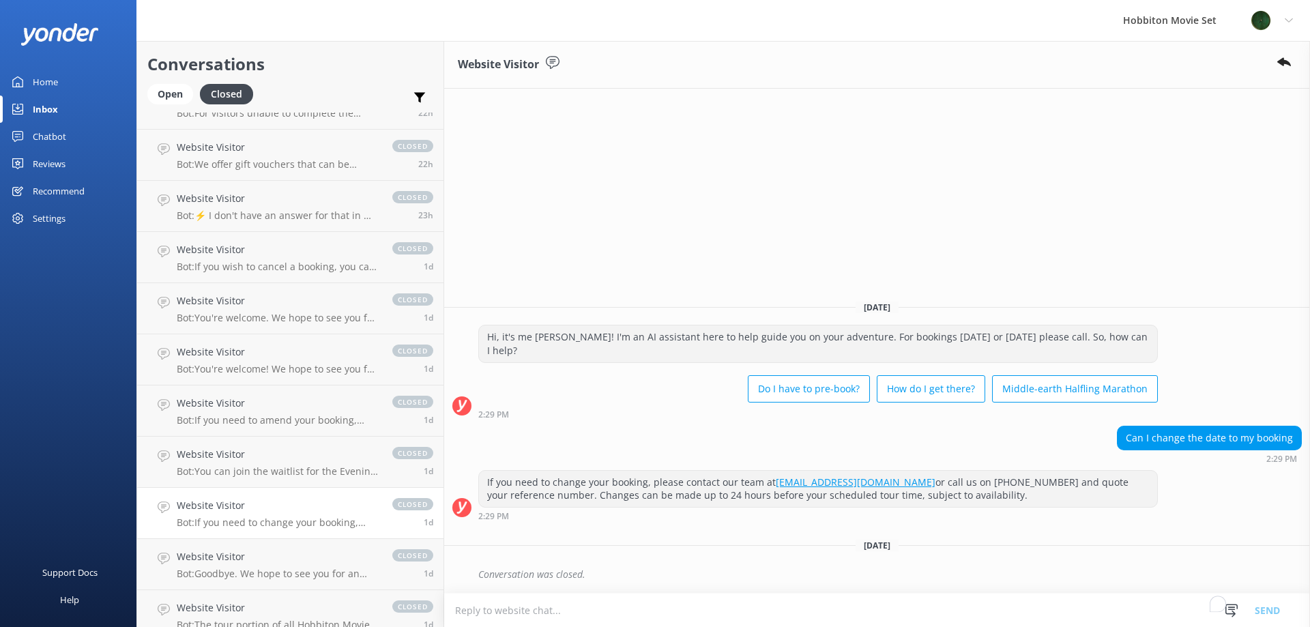
click at [289, 512] on h4 "Website Visitor" at bounding box center [278, 505] width 202 height 15
click at [286, 560] on h4 "Website Visitor" at bounding box center [278, 556] width 202 height 15
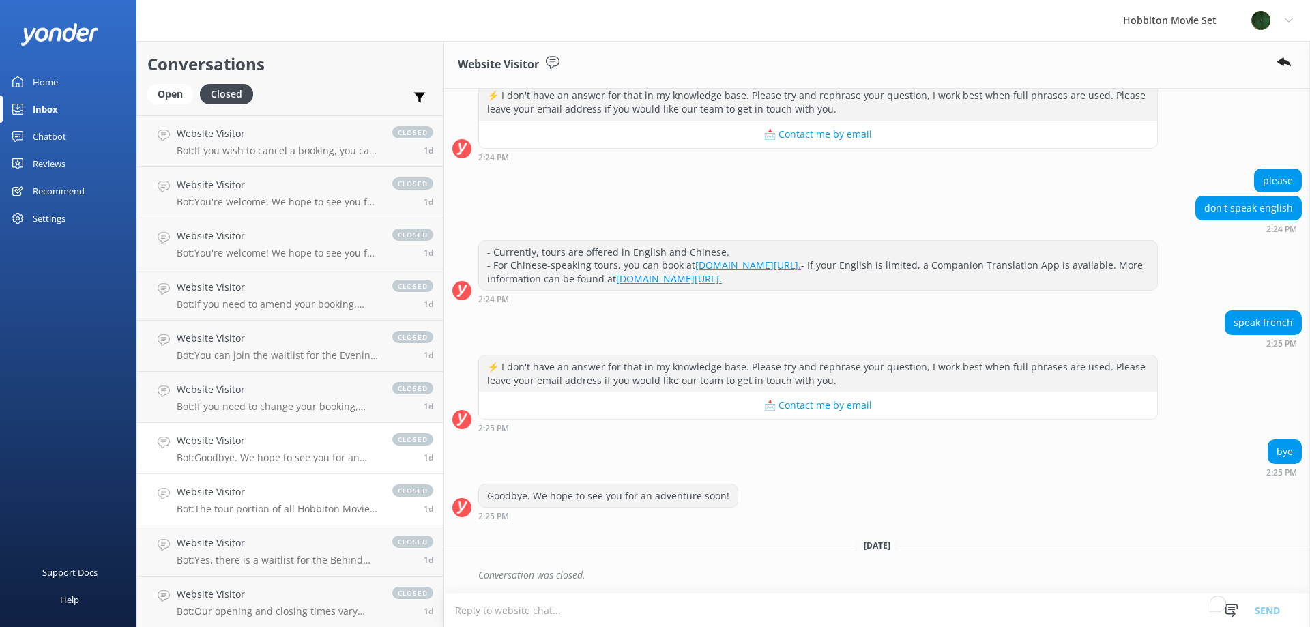
scroll to position [751, 0]
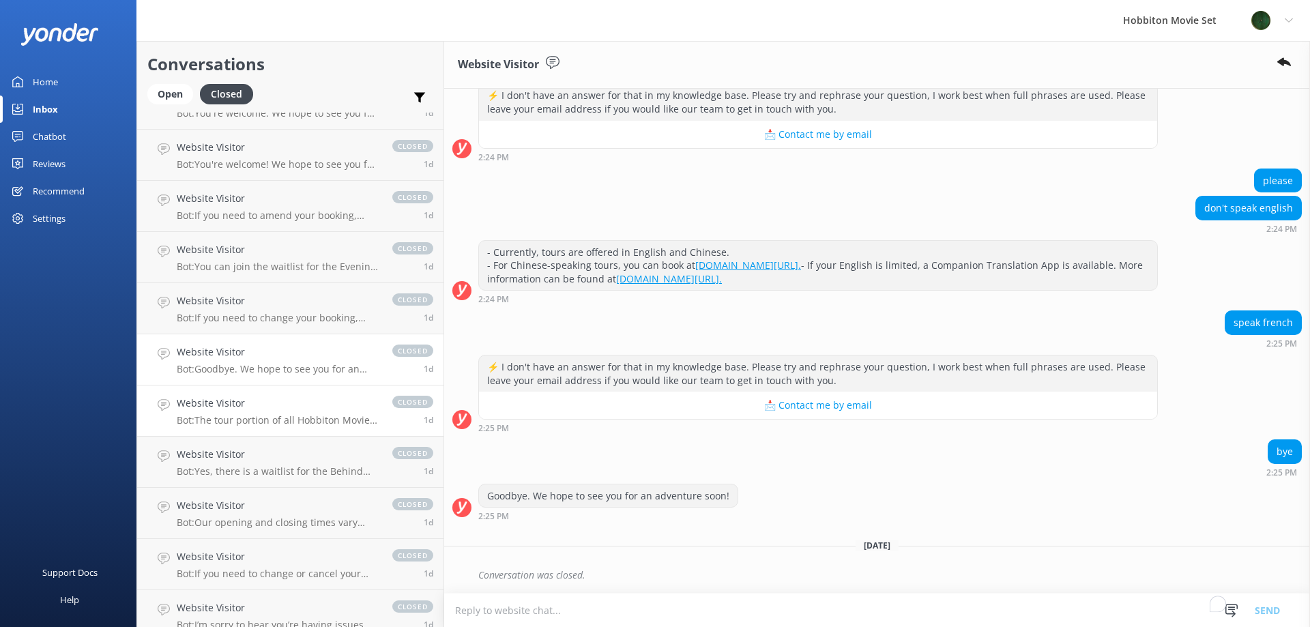
click at [253, 394] on link "Website Visitor Bot: The tour portion of all Hobbiton Movie Set tour experience…" at bounding box center [290, 410] width 306 height 51
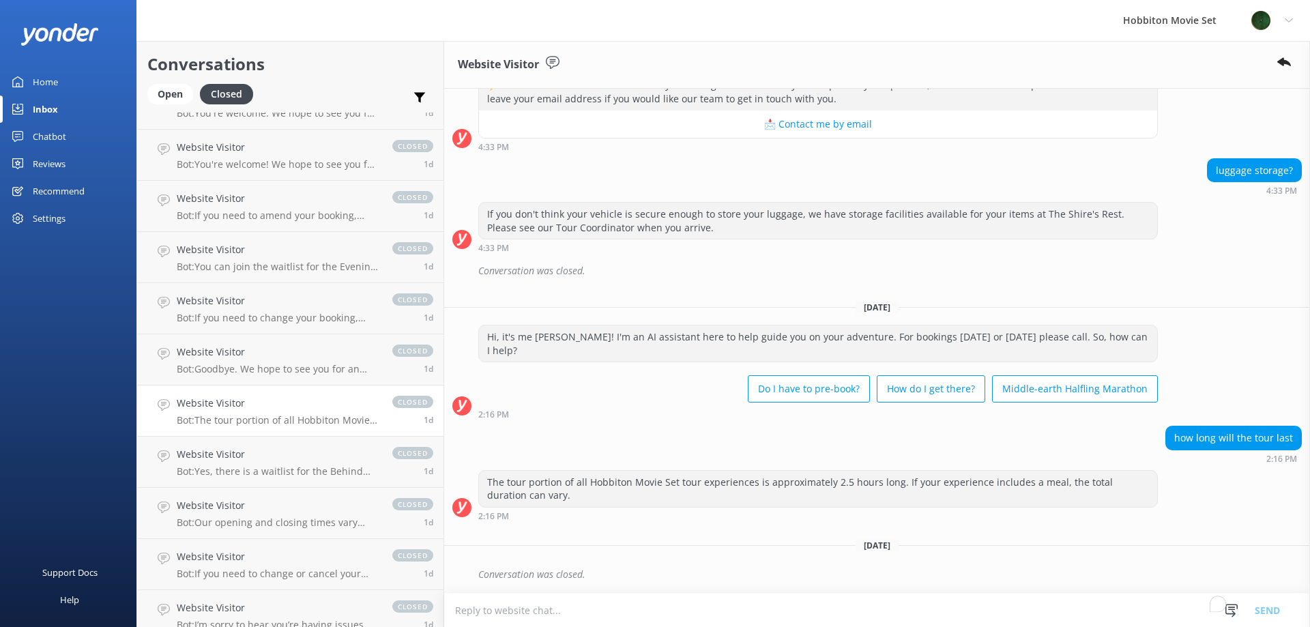
scroll to position [373, 0]
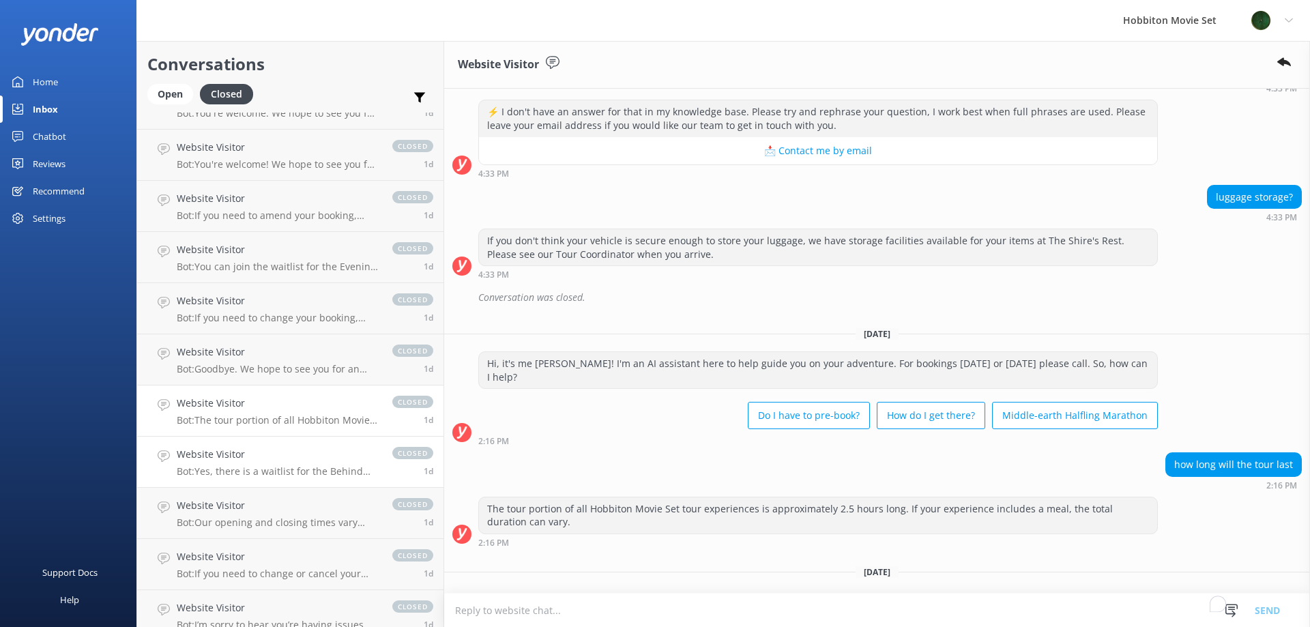
click at [264, 469] on p "Bot: Yes, there is a waitlist for the Behind The Scenes Tours. You can contact …" at bounding box center [278, 471] width 202 height 12
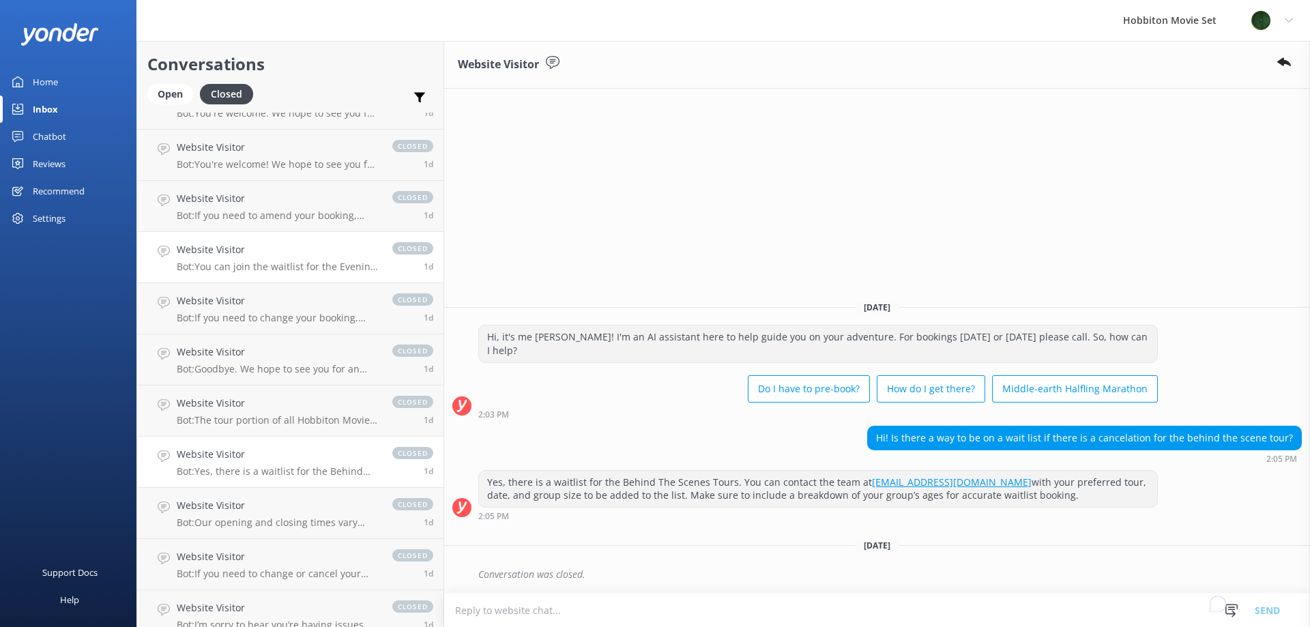
click at [291, 233] on link "Website Visitor Bot: You can join the waitlist for the Evening Banquet Tours. C…" at bounding box center [290, 257] width 306 height 51
click at [285, 211] on p "Bot: If you need to amend your booking, including changing the number of member…" at bounding box center [278, 215] width 202 height 12
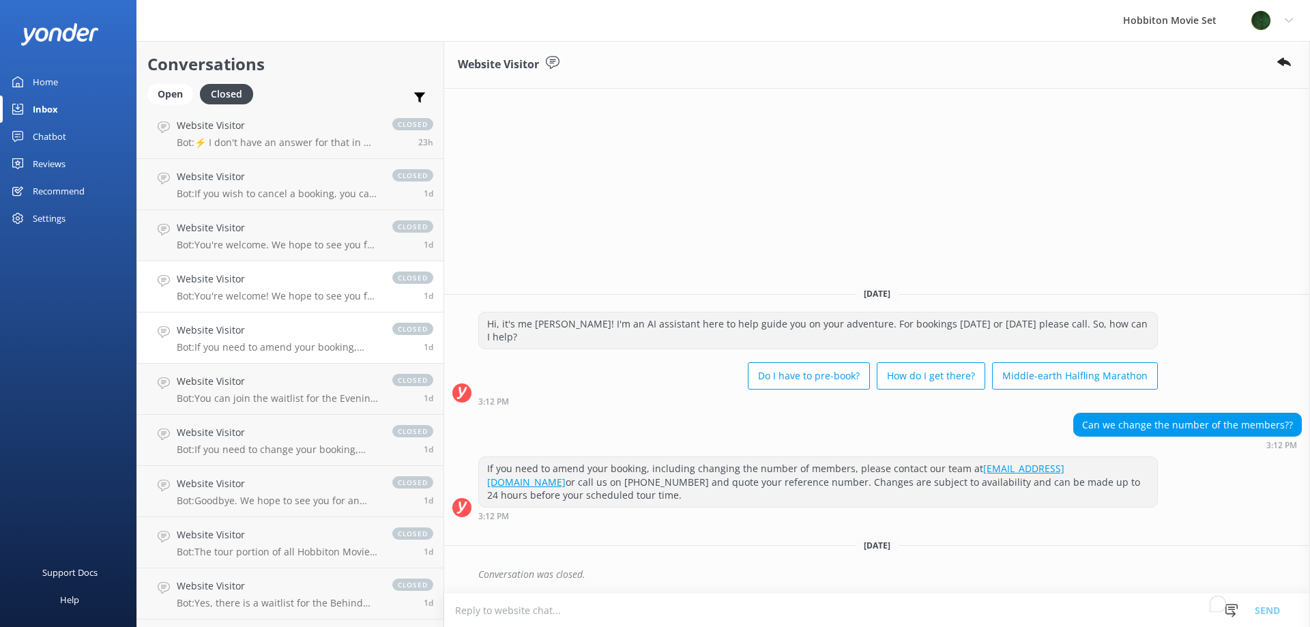
scroll to position [546, 0]
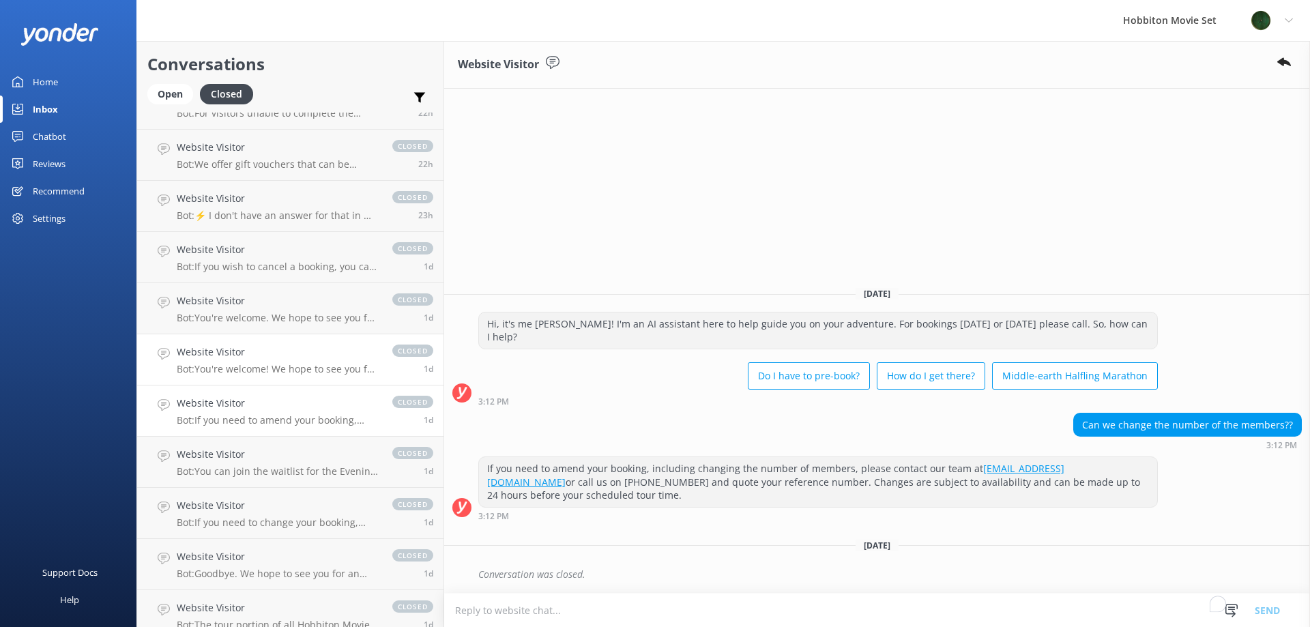
click at [271, 360] on div "Website Visitor Bot: You're welcome! We hope to see you for an adventure soon!" at bounding box center [278, 360] width 202 height 30
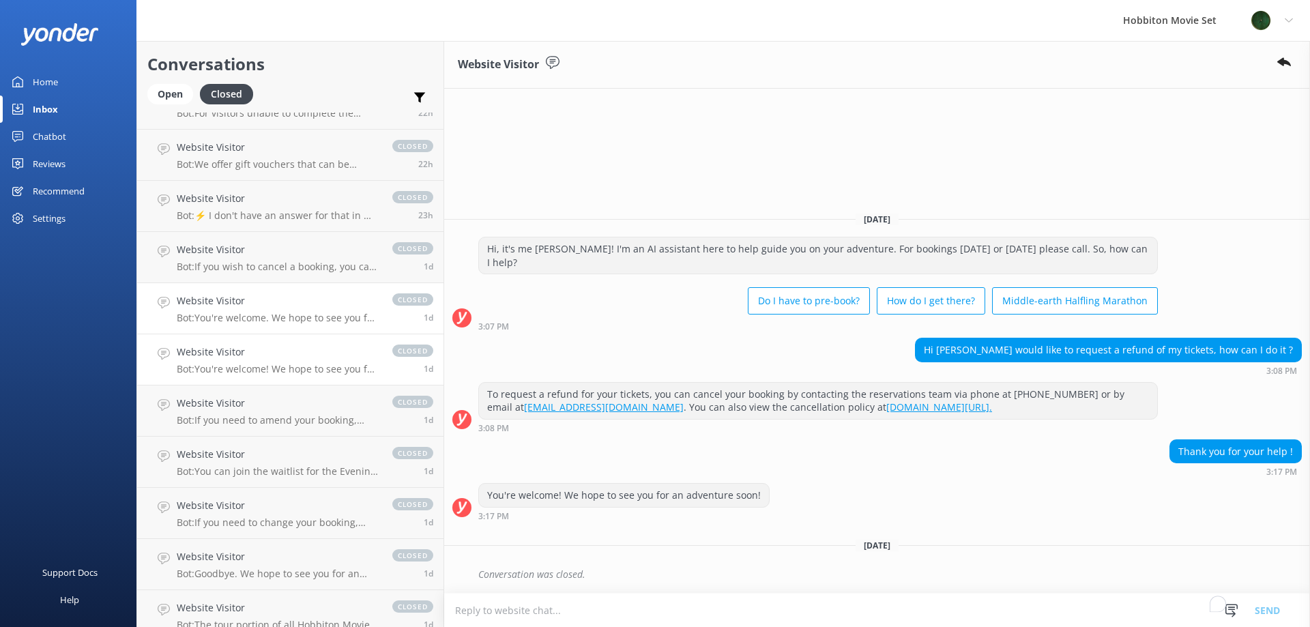
click at [281, 320] on p "Bot: You're welcome. We hope to see you for an adventure soon!" at bounding box center [278, 318] width 202 height 12
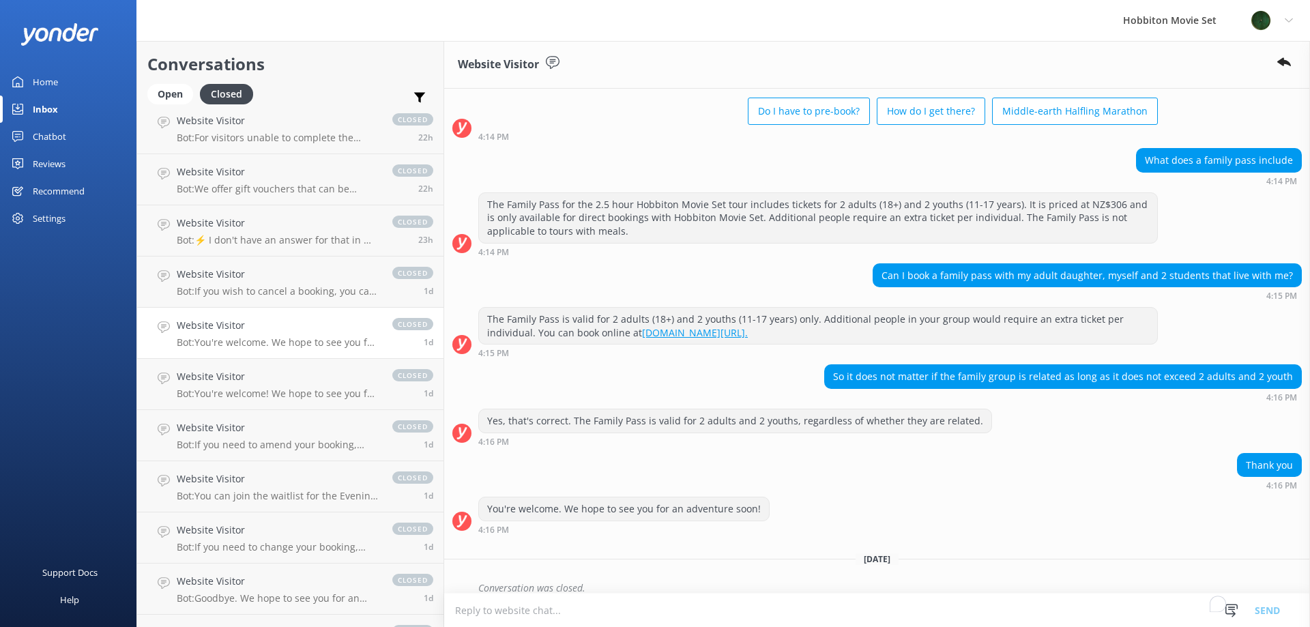
scroll to position [478, 0]
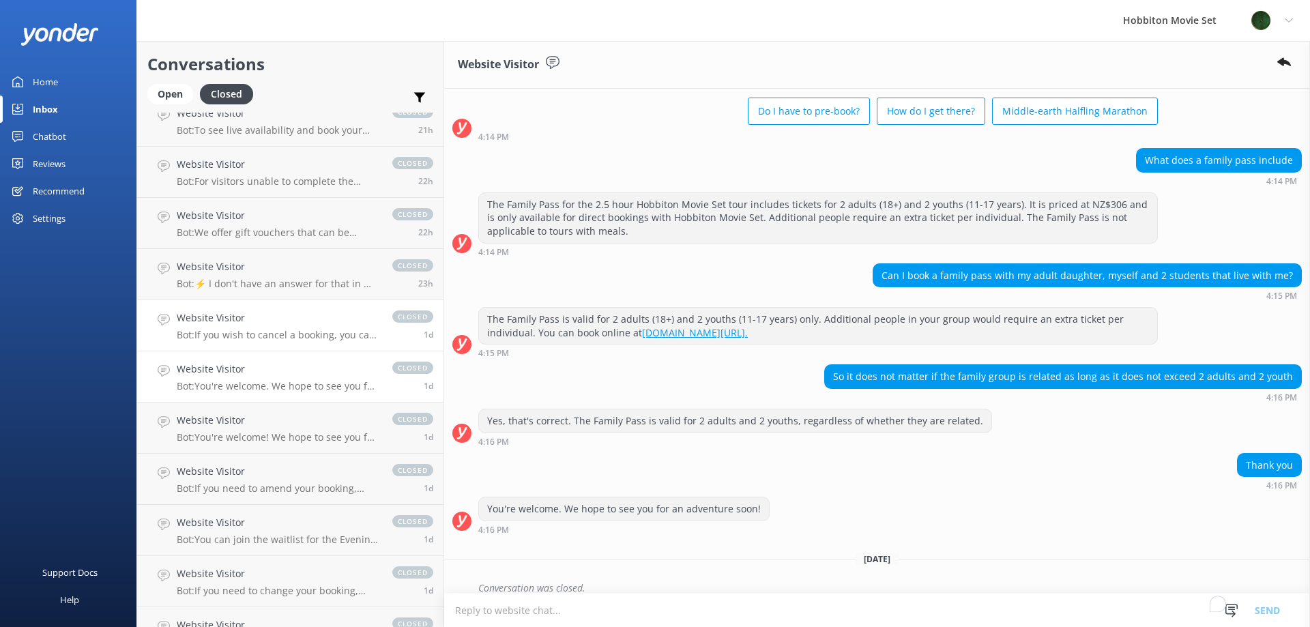
click at [281, 320] on h4 "Website Visitor" at bounding box center [278, 317] width 202 height 15
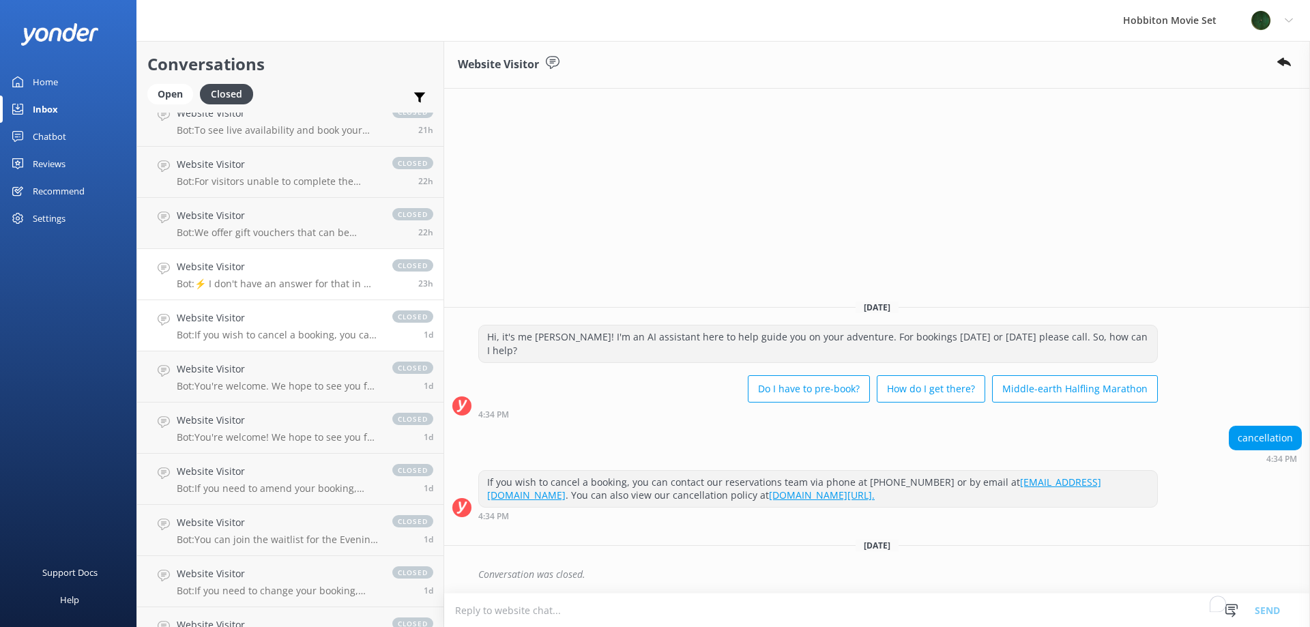
click at [288, 289] on p "Bot: ⚡ I don't have an answer for that in my knowledge base. Please try and rep…" at bounding box center [278, 284] width 202 height 12
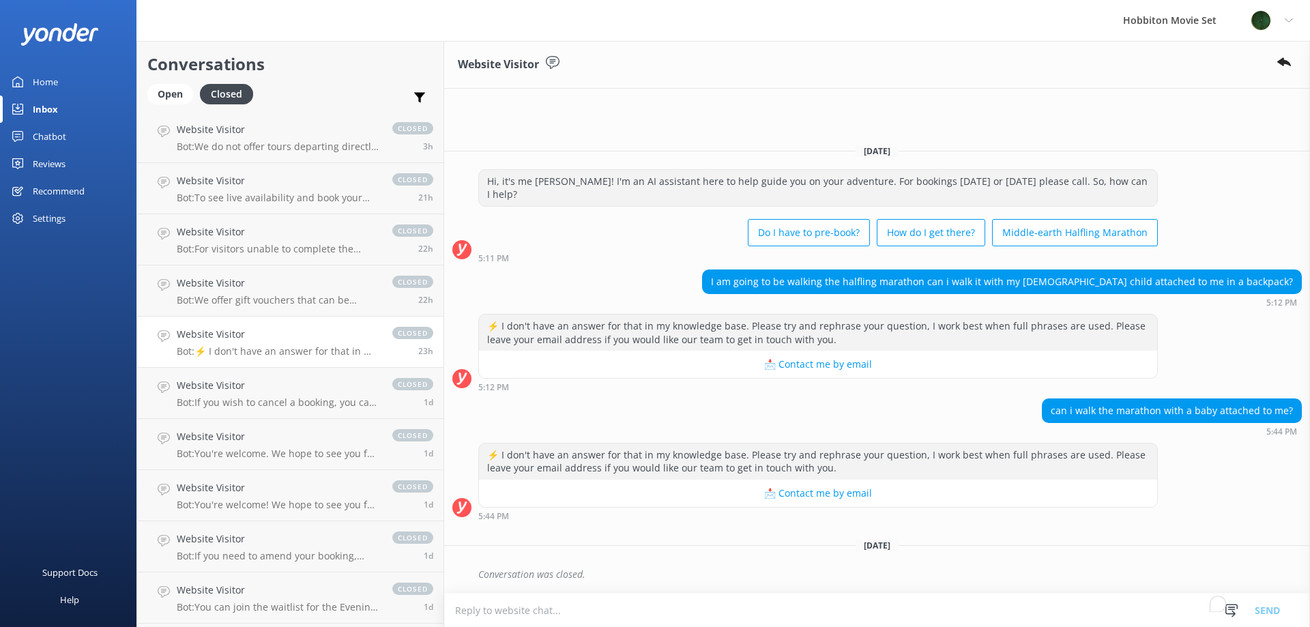
scroll to position [409, 0]
click at [171, 97] on div "Open" at bounding box center [170, 94] width 46 height 20
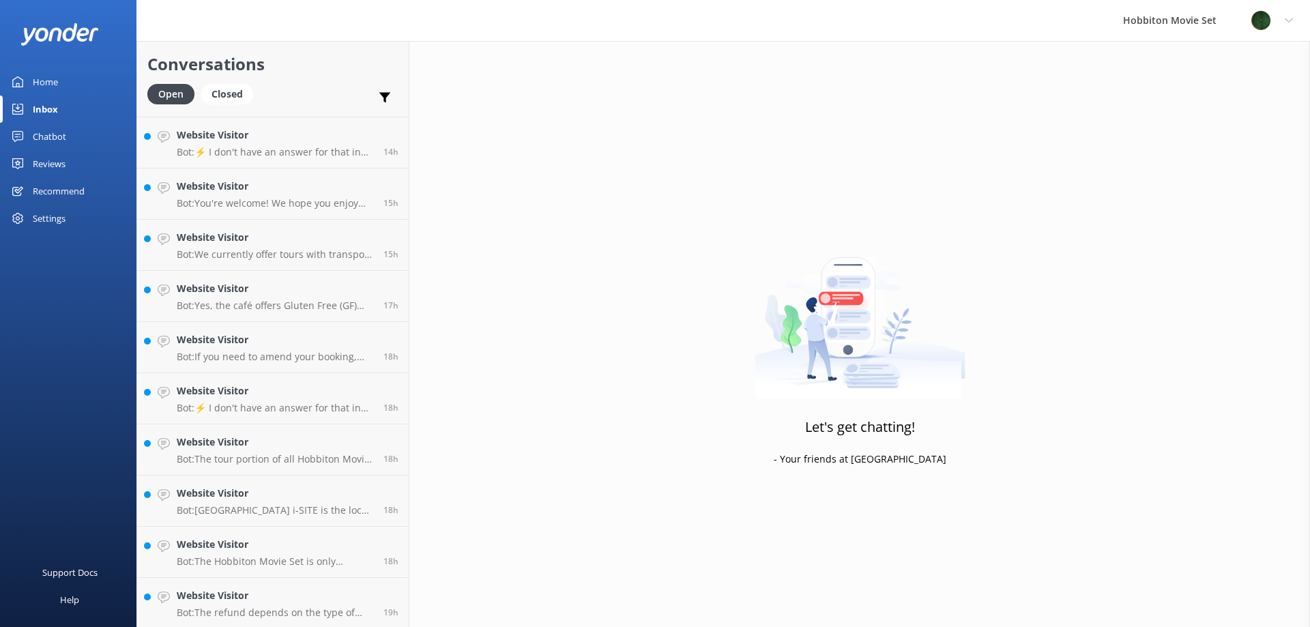
scroll to position [1072, 0]
click at [357, 605] on p "Bot: The Shire's Rest Store stocks the exclusive Hobbit Southfarthing beverage …" at bounding box center [275, 611] width 196 height 12
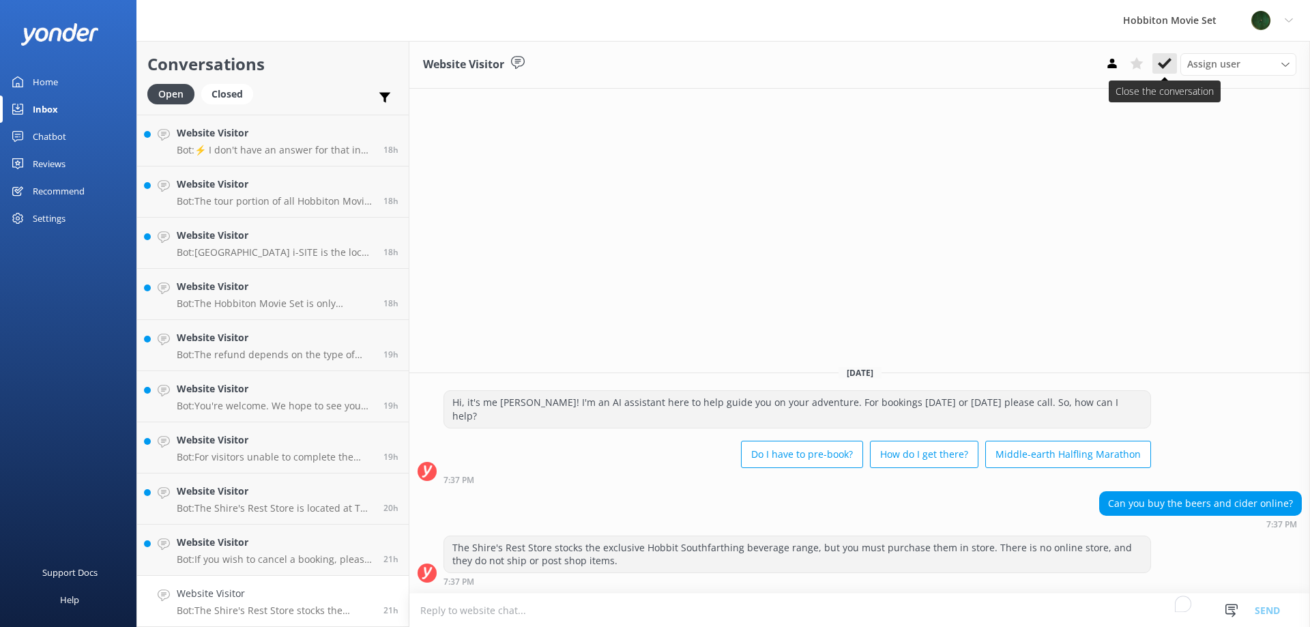
click at [1163, 66] on use at bounding box center [1165, 63] width 14 height 11
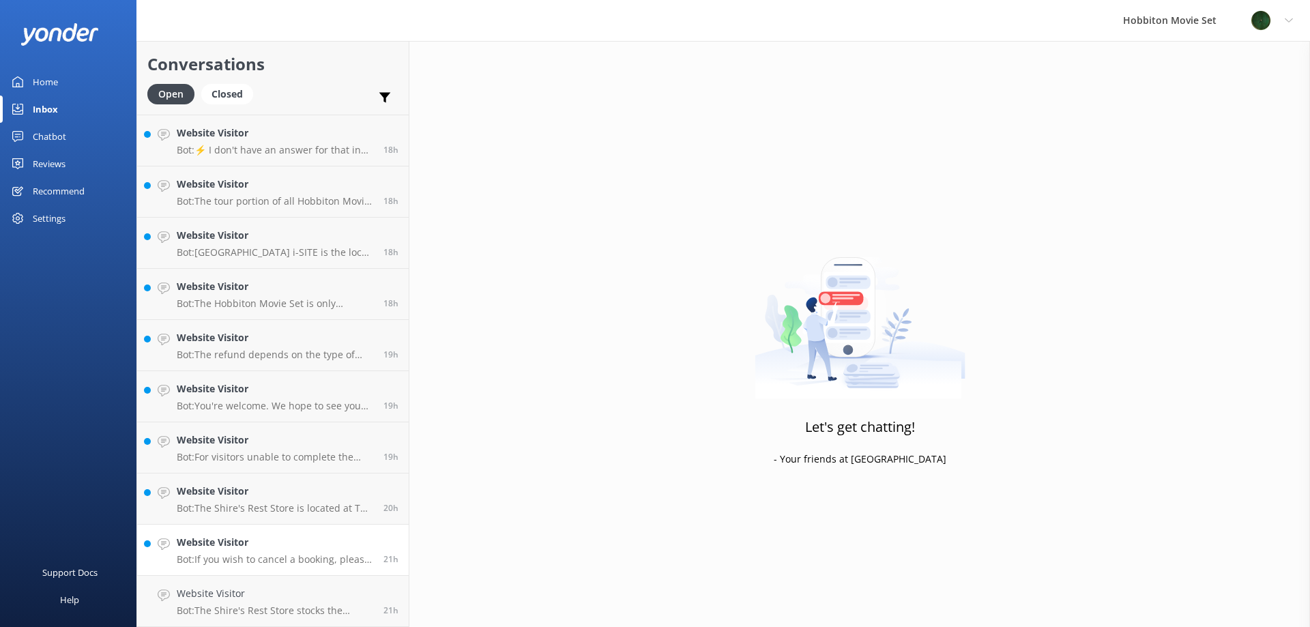
scroll to position [1021, 0]
click at [317, 607] on p "Bot: If you wish to cancel a booking, please contact our reservations team via …" at bounding box center [275, 611] width 196 height 12
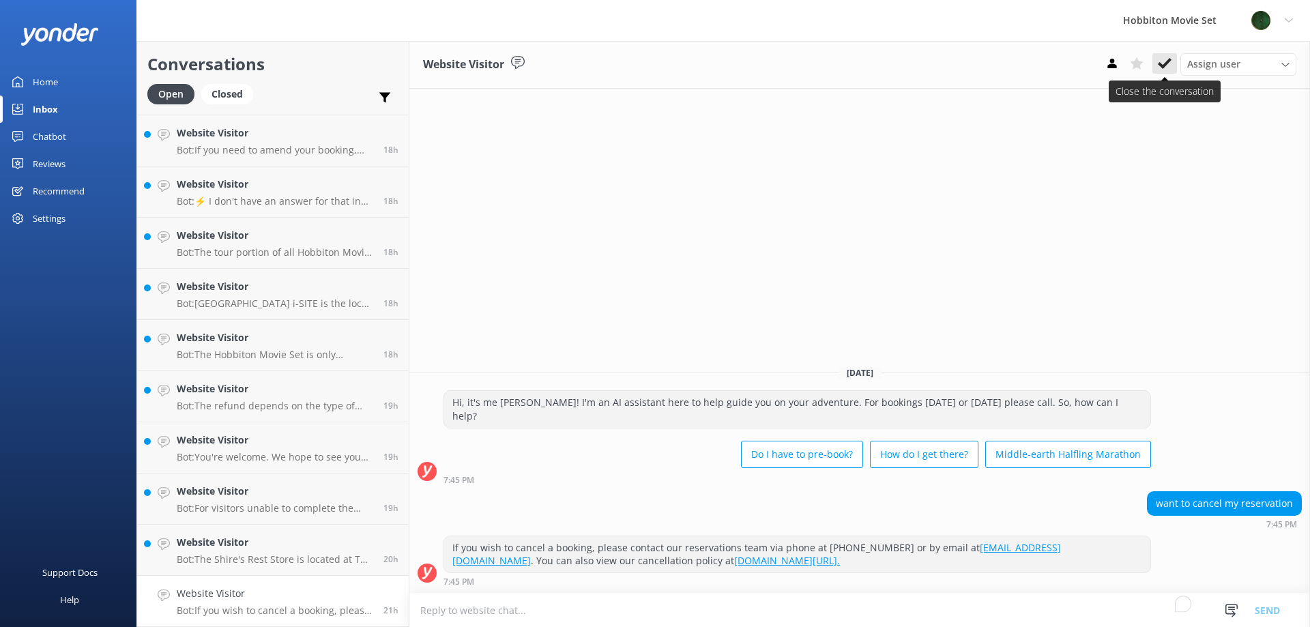
click at [1169, 57] on icon at bounding box center [1165, 64] width 14 height 14
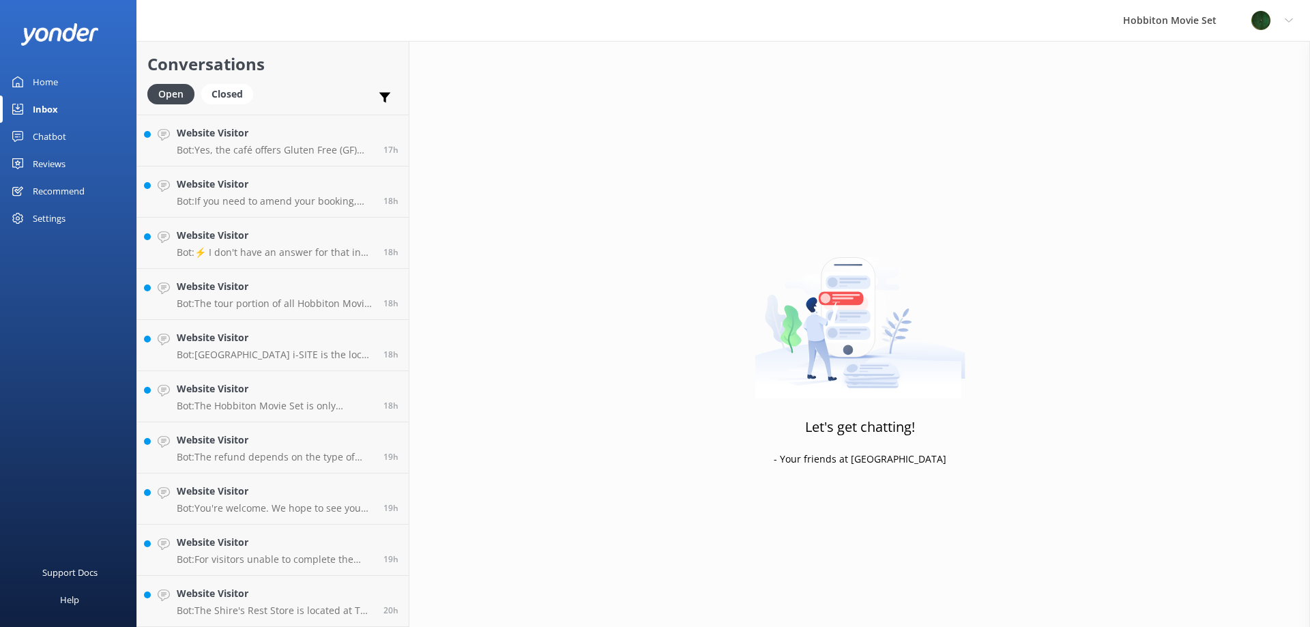
scroll to position [970, 0]
click at [296, 596] on h4 "Website Visitor" at bounding box center [275, 593] width 196 height 15
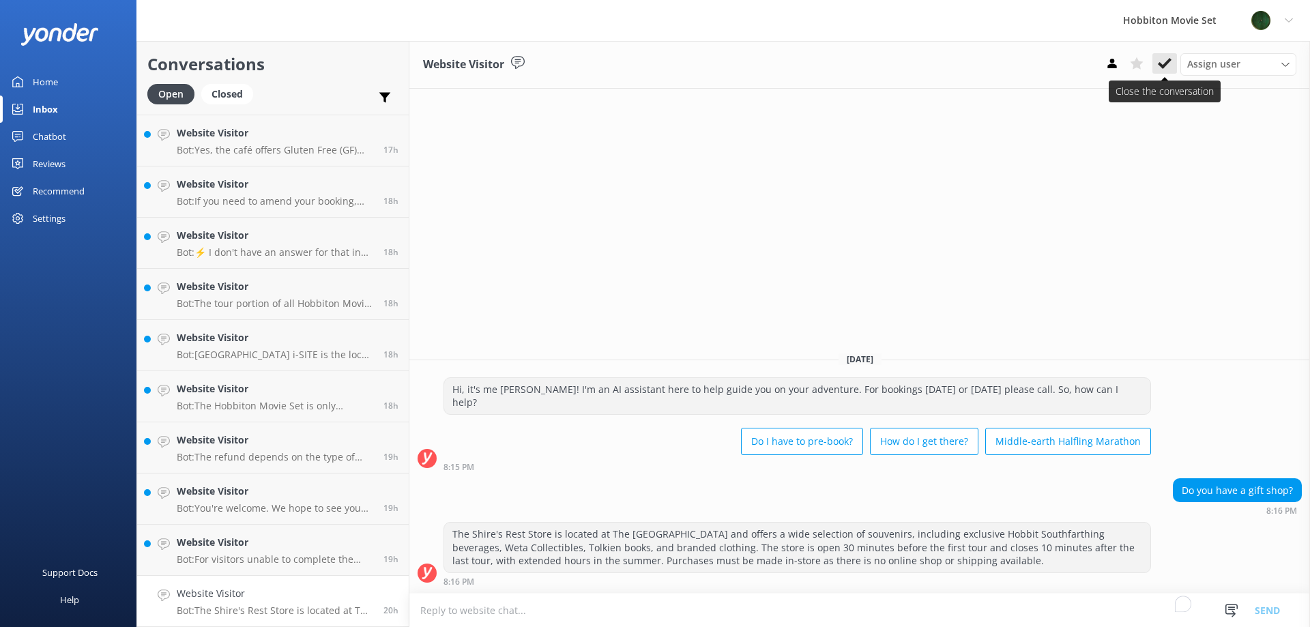
click at [1163, 61] on icon at bounding box center [1165, 64] width 14 height 14
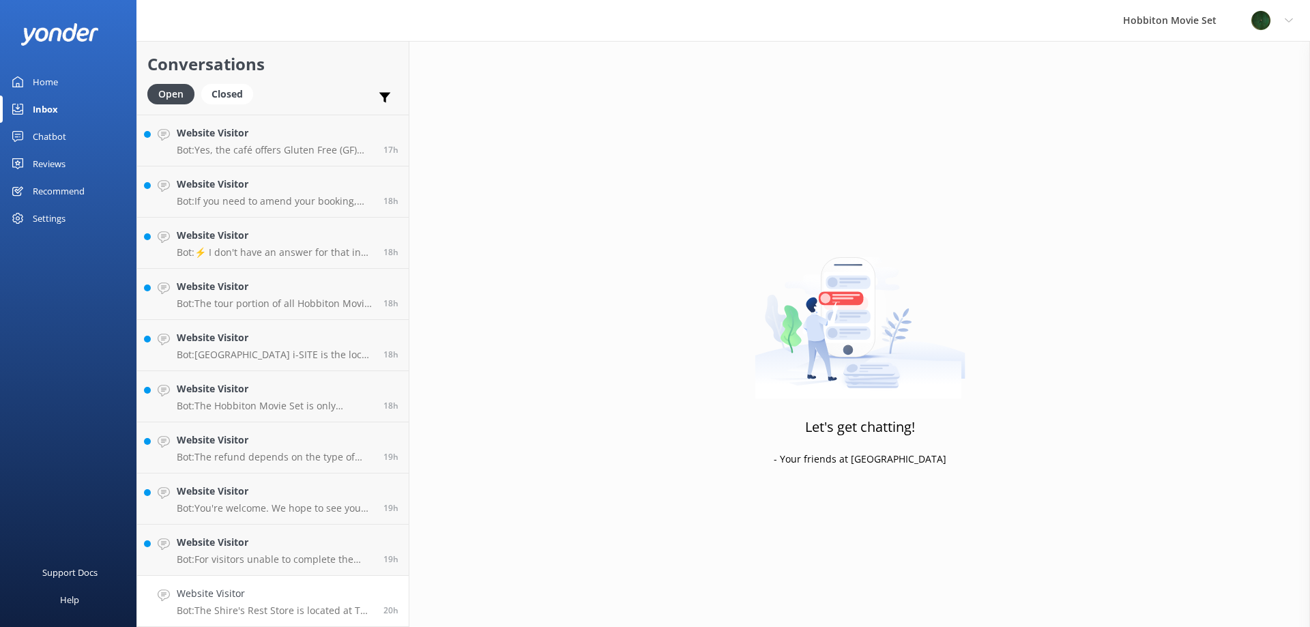
scroll to position [918, 0]
click at [269, 589] on h4 "Website Visitor" at bounding box center [275, 593] width 196 height 15
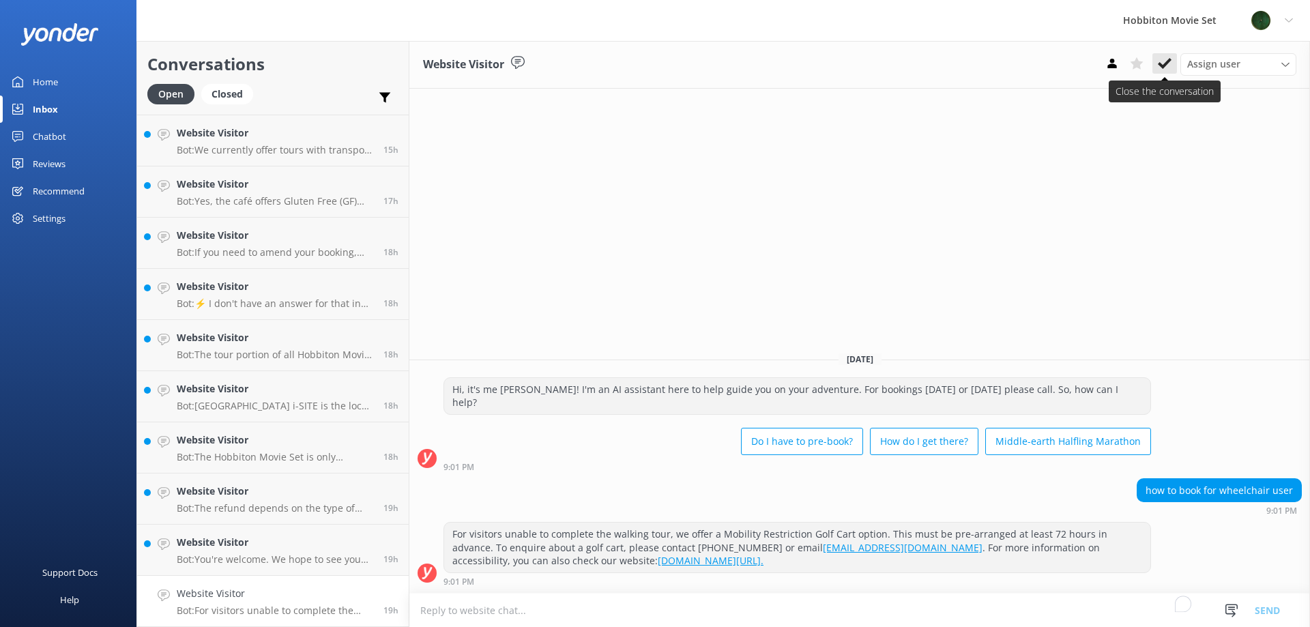
click at [1161, 63] on icon at bounding box center [1165, 64] width 14 height 14
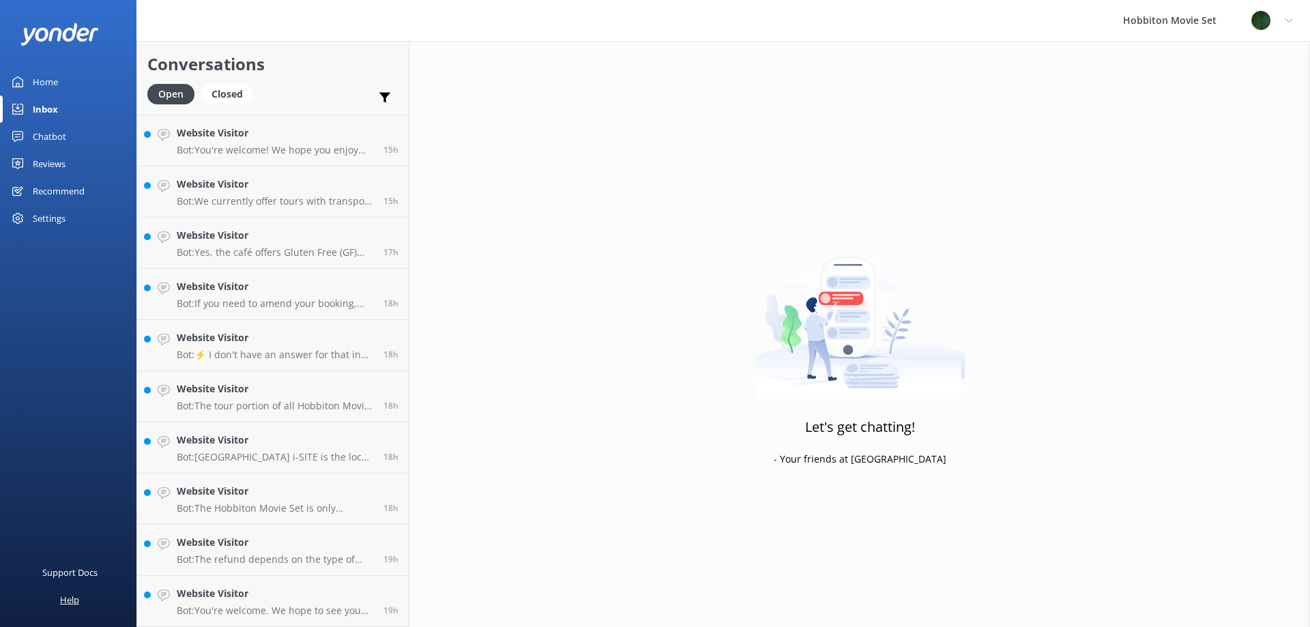
scroll to position [867, 0]
click at [263, 595] on h4 "Website Visitor" at bounding box center [275, 593] width 196 height 15
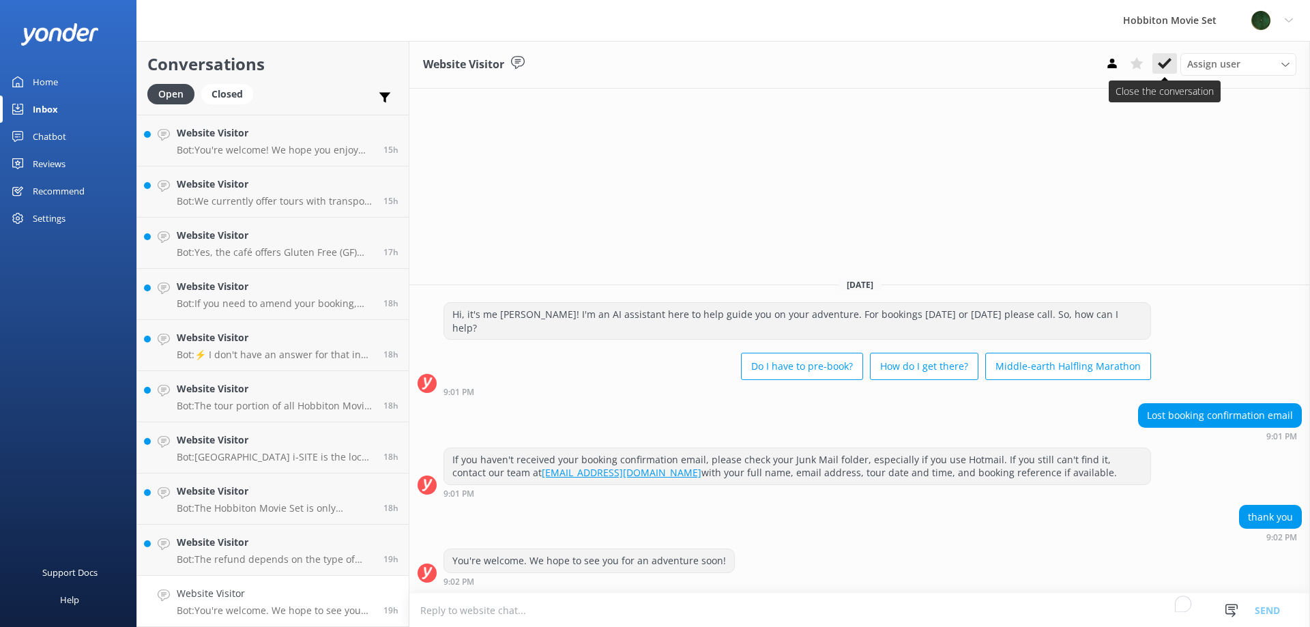
click at [1160, 71] on button at bounding box center [1164, 63] width 25 height 20
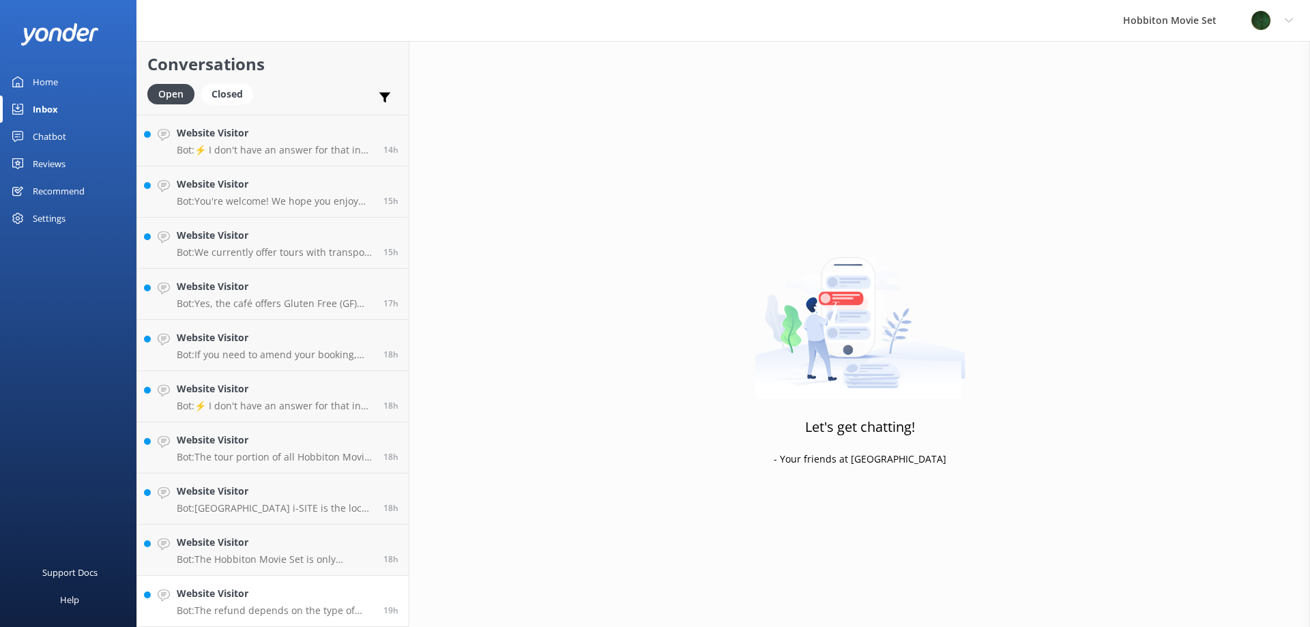
scroll to position [816, 0]
click at [293, 590] on h4 "Website Visitor" at bounding box center [275, 593] width 196 height 15
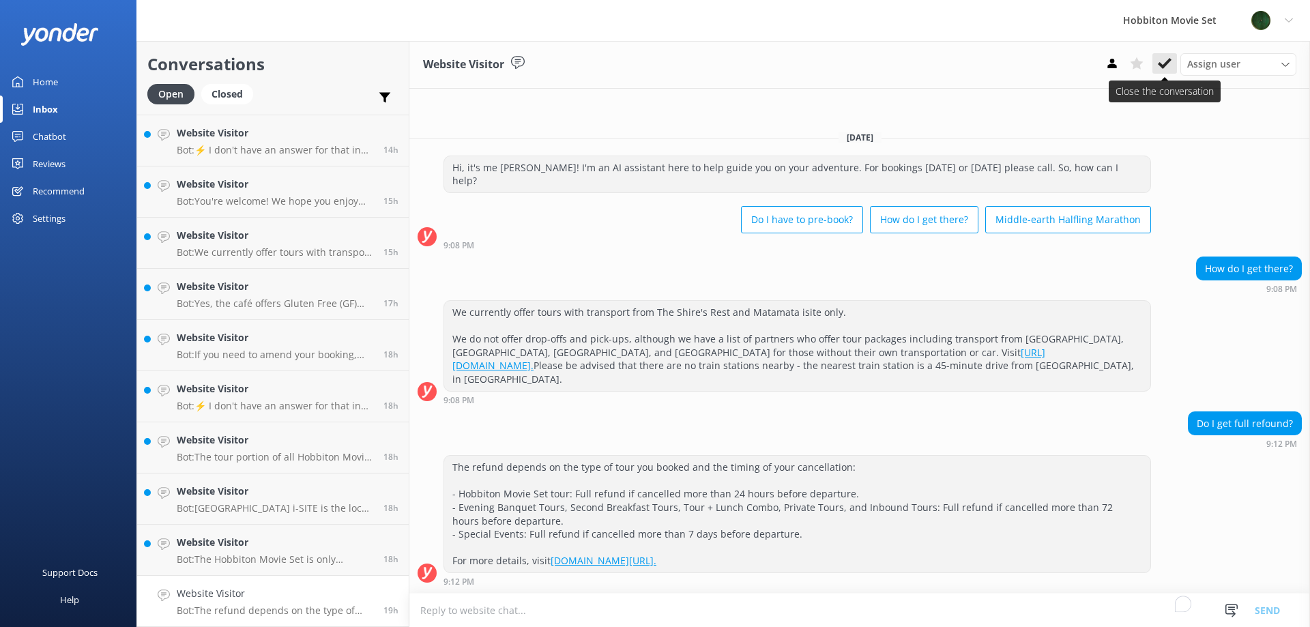
click at [1169, 66] on icon at bounding box center [1165, 64] width 14 height 14
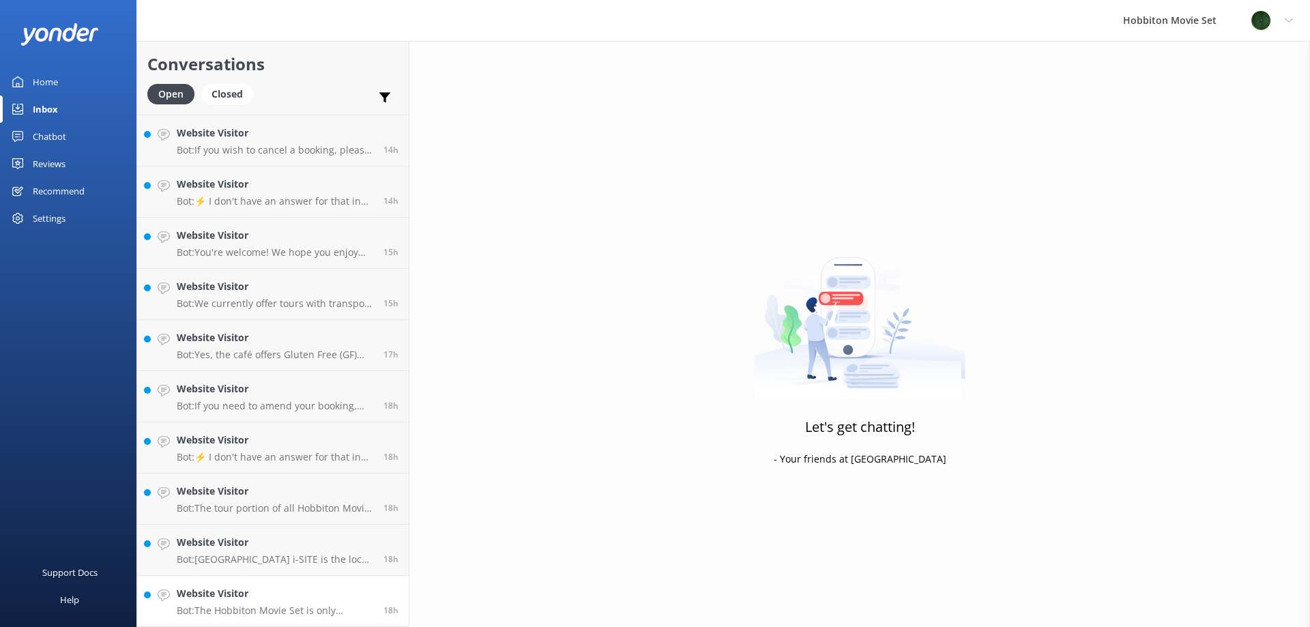
scroll to position [765, 0]
click at [260, 600] on h4 "Website Visitor" at bounding box center [275, 593] width 196 height 15
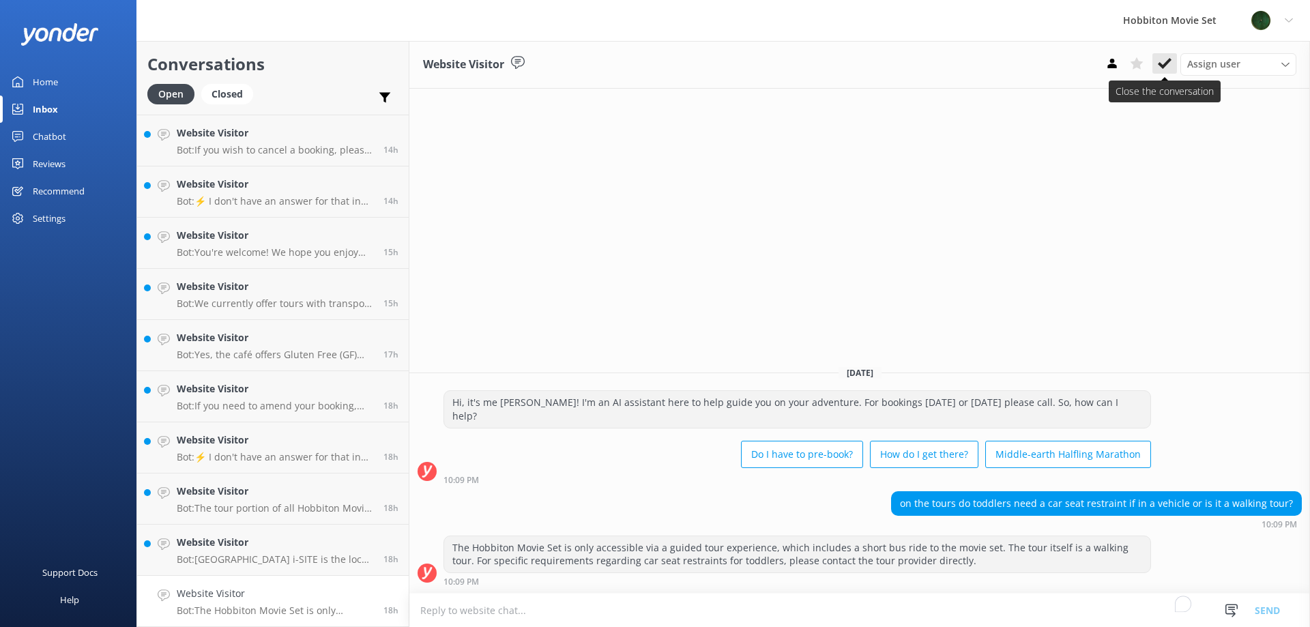
click at [1159, 62] on icon at bounding box center [1165, 64] width 14 height 14
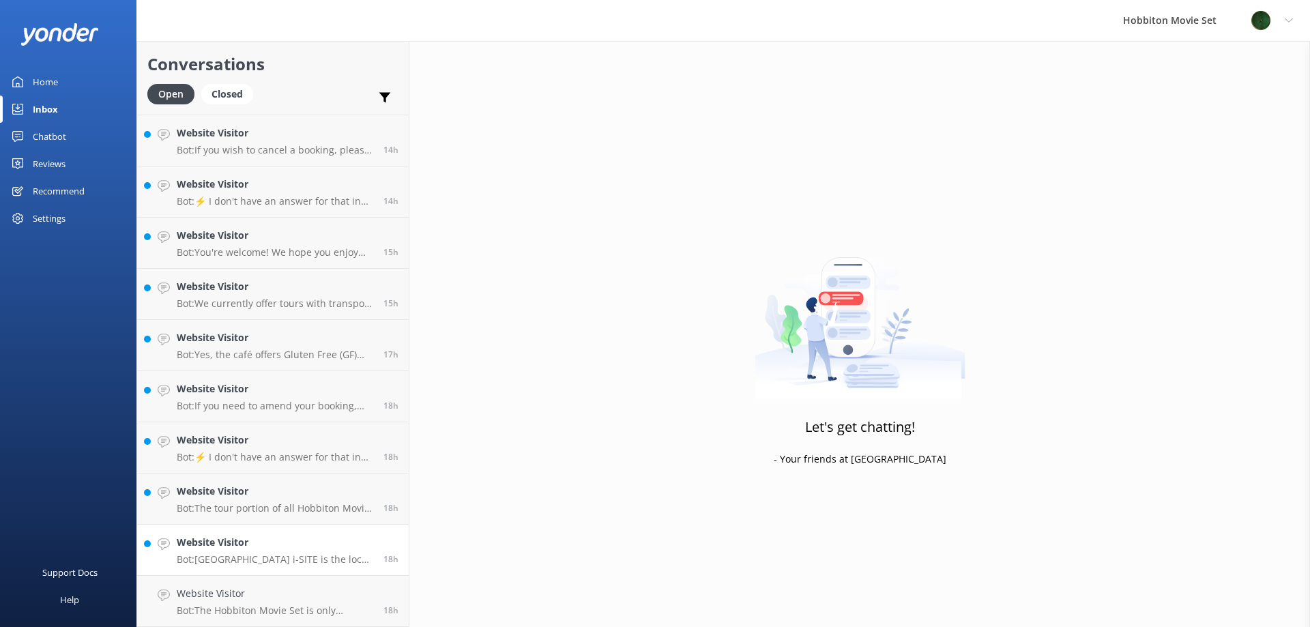
scroll to position [714, 0]
drag, startPoint x: 332, startPoint y: 595, endPoint x: 347, endPoint y: 609, distance: 20.3
click at [332, 597] on h4 "Website Visitor" at bounding box center [275, 593] width 196 height 15
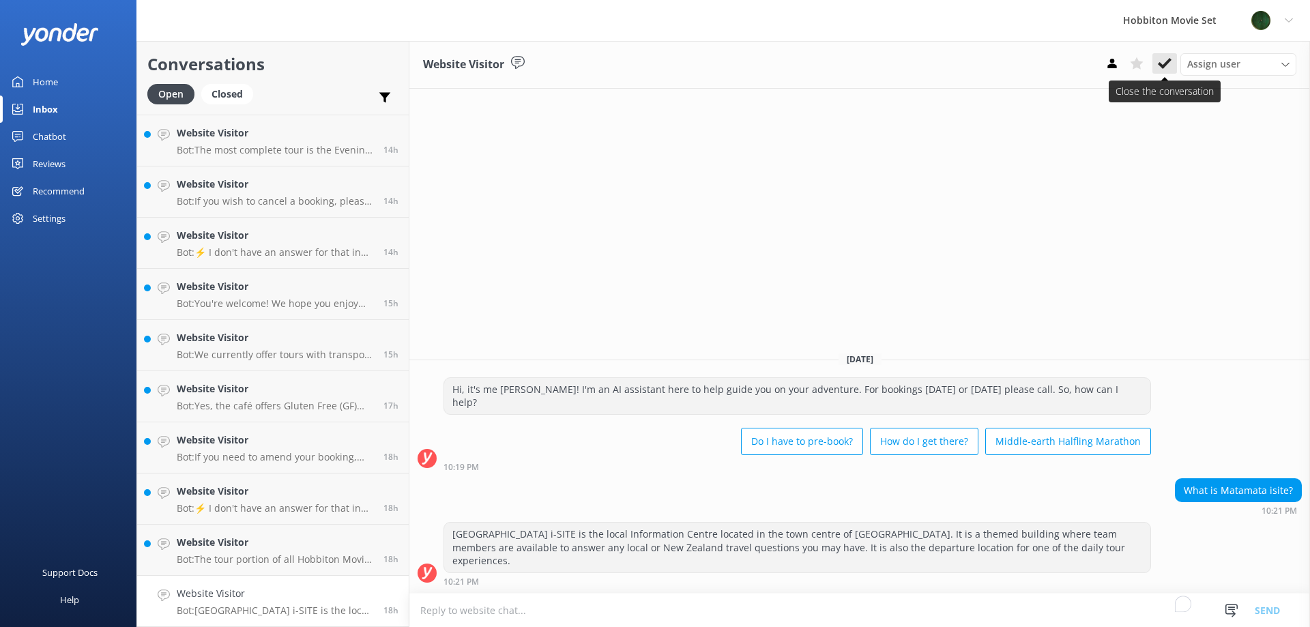
click at [1166, 65] on use at bounding box center [1165, 63] width 14 height 11
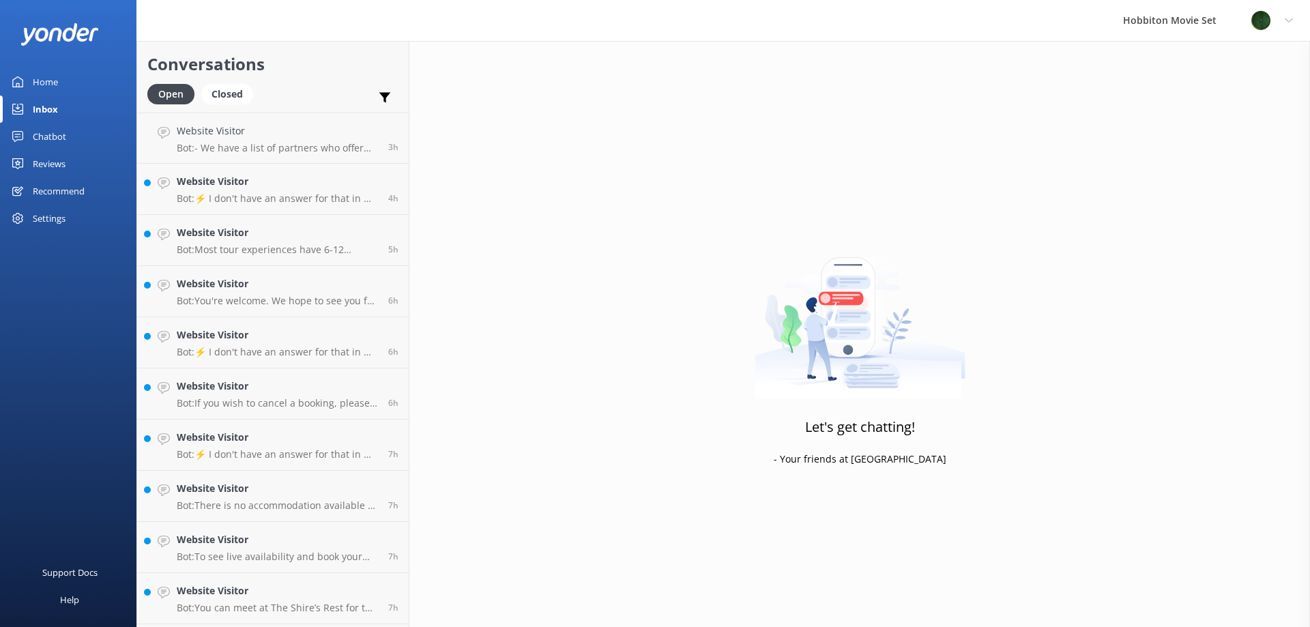
scroll to position [662, 0]
click at [262, 607] on p "Bot: The tour portion of all Hobbiton Movie Set tour experiences is approximate…" at bounding box center [275, 611] width 196 height 12
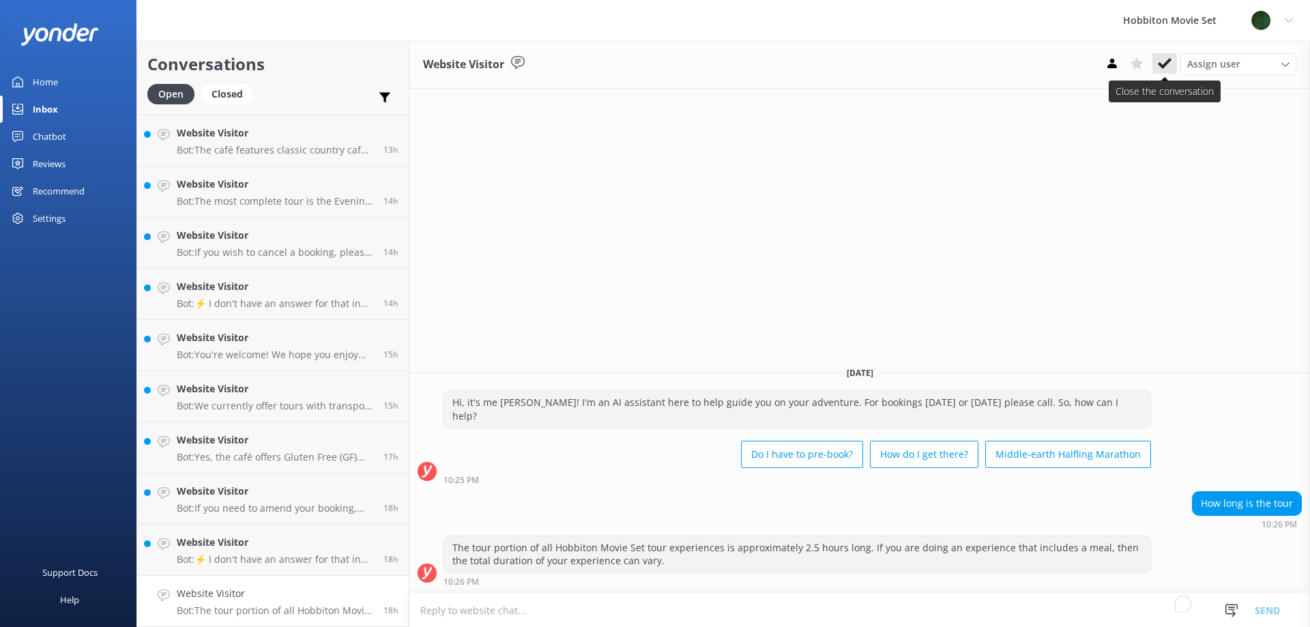
click at [1169, 60] on use at bounding box center [1165, 63] width 14 height 11
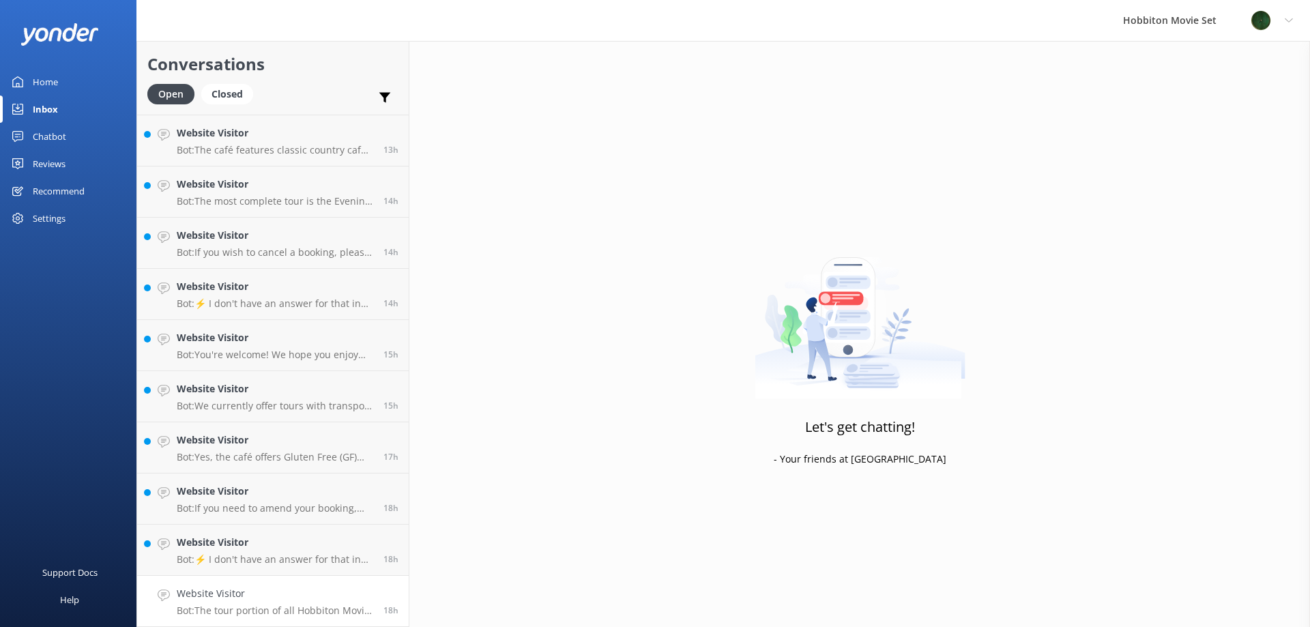
click at [295, 599] on h4 "Website Visitor" at bounding box center [275, 593] width 196 height 15
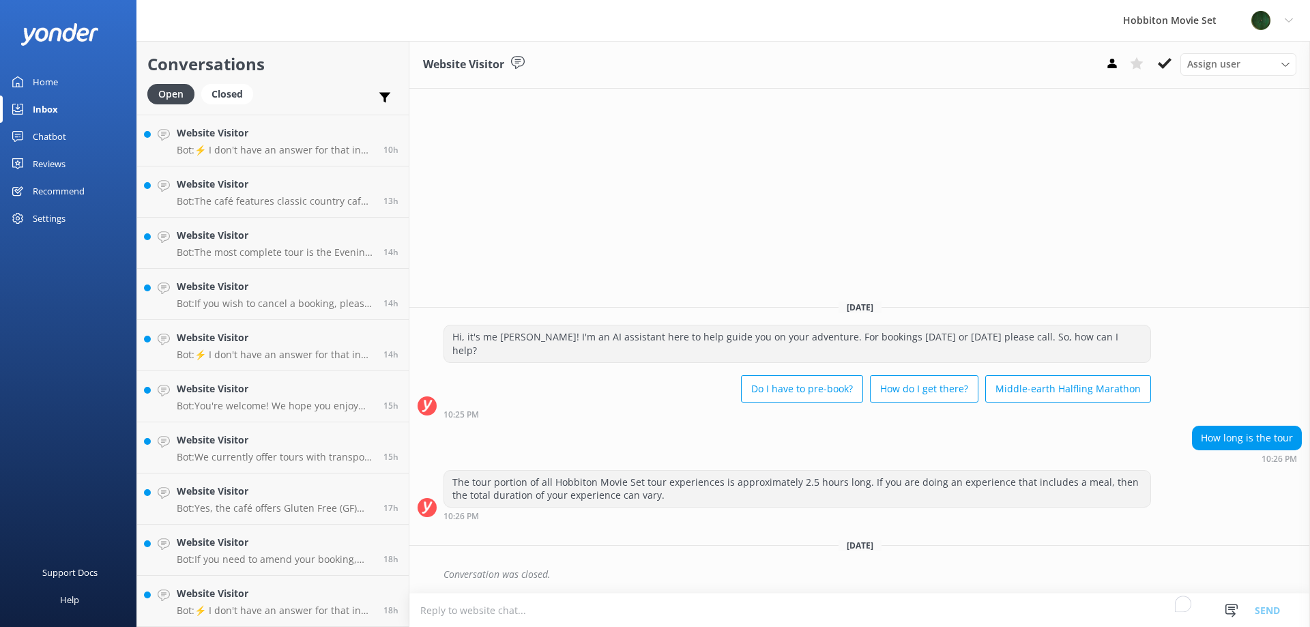
scroll to position [611, 0]
click at [330, 592] on h4 "Website Visitor" at bounding box center [275, 593] width 196 height 15
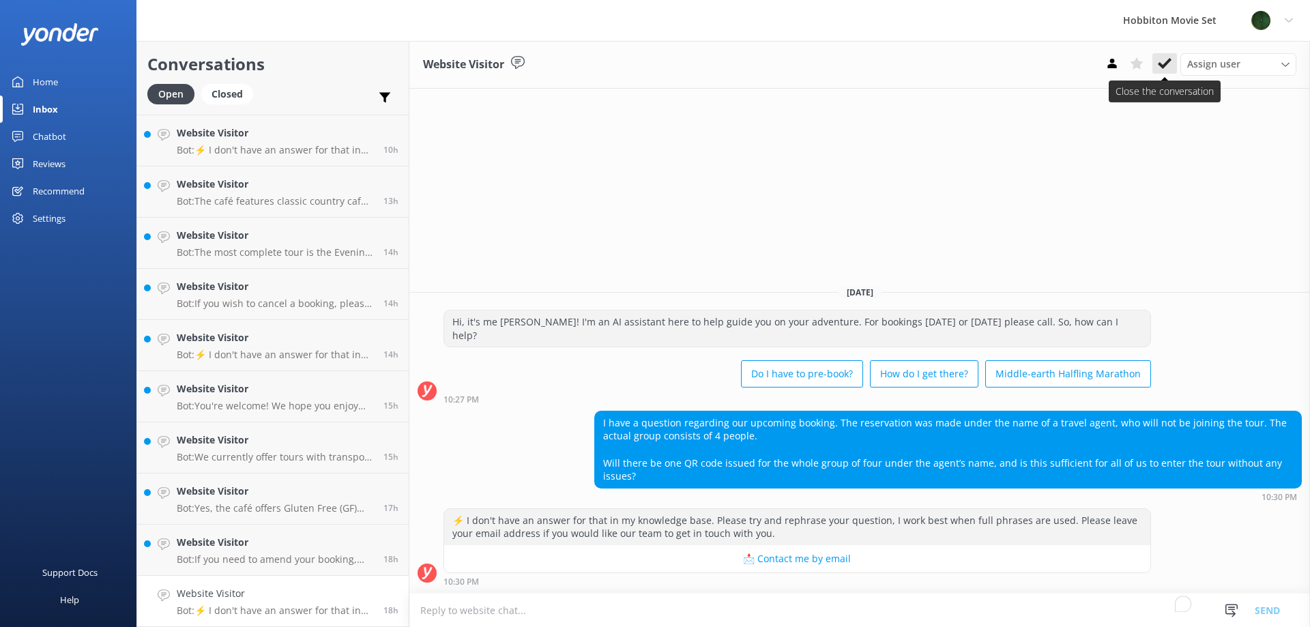
click at [1169, 65] on icon at bounding box center [1165, 64] width 14 height 14
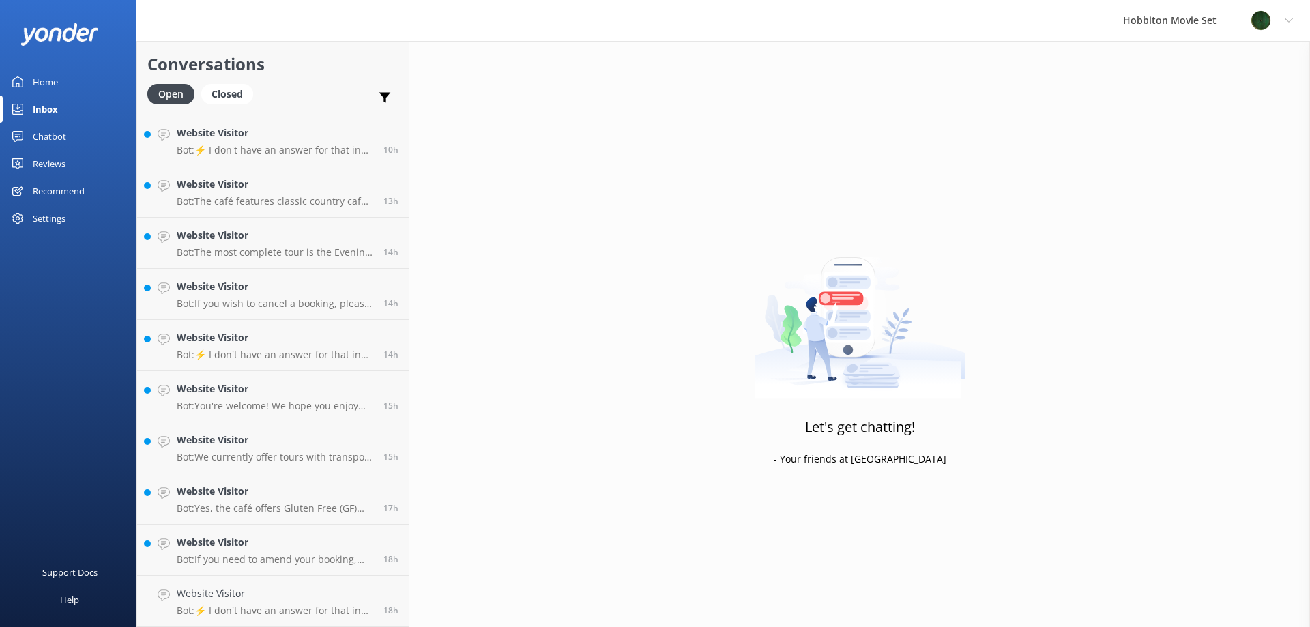
scroll to position [560, 0]
click at [320, 603] on div "Website Visitor Bot: If you need to amend your booking, please contact our team…" at bounding box center [275, 601] width 196 height 30
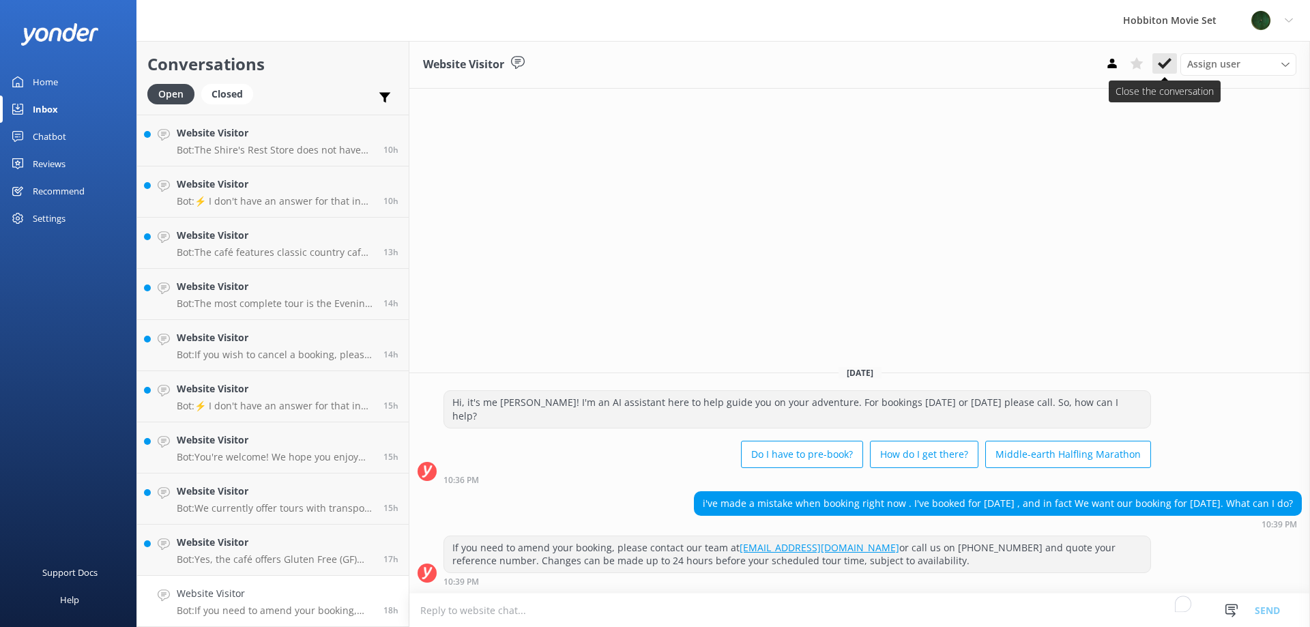
click at [1170, 63] on icon at bounding box center [1165, 64] width 14 height 14
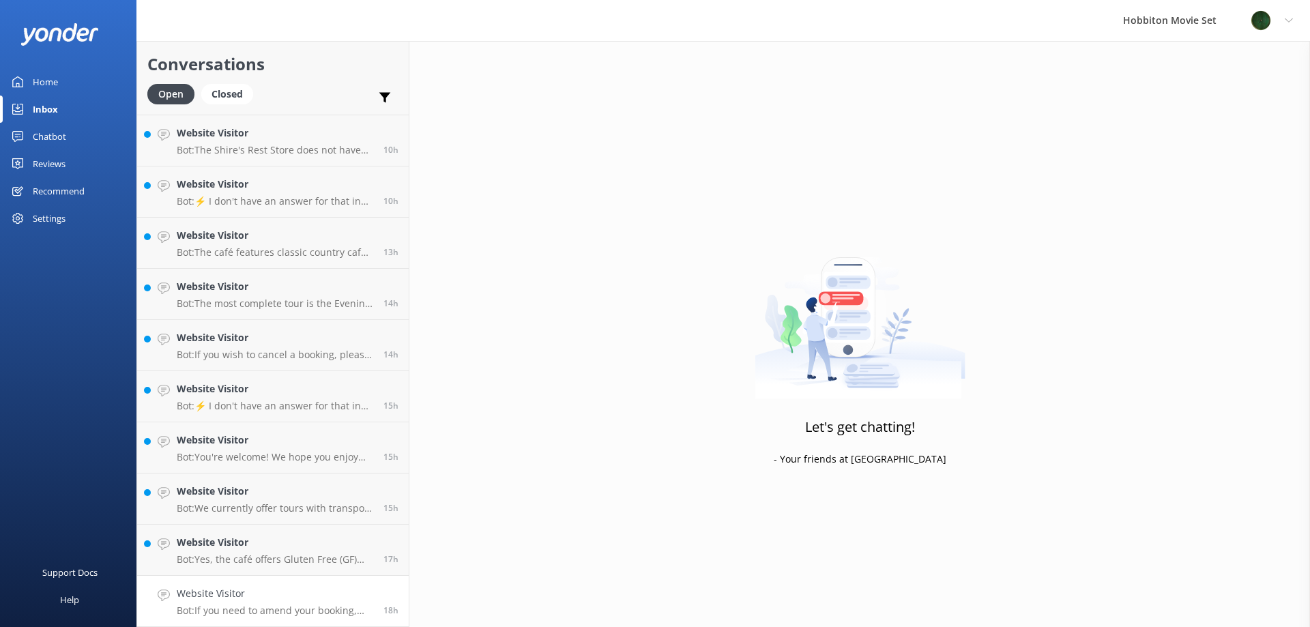
click at [328, 604] on div "Website Visitor Bot: If you need to amend your booking, please contact our team…" at bounding box center [275, 601] width 196 height 30
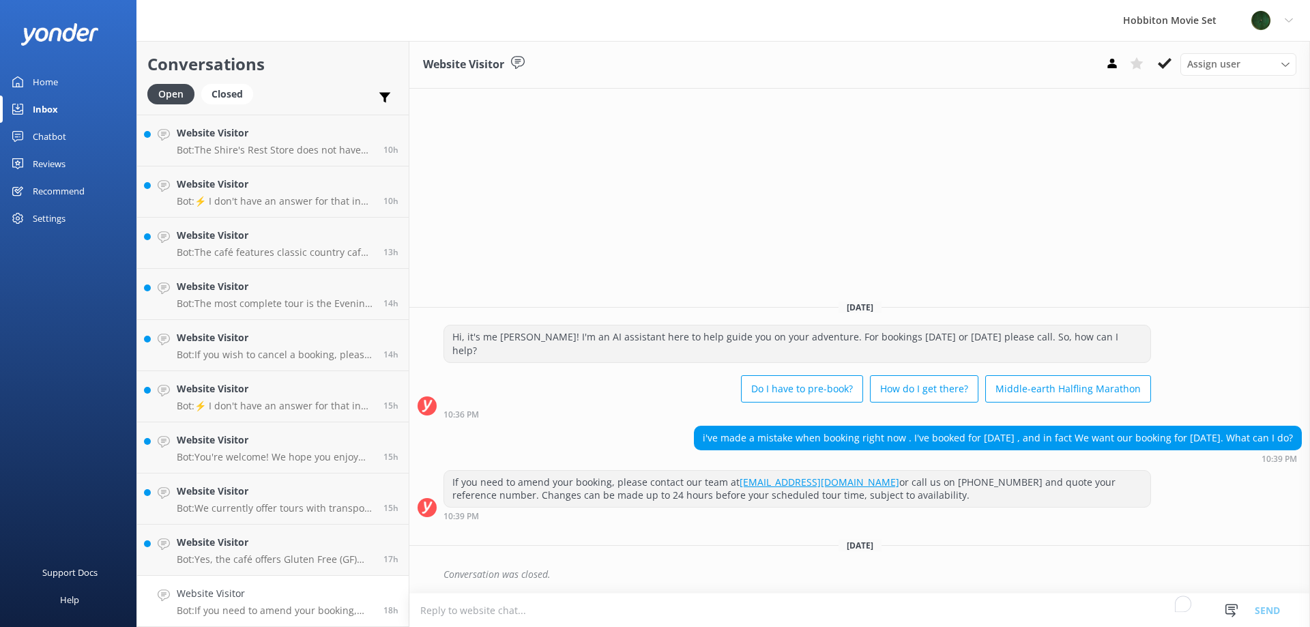
scroll to position [509, 0]
click at [288, 588] on h4 "Website Visitor" at bounding box center [275, 593] width 196 height 15
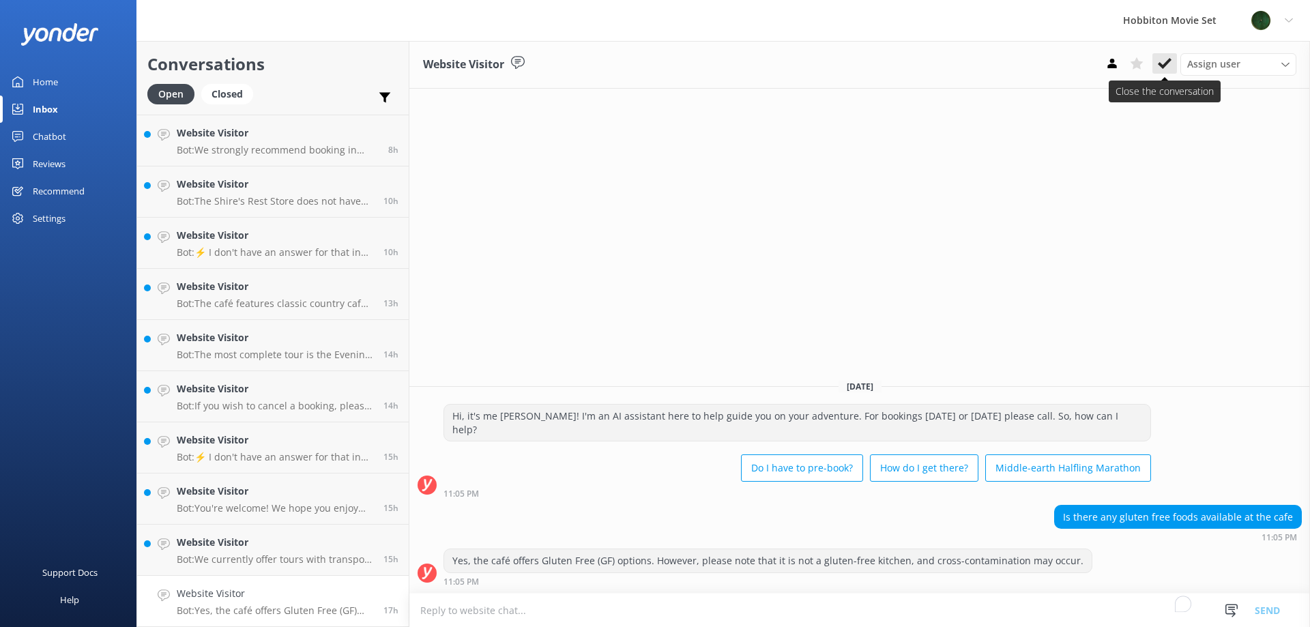
click at [1163, 64] on icon at bounding box center [1165, 64] width 14 height 14
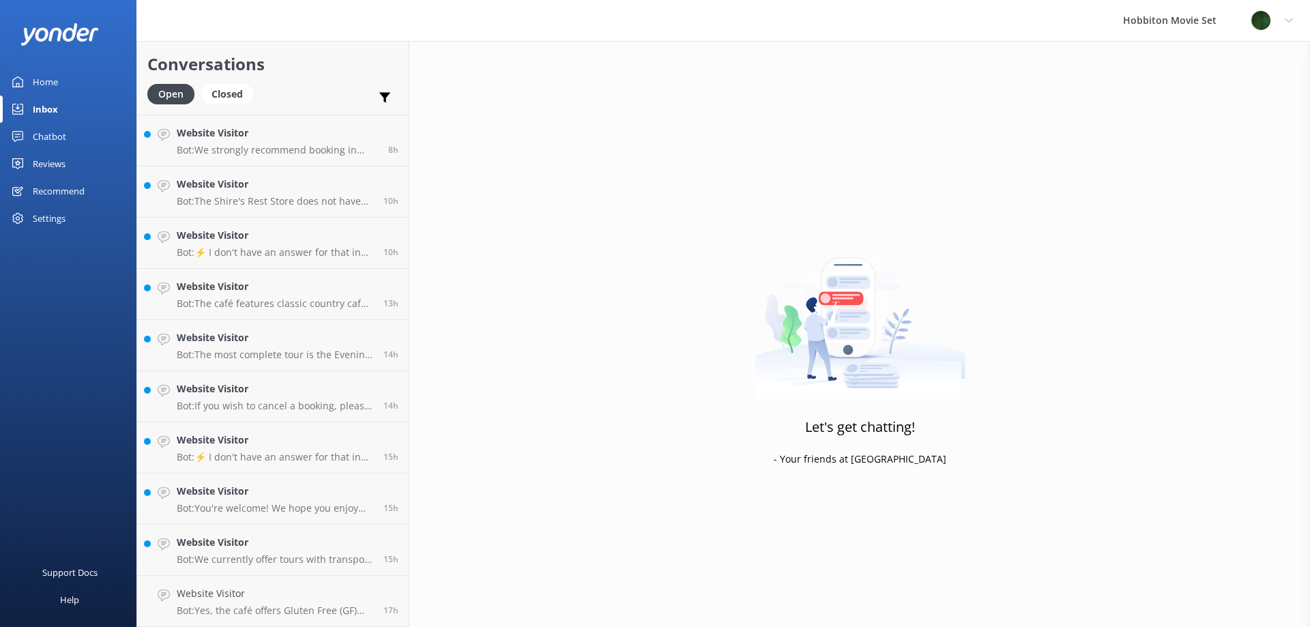
scroll to position [458, 0]
click at [272, 576] on link "Website Visitor Bot: We currently offer tours with transport from The Shire's R…" at bounding box center [273, 601] width 272 height 51
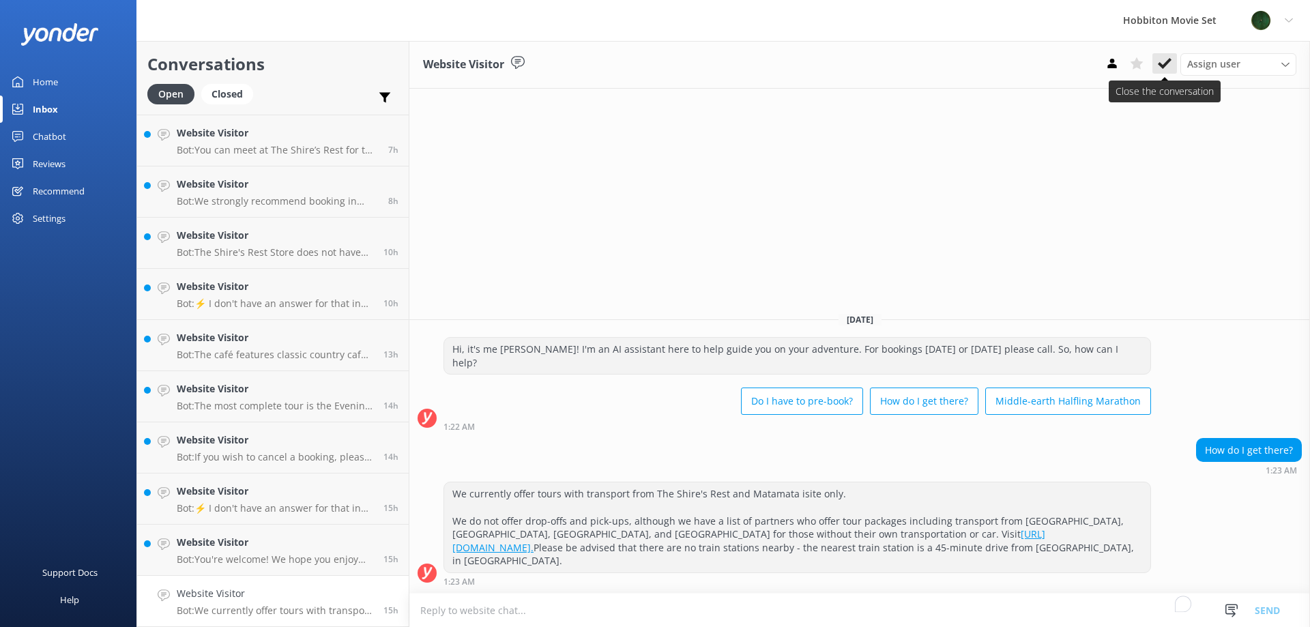
click at [1156, 72] on button at bounding box center [1164, 63] width 25 height 20
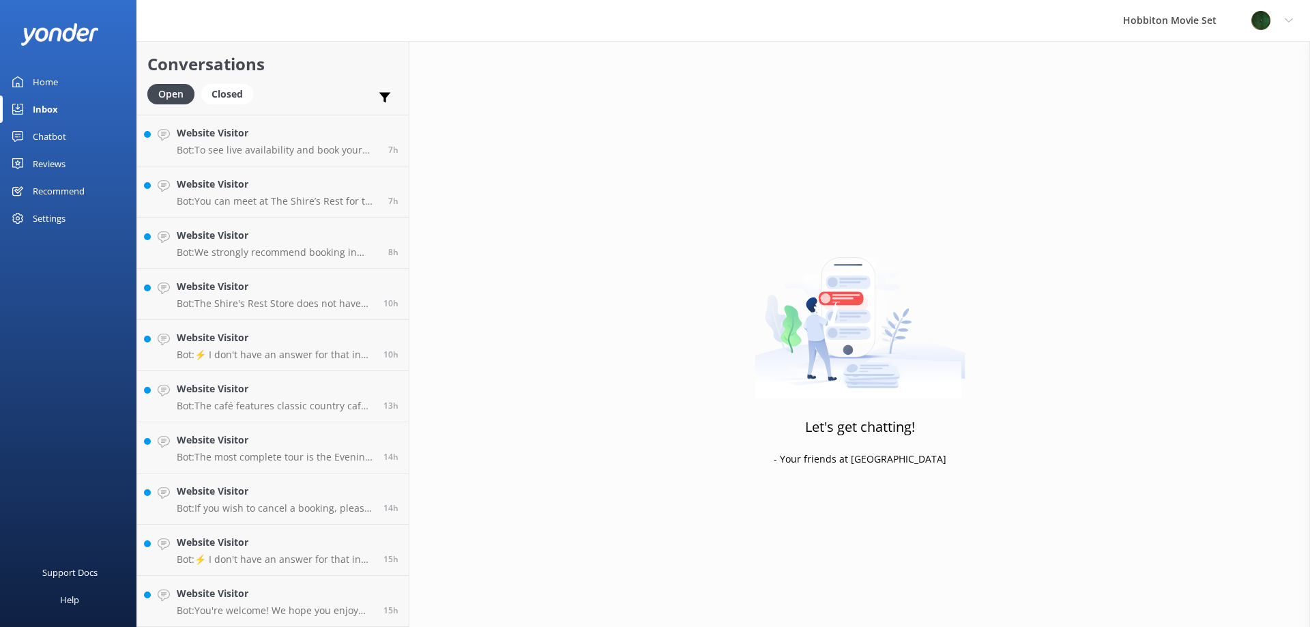
scroll to position [407, 0]
click at [209, 566] on link "Website Visitor Bot: ⚡ I don't have an answer for that in my knowledge base. Pl…" at bounding box center [273, 550] width 272 height 51
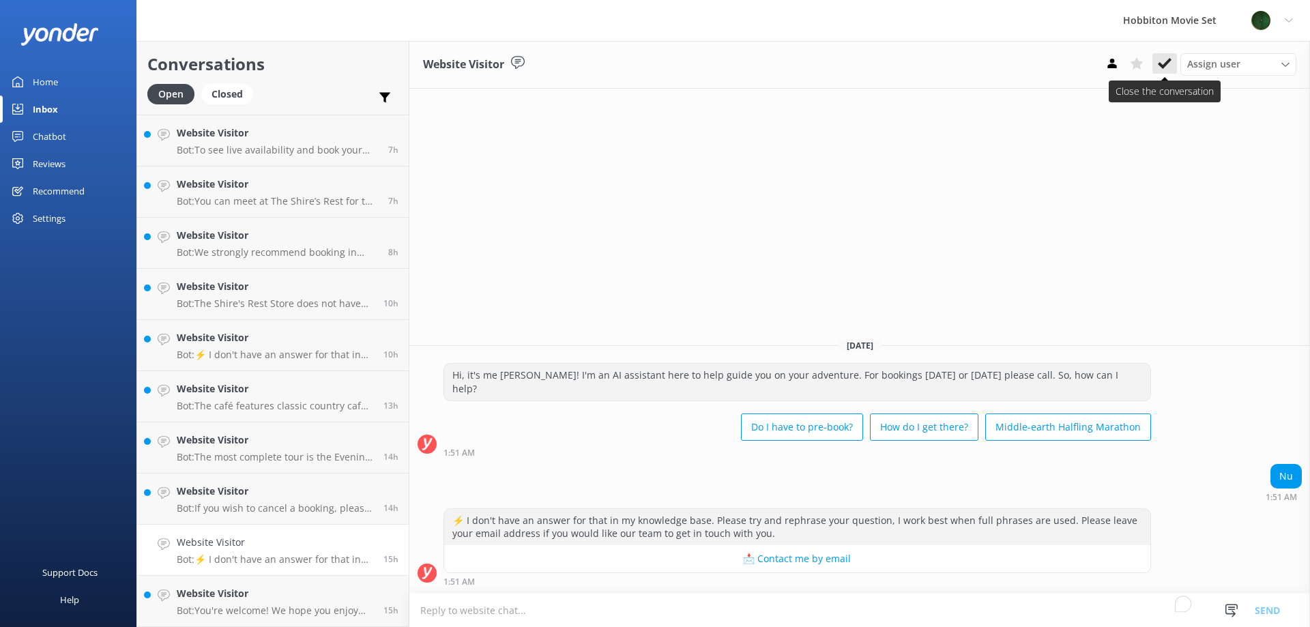
click at [1167, 63] on use at bounding box center [1165, 63] width 14 height 11
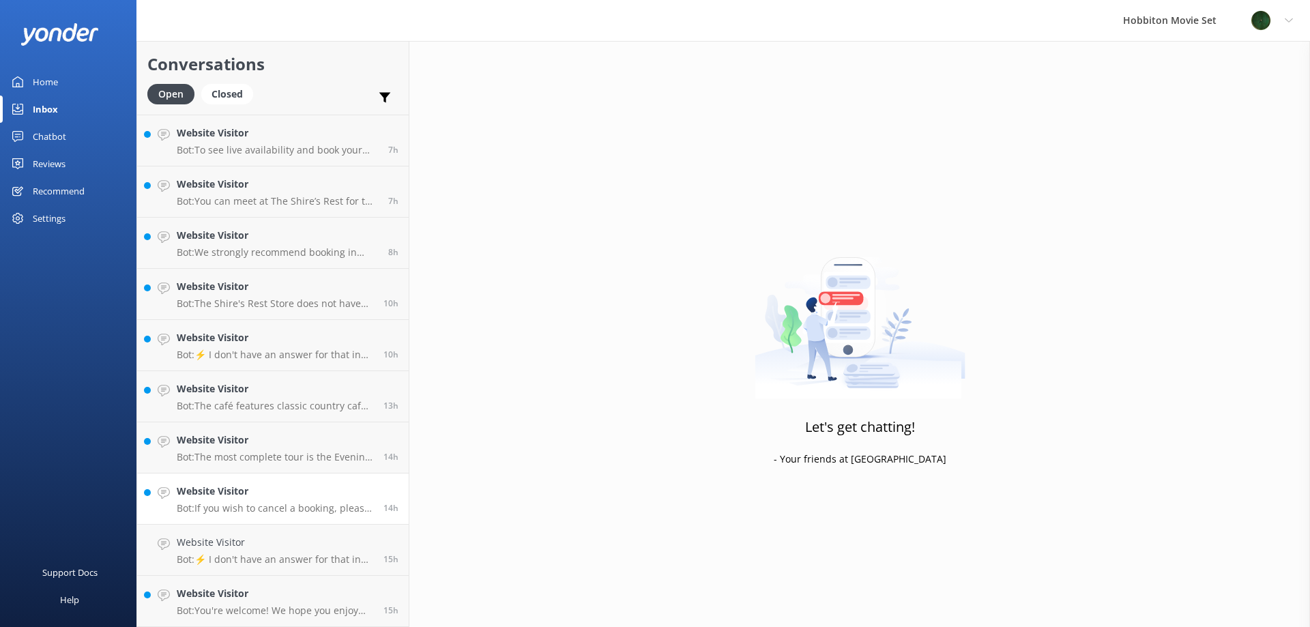
scroll to position [355, 0]
click at [357, 568] on link "Website Visitor Bot: If you wish to cancel a booking, please contact our reserv…" at bounding box center [273, 550] width 272 height 51
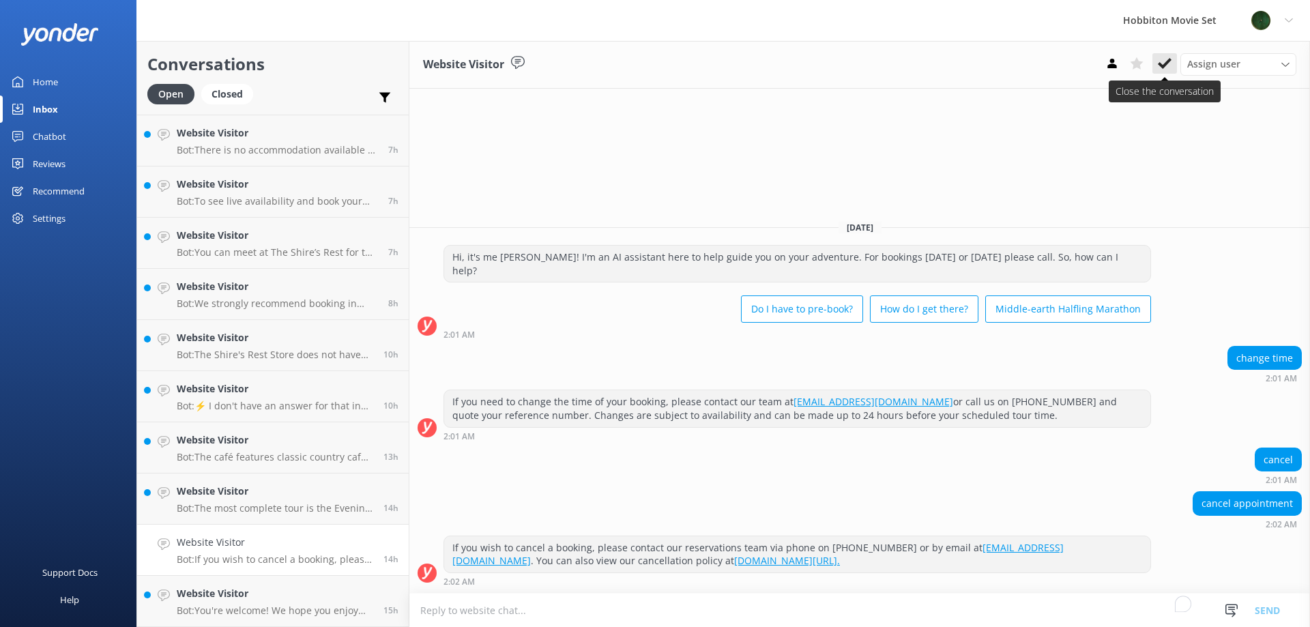
click at [1166, 71] on button at bounding box center [1164, 63] width 25 height 20
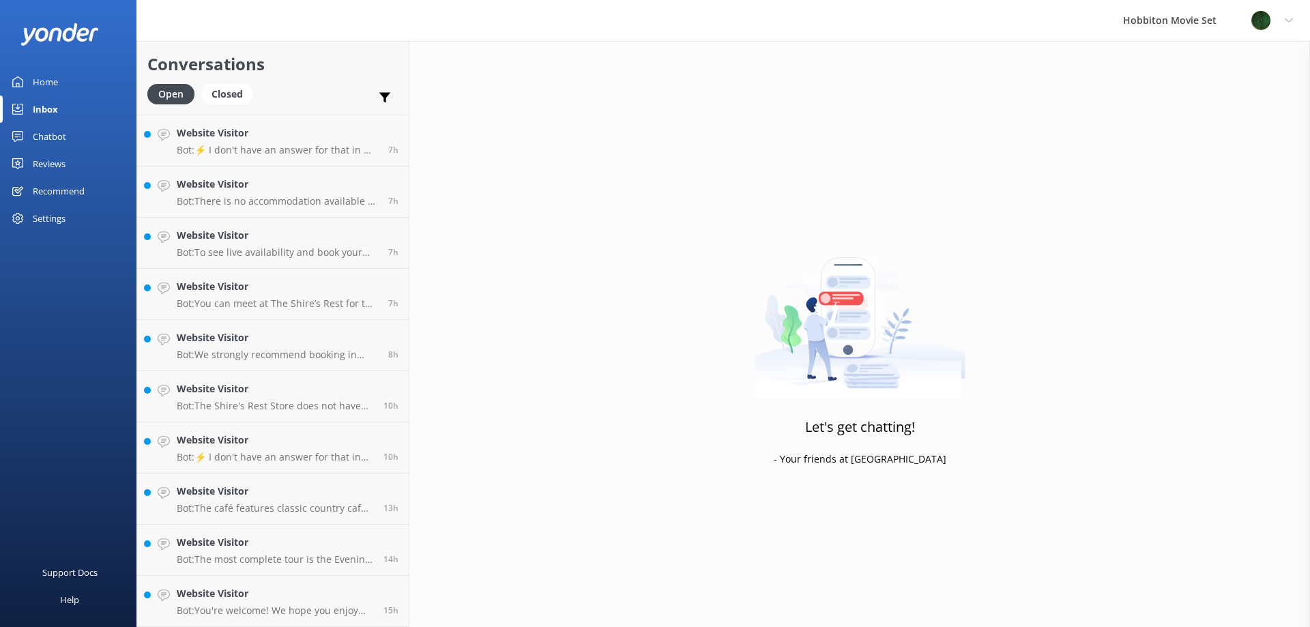
scroll to position [304, 0]
click at [355, 604] on div "Website Visitor Bot: You're welcome! We hope you enjoy your tour." at bounding box center [275, 601] width 196 height 30
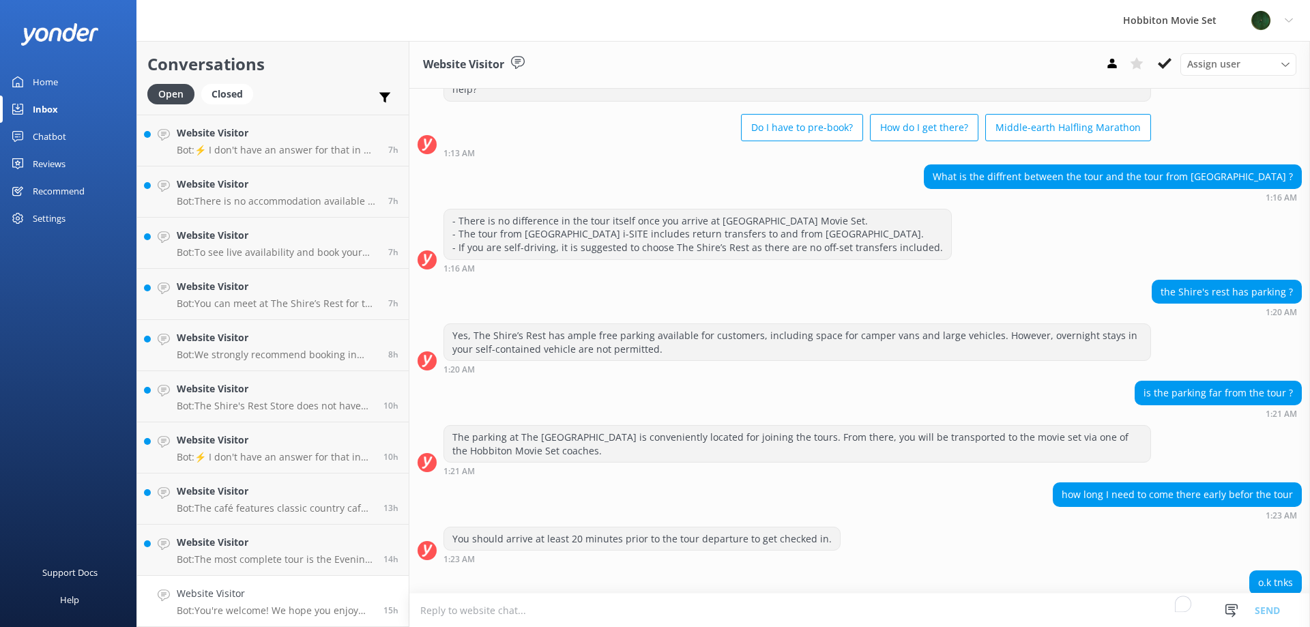
scroll to position [113, 0]
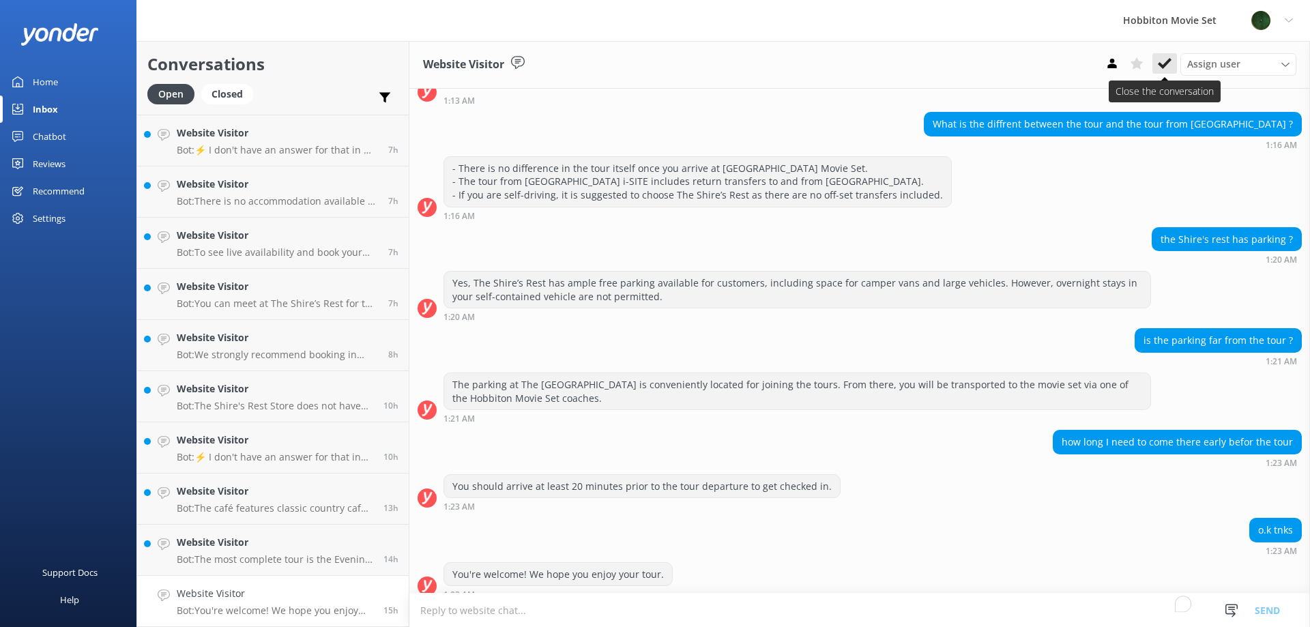
click at [1167, 70] on icon at bounding box center [1165, 64] width 14 height 14
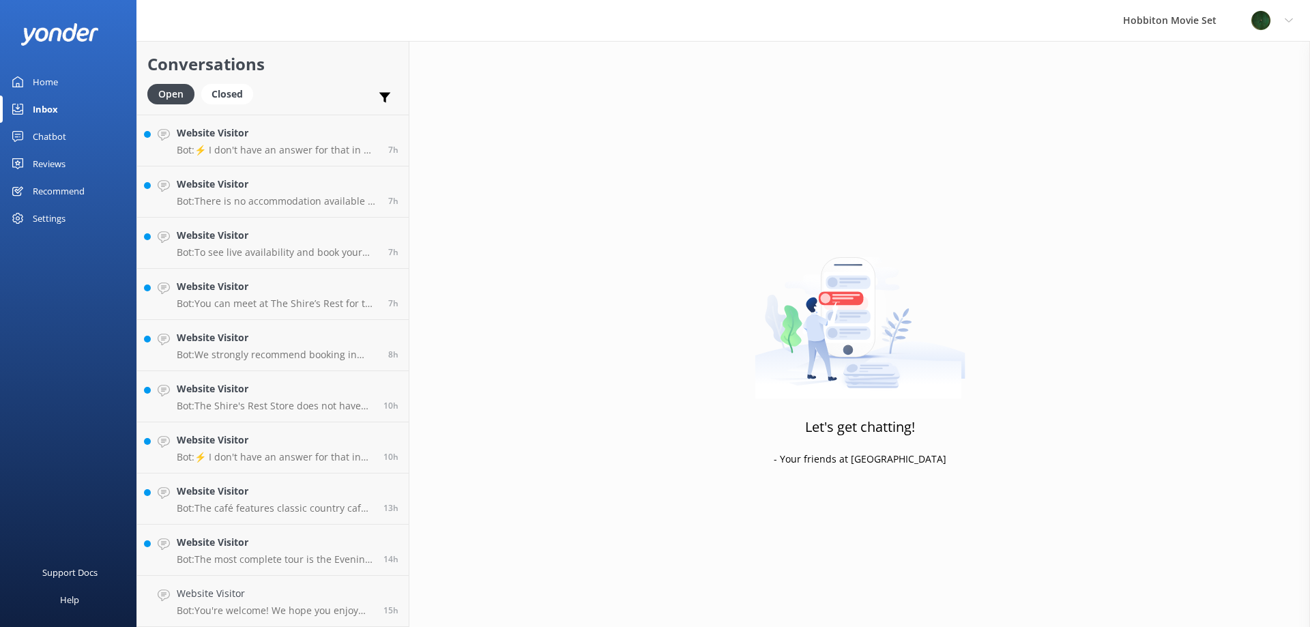
scroll to position [253, 0]
click at [208, 607] on p "Bot: The most complete tour is the Evening Banquet Tour. It includes a guided t…" at bounding box center [275, 611] width 196 height 12
